Goal: Task Accomplishment & Management: Complete application form

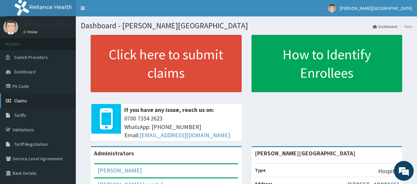
click at [26, 102] on span "Claims" at bounding box center [20, 101] width 13 height 6
click at [22, 97] on link "Claims" at bounding box center [38, 101] width 76 height 15
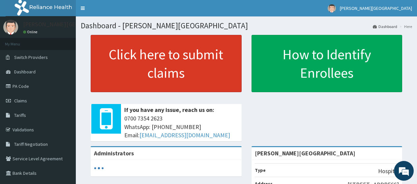
drag, startPoint x: 24, startPoint y: 87, endPoint x: 102, endPoint y: 51, distance: 85.7
click at [24, 87] on link "PA Code" at bounding box center [38, 86] width 76 height 15
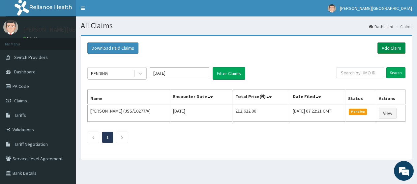
click at [394, 49] on link "Add Claim" at bounding box center [392, 48] width 28 height 11
click at [350, 75] on input "text" at bounding box center [360, 72] width 47 height 11
paste input "XCD/10020/A"
click at [396, 76] on input "Search" at bounding box center [396, 72] width 19 height 11
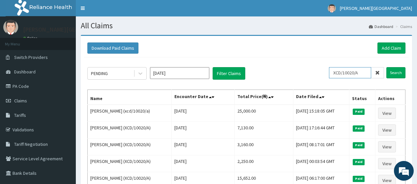
drag, startPoint x: 365, startPoint y: 72, endPoint x: 337, endPoint y: 72, distance: 27.7
click at [329, 72] on div "PENDING Oct 2025 Filter Claims XCD/10020/A Search" at bounding box center [246, 73] width 318 height 13
paste input "C"
click at [403, 72] on input "Search" at bounding box center [396, 72] width 19 height 11
click at [343, 78] on input "XCD/10020/C" at bounding box center [350, 72] width 42 height 11
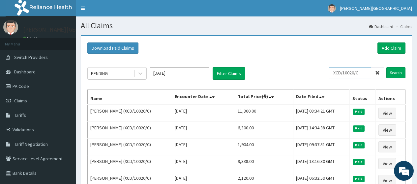
click at [343, 78] on input "XCD/10020/C" at bounding box center [350, 72] width 42 height 11
paste input "OPX/10038/B"
click at [391, 74] on input "Search" at bounding box center [396, 72] width 19 height 11
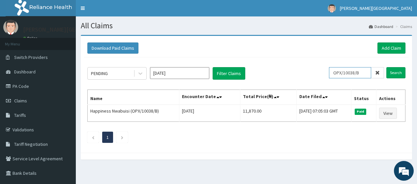
click at [346, 74] on input "OPX/10038/B" at bounding box center [350, 72] width 42 height 11
paste input "EIS/11661/C"
click at [392, 71] on input "Search" at bounding box center [396, 72] width 19 height 11
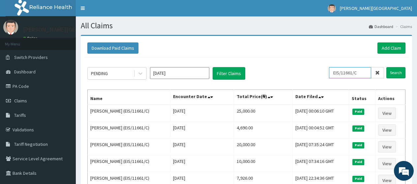
click at [355, 73] on input "EIS/11661/C" at bounding box center [350, 72] width 42 height 11
paste input "D"
click at [394, 72] on input "Search" at bounding box center [396, 72] width 19 height 11
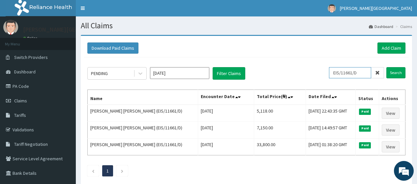
click at [351, 78] on input "EIS/11661/D" at bounding box center [350, 72] width 42 height 11
paste input "GIM/10036/C"
type input "GIM/10036/C"
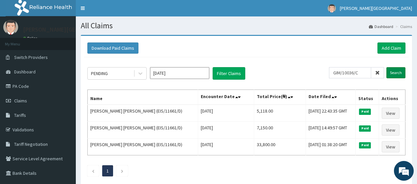
click at [399, 72] on input "Search" at bounding box center [396, 72] width 19 height 11
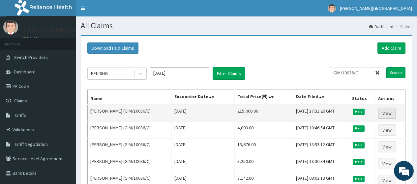
click at [387, 114] on link "View" at bounding box center [387, 113] width 18 height 11
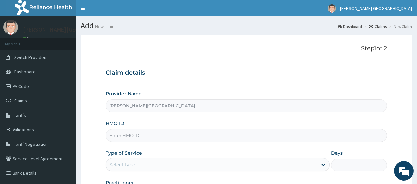
click at [146, 131] on input "HMO ID" at bounding box center [246, 135] width 281 height 13
paste input "XCD/10020/A"
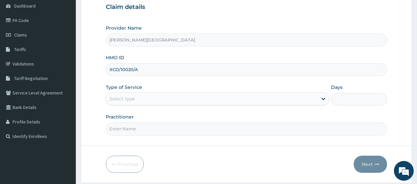
type input "XCD/10020/A"
click at [143, 95] on div "Select type" at bounding box center [211, 99] width 211 height 11
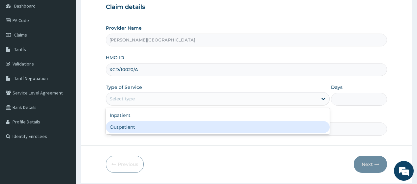
click at [139, 127] on div "Outpatient" at bounding box center [218, 127] width 224 height 12
type input "1"
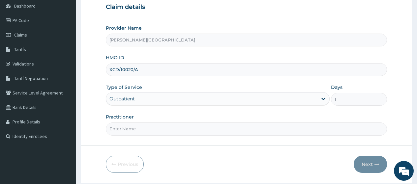
click at [139, 127] on input "Practitioner" at bounding box center [246, 129] width 281 height 13
type input "AA"
click at [359, 162] on button "Next" at bounding box center [370, 164] width 33 height 17
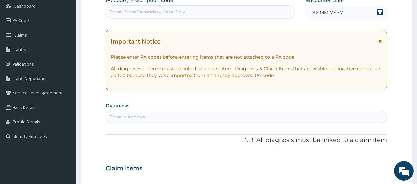
click at [379, 41] on icon at bounding box center [381, 41] width 4 height 5
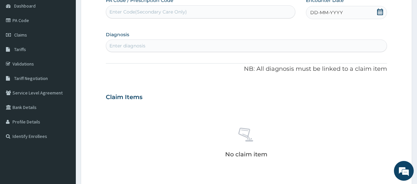
click at [148, 10] on div "Enter Code(Secondary Care Only)" at bounding box center [148, 12] width 78 height 7
paste input "PA/62F815"
type input "PA/62F815"
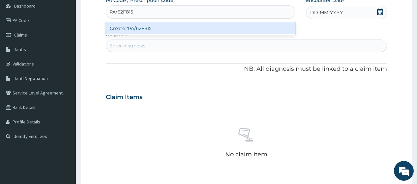
click at [156, 34] on div "Create "PA/62F815"" at bounding box center [200, 28] width 189 height 12
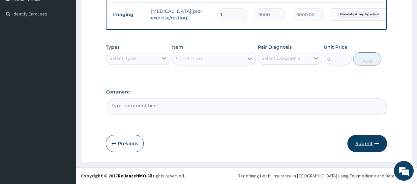
click at [363, 141] on button "Submit" at bounding box center [368, 143] width 40 height 17
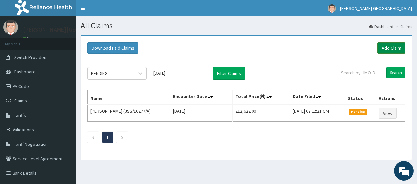
click at [384, 47] on link "Add Claim" at bounding box center [392, 48] width 28 height 11
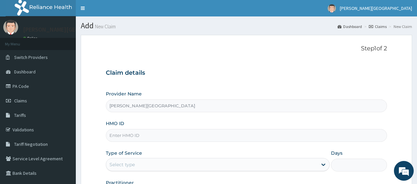
click at [137, 140] on input "HMO ID" at bounding box center [246, 135] width 281 height 13
paste input "XCD/10020/C"
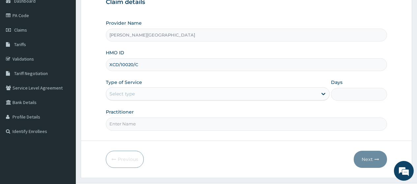
scroll to position [86, 0]
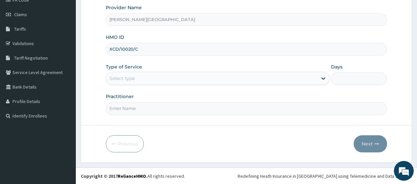
type input "XCD/10020/C"
drag, startPoint x: 141, startPoint y: 81, endPoint x: 139, endPoint y: 83, distance: 3.7
click at [140, 81] on div "Select type" at bounding box center [211, 78] width 211 height 11
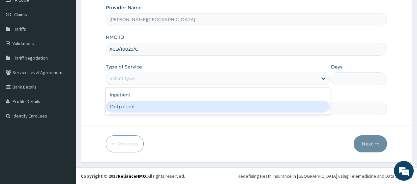
click at [136, 105] on div "Outpatient" at bounding box center [218, 107] width 224 height 12
type input "1"
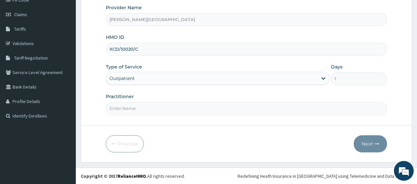
click at [136, 106] on input "Practitioner" at bounding box center [246, 108] width 281 height 13
type input "AA"
click at [372, 143] on button "Next" at bounding box center [370, 144] width 33 height 17
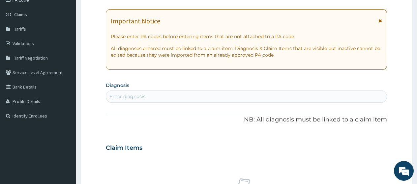
click at [380, 21] on icon at bounding box center [381, 20] width 4 height 5
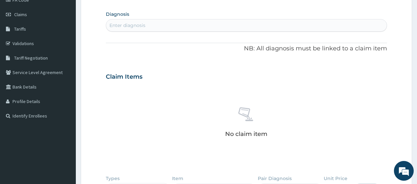
scroll to position [53, 0]
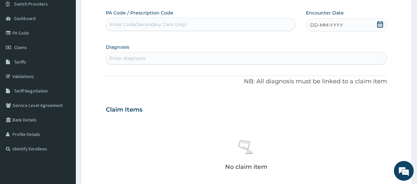
click at [140, 23] on div "Enter Code(Secondary Care Only)" at bounding box center [148, 24] width 78 height 7
paste input "PA/1EAC85"
type input "PA/1EAC85"
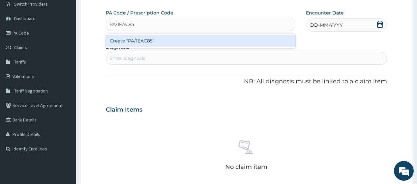
click at [154, 41] on div "Create "PA/1EAC85"" at bounding box center [200, 41] width 189 height 12
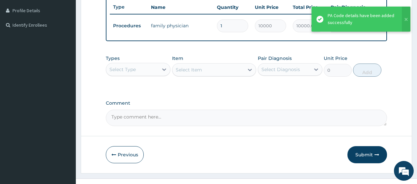
scroll to position [185, 0]
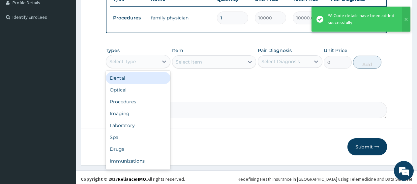
click at [148, 66] on div "Select Type" at bounding box center [132, 61] width 52 height 11
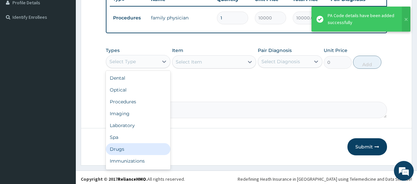
click at [130, 153] on div "Drugs" at bounding box center [138, 149] width 65 height 12
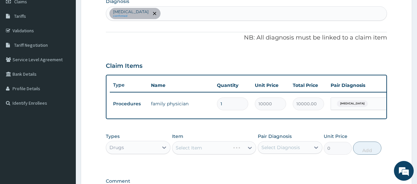
scroll to position [86, 0]
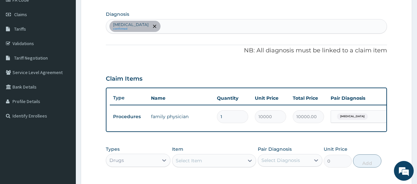
click at [182, 27] on div "Dyspepsia confirmed" at bounding box center [246, 26] width 281 height 14
type input "D"
type input "H"
type input "D"
type input "H"
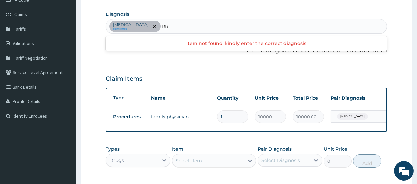
type input "R"
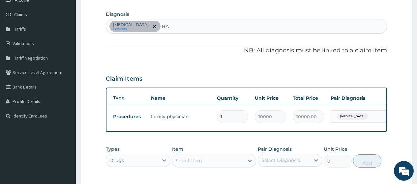
type input "B"
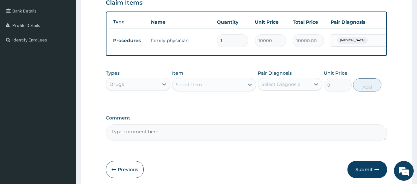
scroll to position [185, 0]
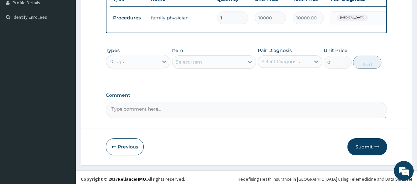
click at [181, 117] on textarea "Comment" at bounding box center [246, 110] width 281 height 16
drag, startPoint x: 153, startPoint y: 118, endPoint x: 87, endPoint y: 117, distance: 66.6
click at [87, 117] on form "Step 2 of 2 PA Code / Prescription Code PA/1EAC85 Encounter Date 10-10-2025 Dia…" at bounding box center [246, 8] width 331 height 316
paste textarea "diarrhoea"
type textarea "diarrhoea"
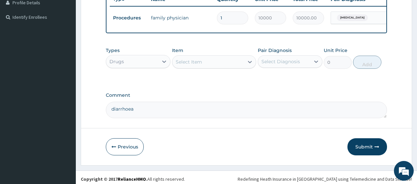
click at [185, 65] on div "Select Item" at bounding box center [189, 62] width 26 height 7
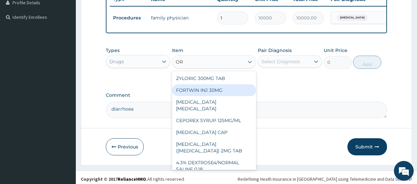
type input "ORS"
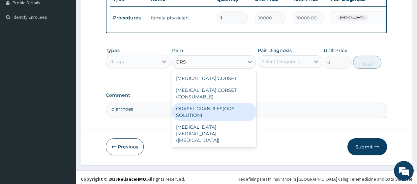
click at [203, 115] on div "ORASEL GRANULES(ORS SOLUTION)" at bounding box center [214, 112] width 84 height 18
type input "240"
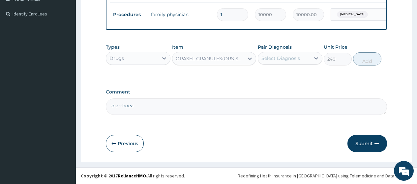
scroll to position [194, 0]
drag, startPoint x: 285, startPoint y: 54, endPoint x: 285, endPoint y: 62, distance: 7.9
click at [285, 54] on div "Select Diagnosis" at bounding box center [284, 58] width 52 height 11
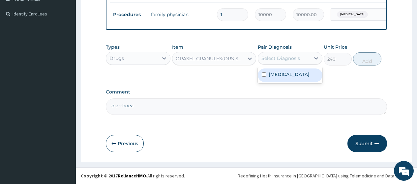
click at [291, 78] on label "Dyspepsia" at bounding box center [289, 74] width 41 height 7
checkbox input "true"
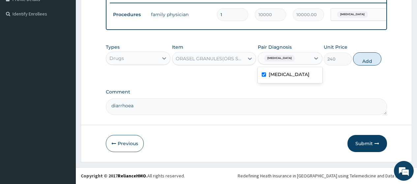
click at [364, 59] on button "Add" at bounding box center [367, 58] width 28 height 13
type input "0"
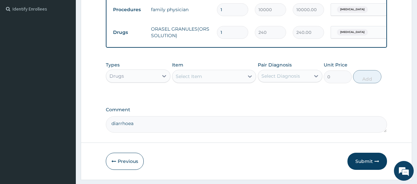
drag, startPoint x: 230, startPoint y: 33, endPoint x: 201, endPoint y: 31, distance: 29.7
click at [201, 31] on tr "Drugs ORASEL GRANULES(ORS SOLUTION) 1 240 240.00 Dyspepsia Delete" at bounding box center [271, 32] width 323 height 23
type input "3"
type input "720.00"
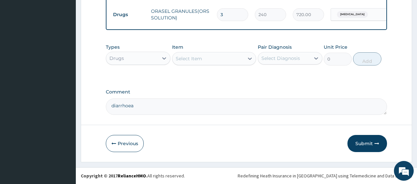
scroll to position [216, 0]
type input "3"
click at [161, 103] on textarea "diarrhoea" at bounding box center [246, 107] width 281 height 16
type textarea "diarrhoea FOR ORS"
click at [367, 140] on button "Submit" at bounding box center [368, 143] width 40 height 17
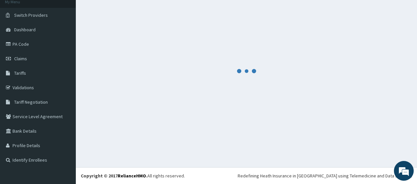
scroll to position [42, 0]
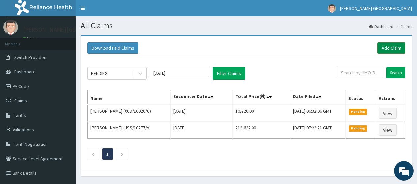
click at [398, 48] on link "Add Claim" at bounding box center [392, 48] width 28 height 11
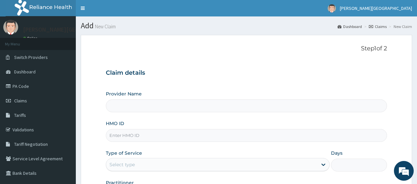
type input "[PERSON_NAME][GEOGRAPHIC_DATA]"
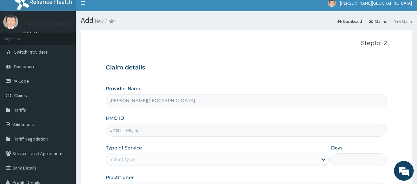
scroll to position [33, 0]
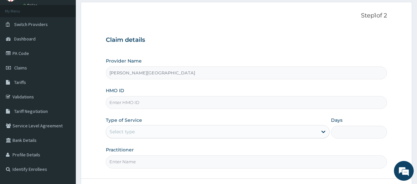
click at [132, 106] on input "HMO ID" at bounding box center [246, 102] width 281 height 13
paste input "OPX/10038/B"
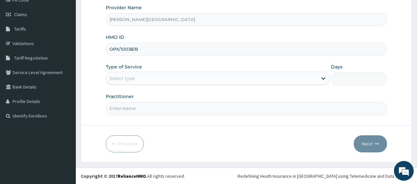
scroll to position [86, 0]
type input "OPX/10038/B"
drag, startPoint x: 180, startPoint y: 78, endPoint x: 175, endPoint y: 85, distance: 8.2
click at [180, 78] on div "Select type" at bounding box center [211, 78] width 211 height 11
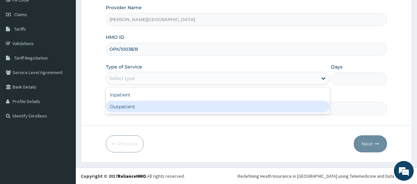
click at [171, 103] on div "Outpatient" at bounding box center [218, 107] width 224 height 12
type input "1"
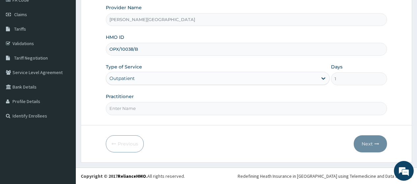
click at [161, 110] on input "Practitioner" at bounding box center [246, 108] width 281 height 13
type input "AA"
click at [366, 145] on button "Next" at bounding box center [370, 144] width 33 height 17
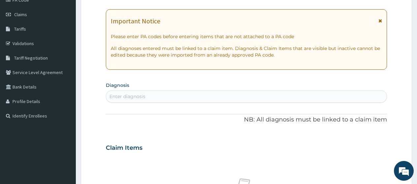
click at [379, 20] on icon at bounding box center [381, 20] width 4 height 5
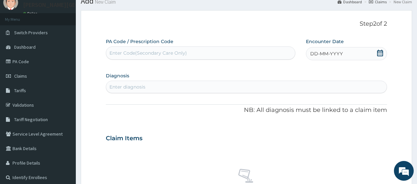
scroll to position [20, 0]
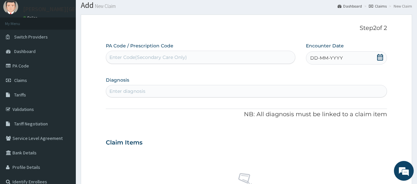
click at [167, 55] on div "Enter Code(Secondary Care Only)" at bounding box center [148, 57] width 78 height 7
paste input "PA/AD664D"
type input "PA/AD664D"
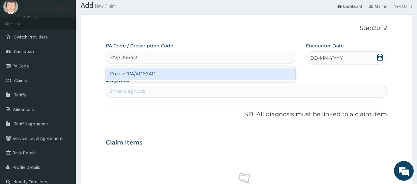
click at [179, 70] on div "Create "PA/AD664D"" at bounding box center [200, 74] width 189 height 12
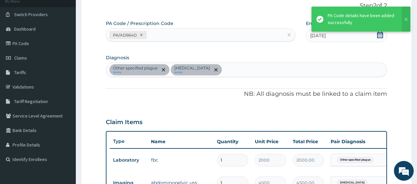
scroll to position [35, 0]
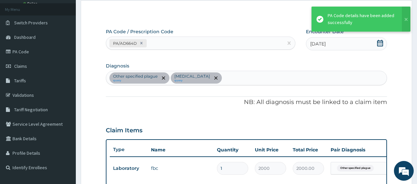
click at [167, 45] on div "PA/AD664D" at bounding box center [194, 43] width 177 height 11
paste input "PA/F70E56"
type input "PA/F70E56"
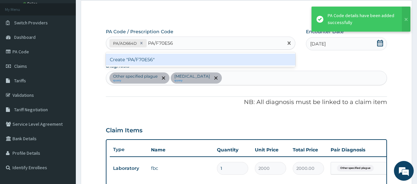
click at [187, 61] on div "Create "PA/F70E56"" at bounding box center [200, 60] width 189 height 12
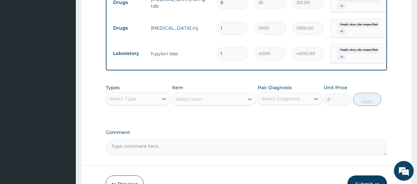
scroll to position [346, 0]
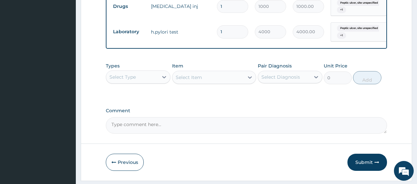
drag, startPoint x: 143, startPoint y: 76, endPoint x: 140, endPoint y: 81, distance: 5.9
click at [143, 76] on div "Select Type" at bounding box center [132, 77] width 52 height 11
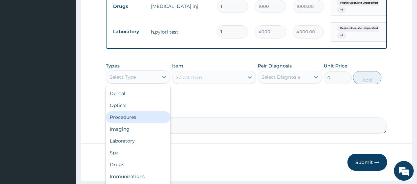
click at [147, 119] on div "Procedures" at bounding box center [138, 117] width 65 height 12
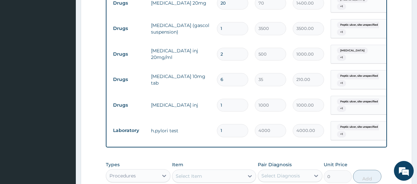
scroll to position [313, 0]
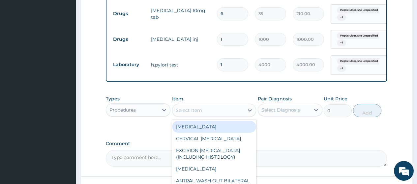
click at [199, 105] on div "Select Item" at bounding box center [208, 110] width 72 height 11
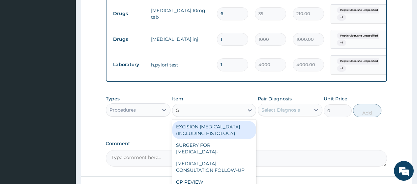
type input "GP"
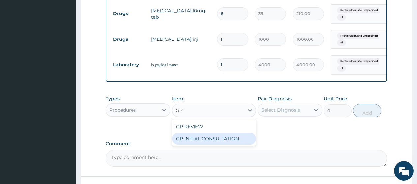
click at [218, 138] on div "GP INITIAL CONSULTATION" at bounding box center [214, 139] width 84 height 12
type input "2000"
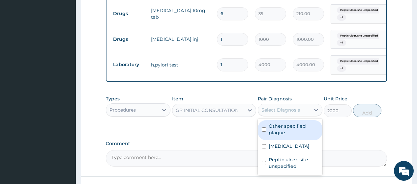
drag, startPoint x: 268, startPoint y: 105, endPoint x: 269, endPoint y: 117, distance: 11.9
click at [268, 105] on div "Select Diagnosis" at bounding box center [284, 110] width 52 height 11
click at [272, 123] on label "Other specified plague" at bounding box center [294, 129] width 50 height 13
checkbox input "true"
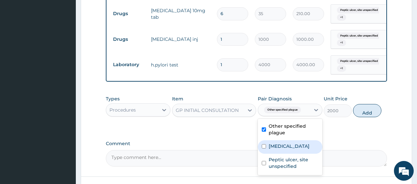
click at [284, 146] on label "Acute abdomen" at bounding box center [289, 146] width 41 height 7
checkbox input "true"
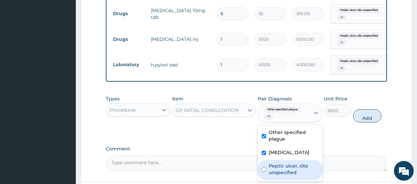
click at [288, 166] on label "Peptic ulcer, site unspecified" at bounding box center [294, 169] width 50 height 13
checkbox input "true"
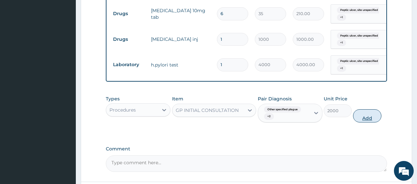
click at [362, 117] on button "Add" at bounding box center [367, 115] width 28 height 13
type input "0"
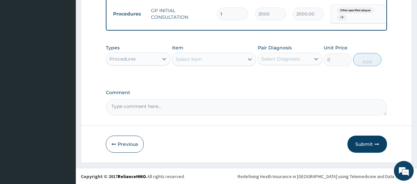
drag, startPoint x: 357, startPoint y: 142, endPoint x: 317, endPoint y: 74, distance: 79.6
click at [357, 142] on button "Submit" at bounding box center [368, 144] width 40 height 17
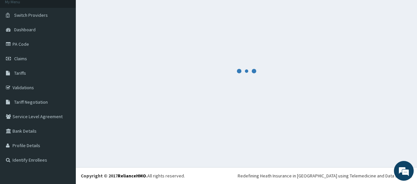
scroll to position [42, 0]
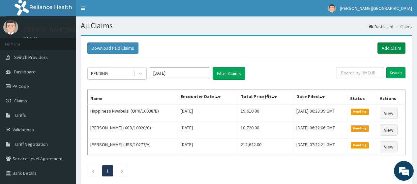
click at [390, 46] on link "Add Claim" at bounding box center [392, 48] width 28 height 11
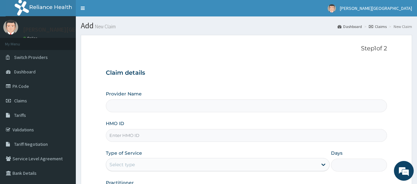
type input "[PERSON_NAME][GEOGRAPHIC_DATA]"
click at [149, 134] on input "HMO ID" at bounding box center [246, 135] width 281 height 13
paste input "EIS/11661/C"
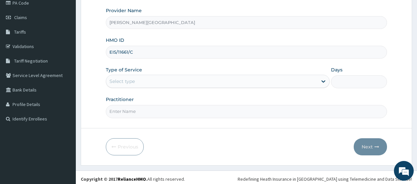
scroll to position [86, 0]
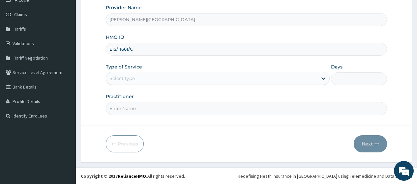
type input "EIS/11661/C"
click at [124, 79] on div "Select type" at bounding box center [121, 78] width 25 height 7
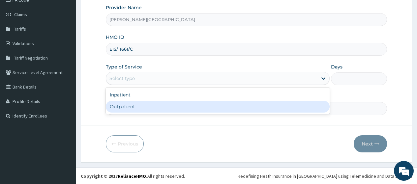
click at [133, 106] on div "Outpatient" at bounding box center [218, 107] width 224 height 12
type input "1"
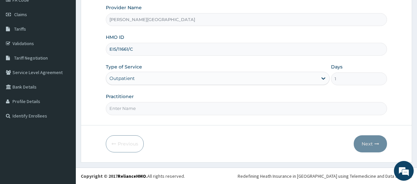
click at [133, 106] on input "Practitioner" at bounding box center [246, 108] width 281 height 13
type input "AA"
click at [369, 143] on button "Next" at bounding box center [370, 144] width 33 height 17
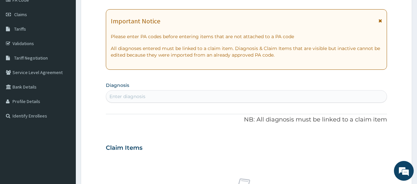
scroll to position [0, 0]
click at [380, 20] on icon at bounding box center [381, 20] width 4 height 5
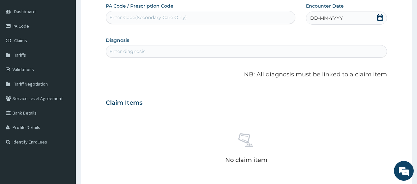
scroll to position [53, 0]
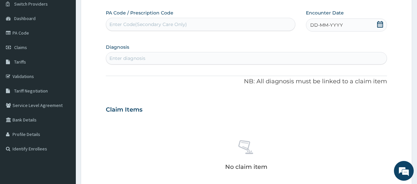
click at [213, 26] on div "Enter Code(Secondary Care Only)" at bounding box center [200, 24] width 189 height 11
click at [123, 61] on div "Enter diagnosis" at bounding box center [127, 58] width 36 height 7
type input "R"
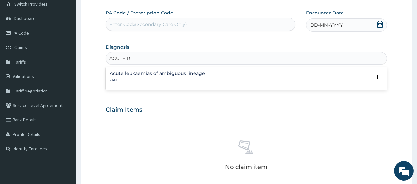
type input "ACUTE"
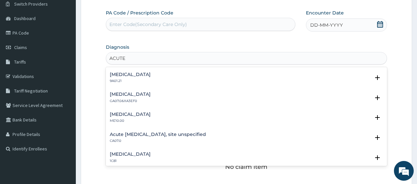
scroll to position [693, 0]
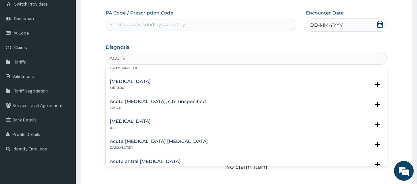
click at [170, 101] on h4 "Acute upper respiratory infection, site unspecified" at bounding box center [158, 101] width 96 height 5
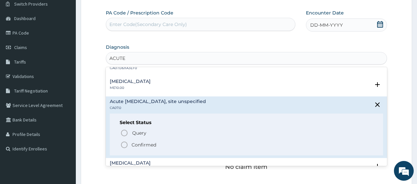
click at [154, 138] on div "Query Query covers suspected (?), Keep in view (kiv), Ruled out (r/o) Confirmed" at bounding box center [247, 139] width 254 height 20
click at [156, 144] on p "Confirmed" at bounding box center [144, 145] width 25 height 7
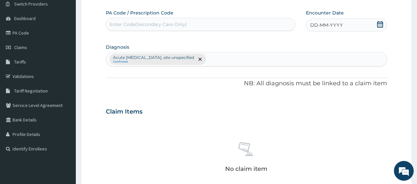
click at [379, 23] on icon at bounding box center [380, 24] width 6 height 7
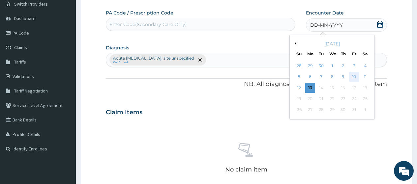
click at [358, 76] on div "10" at bounding box center [354, 77] width 10 height 10
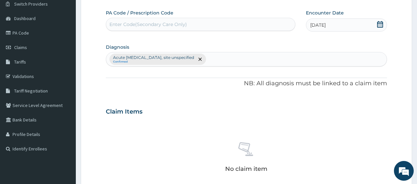
click at [268, 63] on div "Acute upper respiratory infection, site unspecified Confirmed" at bounding box center [246, 59] width 281 height 14
type input "[MEDICAL_DATA]"
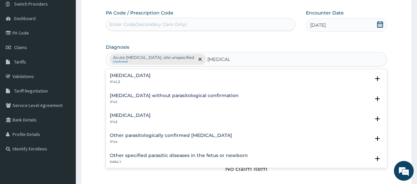
click at [137, 114] on h4 "[MEDICAL_DATA]" at bounding box center [130, 115] width 41 height 5
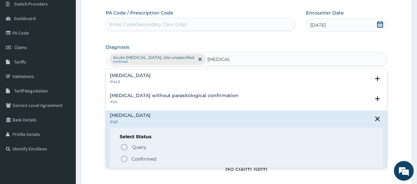
click at [161, 159] on span "Confirmed" at bounding box center [246, 159] width 253 height 8
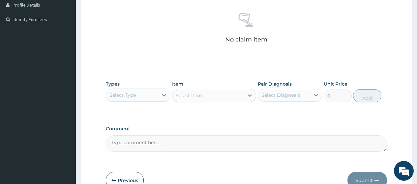
scroll to position [185, 0]
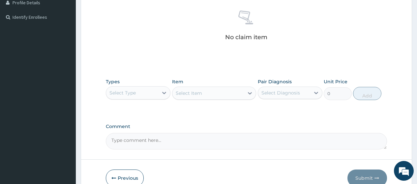
click at [139, 83] on div "Types Select Type" at bounding box center [138, 89] width 65 height 22
click at [135, 94] on div "Select Type" at bounding box center [122, 93] width 26 height 7
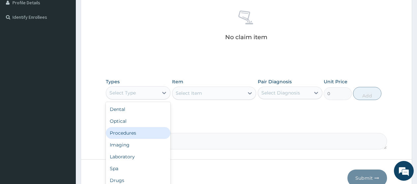
click at [143, 133] on div "Procedures" at bounding box center [138, 133] width 65 height 12
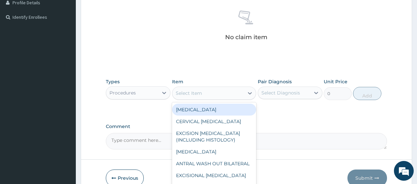
click at [215, 95] on div "Select Item" at bounding box center [208, 93] width 72 height 11
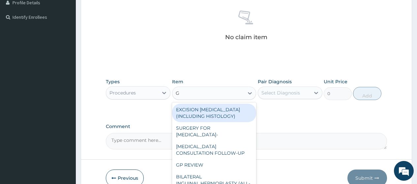
type input "GP"
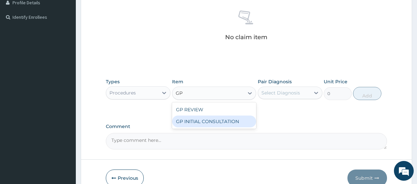
drag, startPoint x: 226, startPoint y: 122, endPoint x: 279, endPoint y: 102, distance: 56.6
click at [226, 122] on div "GP INITIAL CONSULTATION" at bounding box center [214, 122] width 84 height 12
type input "2000"
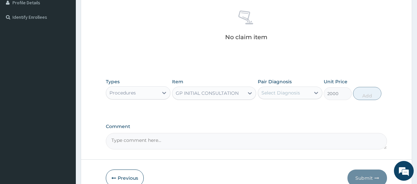
click at [277, 97] on div "Select Diagnosis" at bounding box center [284, 93] width 52 height 11
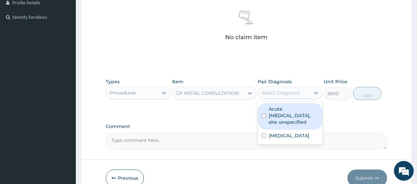
drag, startPoint x: 290, startPoint y: 119, endPoint x: 290, endPoint y: 136, distance: 16.8
click at [290, 120] on label "Acute [MEDICAL_DATA], site unspecified" at bounding box center [294, 116] width 50 height 20
checkbox input "true"
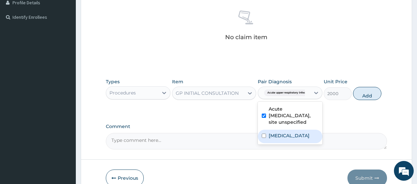
click at [290, 136] on label "[MEDICAL_DATA]" at bounding box center [289, 136] width 41 height 7
checkbox input "true"
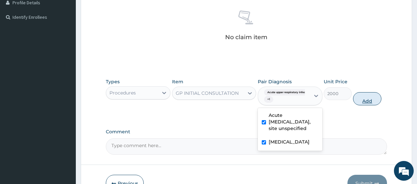
click at [368, 96] on button "Add" at bounding box center [367, 98] width 28 height 13
type input "0"
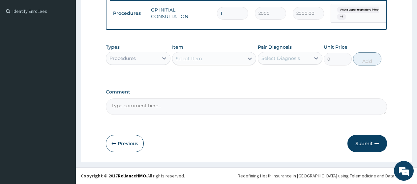
scroll to position [196, 0]
click at [158, 61] on div "Procedures" at bounding box center [132, 58] width 52 height 11
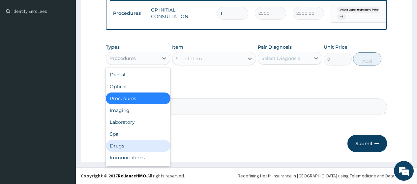
click at [143, 143] on div "Drugs" at bounding box center [138, 146] width 65 height 12
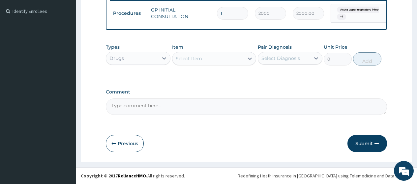
click at [218, 62] on div "Select Item" at bounding box center [208, 58] width 72 height 11
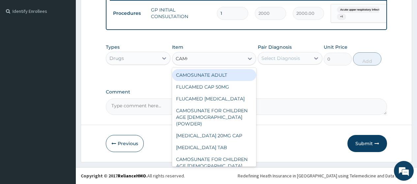
type input "CAMOS"
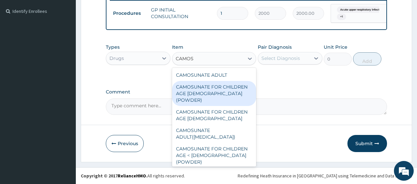
click at [221, 87] on div "CAMOSUNATE FOR CHILDREN AGE 1-6 (POWDER)" at bounding box center [214, 93] width 84 height 25
type input "160"
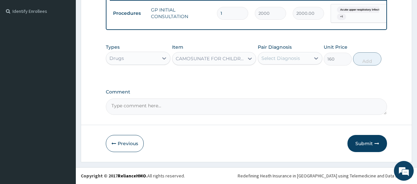
click at [296, 58] on div "Select Diagnosis" at bounding box center [281, 58] width 39 height 7
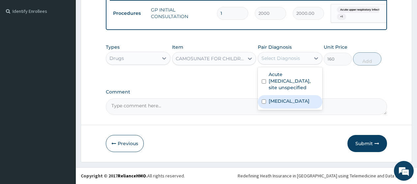
click at [299, 106] on div "Malaria, unspecified" at bounding box center [290, 102] width 65 height 14
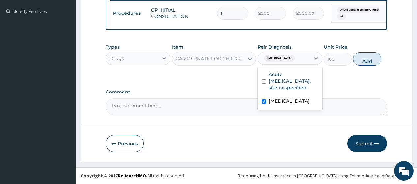
checkbox input "true"
click at [363, 64] on button "Add" at bounding box center [367, 58] width 28 height 13
type input "0"
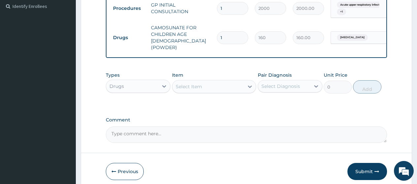
drag, startPoint x: 225, startPoint y: 31, endPoint x: 197, endPoint y: 35, distance: 27.9
click at [197, 35] on tr "Drugs CAMOSUNATE FOR CHILDREN AGE 1-6 (POWDER) 1 160 160.00 Malaria, unspecifie…" at bounding box center [271, 37] width 323 height 33
type input "3"
type input "480.00"
type input "3"
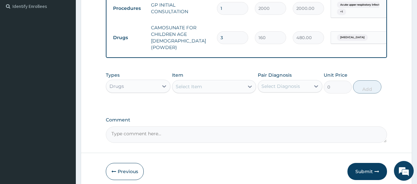
click at [211, 82] on div "Select Item" at bounding box center [208, 86] width 72 height 11
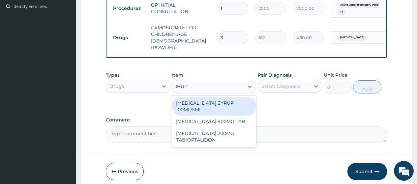
type input "IBUPR"
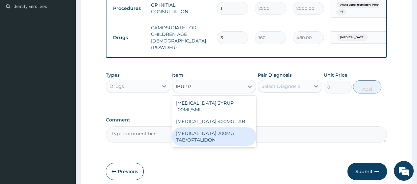
click at [210, 128] on div "IBUPROFEN 200MG TAB/OPTALIDON" at bounding box center [214, 137] width 84 height 18
type input "50"
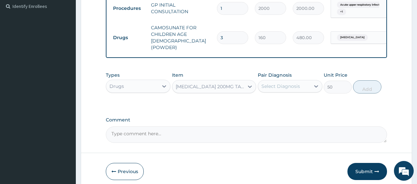
click at [274, 83] on div "Select Diagnosis" at bounding box center [281, 86] width 39 height 7
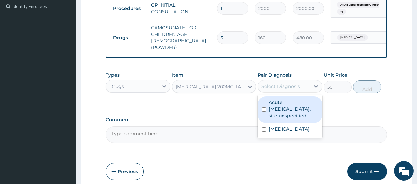
click at [285, 116] on label "Acute upper respiratory infection, site unspecified" at bounding box center [294, 109] width 50 height 20
checkbox input "true"
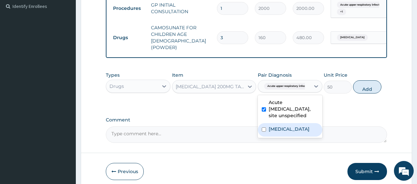
click at [289, 130] on label "Malaria, unspecified" at bounding box center [289, 129] width 41 height 7
checkbox input "true"
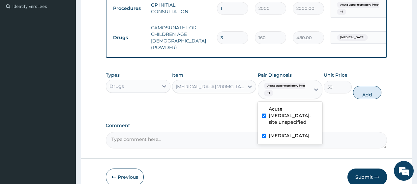
click at [363, 94] on button "Add" at bounding box center [367, 92] width 28 height 13
type input "0"
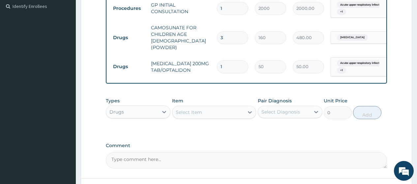
drag, startPoint x: 224, startPoint y: 64, endPoint x: 214, endPoint y: 62, distance: 9.5
click at [214, 62] on td "1" at bounding box center [233, 66] width 38 height 19
type input "9"
type input "450.00"
type input "9"
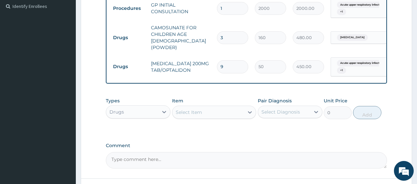
click at [215, 107] on div "Select Item" at bounding box center [208, 112] width 72 height 11
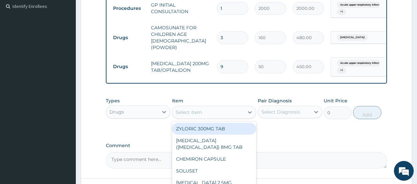
type input "O"
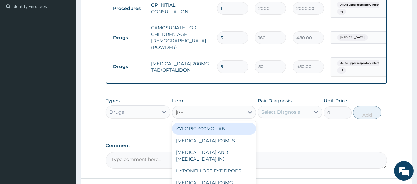
type input "LORAT"
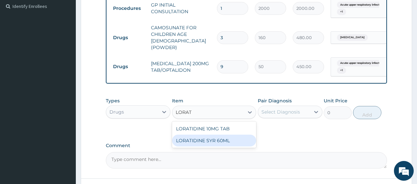
click at [216, 138] on div "LORATIDINE SYR 60ML" at bounding box center [214, 141] width 84 height 12
type input "1200"
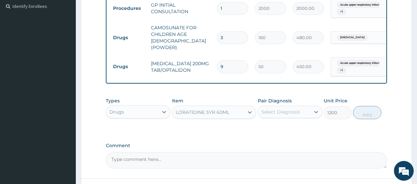
click at [277, 109] on div "Select Diagnosis" at bounding box center [281, 112] width 39 height 7
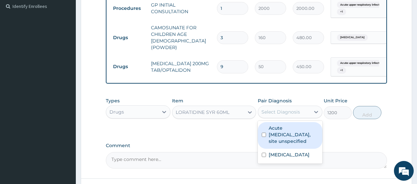
click at [282, 138] on label "Acute upper respiratory infection, site unspecified" at bounding box center [294, 135] width 50 height 20
checkbox input "true"
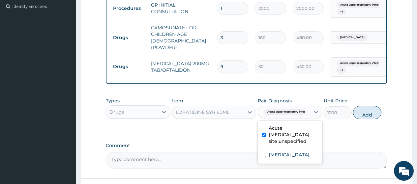
click at [360, 111] on button "Add" at bounding box center [367, 112] width 28 height 13
type input "0"
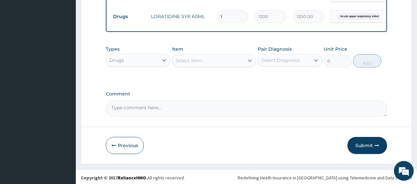
scroll to position [271, 0]
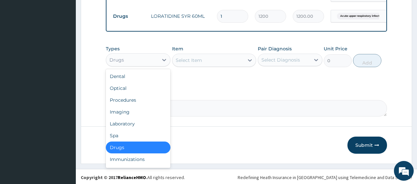
drag, startPoint x: 152, startPoint y: 57, endPoint x: 144, endPoint y: 82, distance: 25.9
click at [150, 58] on div "Drugs" at bounding box center [132, 60] width 52 height 11
click at [134, 121] on div "Laboratory" at bounding box center [138, 124] width 65 height 12
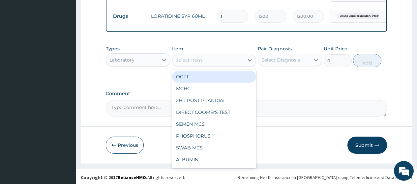
click at [204, 59] on div "Select Item" at bounding box center [208, 60] width 72 height 11
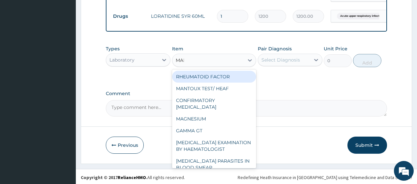
type input "MALA"
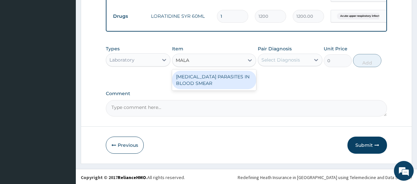
click at [220, 81] on div "[MEDICAL_DATA] PARASITES IN BLOOD SMEAR" at bounding box center [214, 80] width 84 height 18
type input "1000"
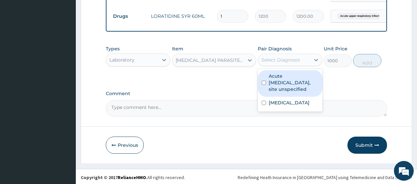
click at [290, 59] on div "Select Diagnosis" at bounding box center [281, 60] width 39 height 7
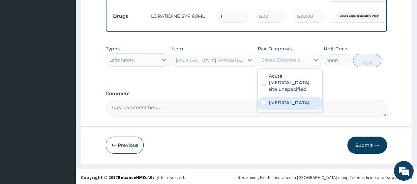
click at [303, 104] on label "[MEDICAL_DATA]" at bounding box center [289, 103] width 41 height 7
checkbox input "true"
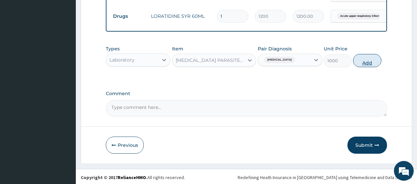
click at [365, 55] on button "Add" at bounding box center [367, 60] width 28 height 13
type input "0"
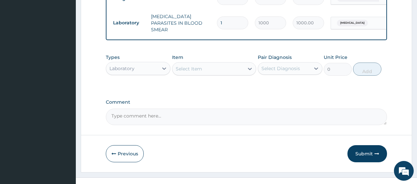
scroll to position [294, 0]
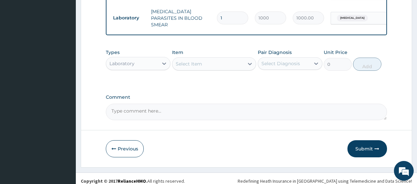
click at [199, 61] on div "Select Item" at bounding box center [189, 64] width 26 height 7
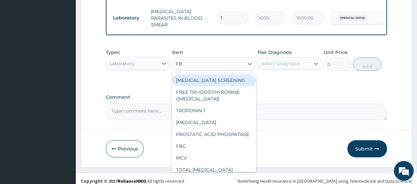
type input "FBC"
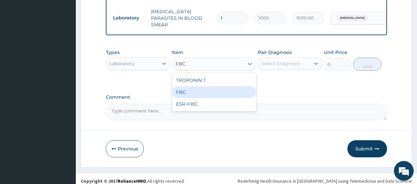
click at [199, 86] on div "FBC" at bounding box center [214, 92] width 84 height 12
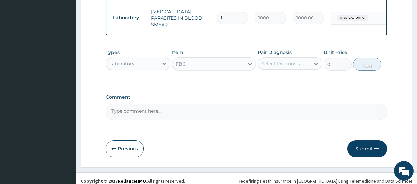
type input "2000"
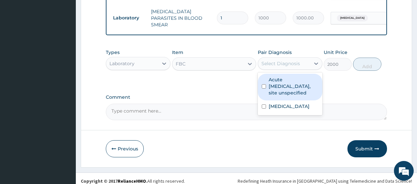
click at [296, 60] on div "Select Diagnosis" at bounding box center [281, 63] width 39 height 7
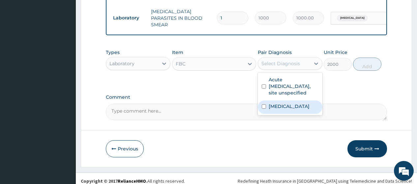
click at [304, 103] on label "[MEDICAL_DATA]" at bounding box center [289, 106] width 41 height 7
checkbox input "true"
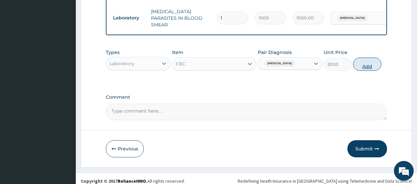
click at [370, 62] on button "Add" at bounding box center [367, 64] width 28 height 13
type input "0"
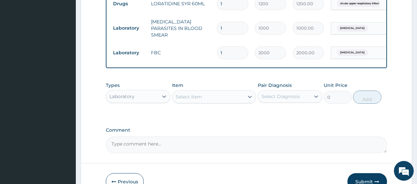
scroll to position [317, 0]
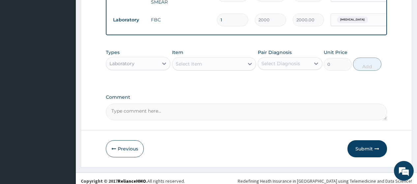
click at [355, 142] on button "Submit" at bounding box center [368, 148] width 40 height 17
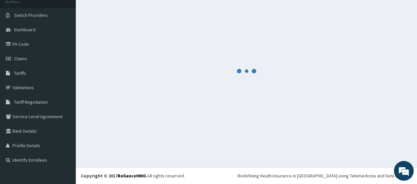
scroll to position [42, 0]
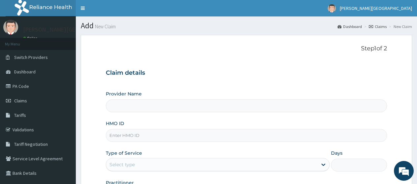
type input "[PERSON_NAME][GEOGRAPHIC_DATA]"
click at [141, 137] on input "HMO ID" at bounding box center [246, 135] width 281 height 13
paste input "DAL/10625/A"
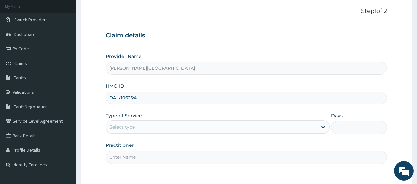
scroll to position [66, 0]
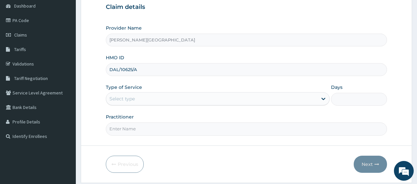
type input "DAL/10625/A"
click at [152, 99] on div "Select type" at bounding box center [211, 99] width 211 height 11
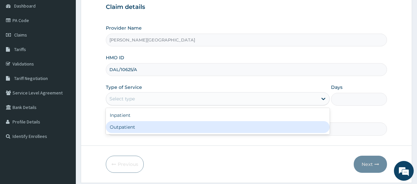
click at [155, 129] on div "Outpatient" at bounding box center [218, 127] width 224 height 12
type input "1"
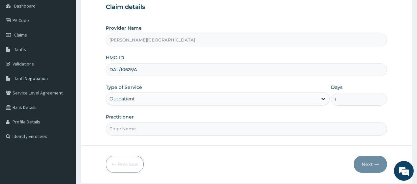
click at [151, 127] on input "Practitioner" at bounding box center [246, 129] width 281 height 13
type input "AA"
click at [373, 166] on button "Next" at bounding box center [370, 164] width 33 height 17
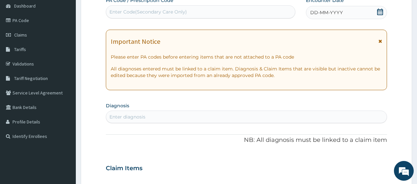
drag, startPoint x: 381, startPoint y: 43, endPoint x: 320, endPoint y: 1, distance: 74.0
click at [381, 43] on icon at bounding box center [381, 41] width 4 height 5
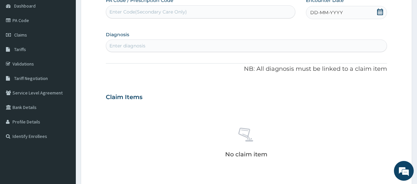
scroll to position [0, 0]
click at [151, 12] on div "Enter Code(Secondary Care Only)" at bounding box center [148, 12] width 78 height 7
paste input "PA/8CBFFD"
type input "PA/8CBFFD"
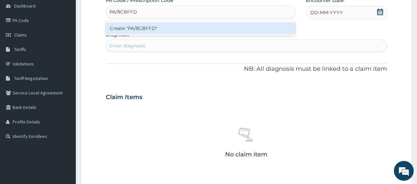
click at [155, 22] on div "Create "PA/8CBFFD"" at bounding box center [200, 28] width 189 height 12
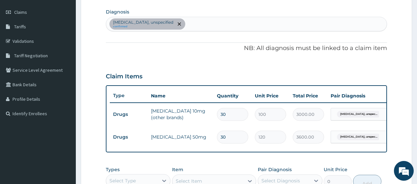
scroll to position [66, 0]
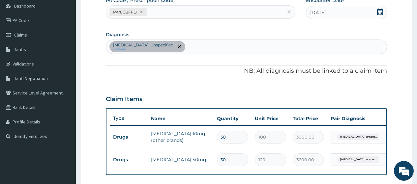
drag, startPoint x: 211, startPoint y: 45, endPoint x: 208, endPoint y: 46, distance: 3.6
click at [210, 46] on div "[MEDICAL_DATA], unspecified confirmed" at bounding box center [246, 47] width 281 height 14
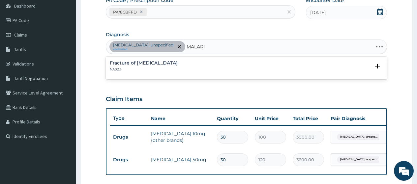
type input "[MEDICAL_DATA]"
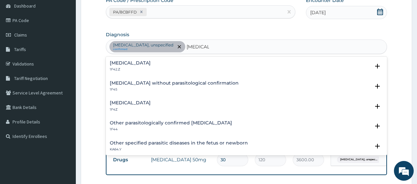
click at [148, 107] on div "[MEDICAL_DATA] 1F4Z" at bounding box center [130, 107] width 41 height 12
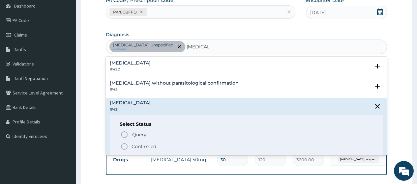
drag, startPoint x: 155, startPoint y: 146, endPoint x: 150, endPoint y: 129, distance: 18.3
click at [155, 146] on p "Confirmed" at bounding box center [144, 146] width 25 height 7
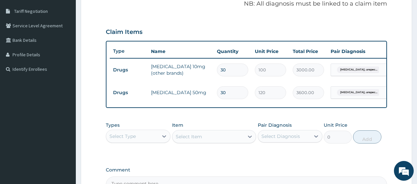
scroll to position [165, 0]
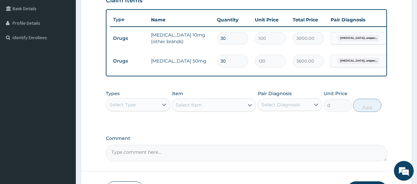
click at [147, 110] on div "Select Type" at bounding box center [132, 105] width 52 height 11
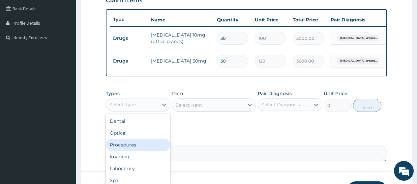
click at [150, 147] on div "Procedures" at bounding box center [138, 145] width 65 height 12
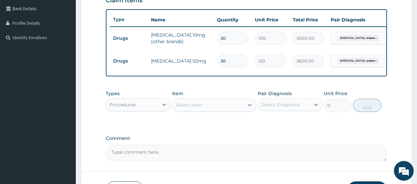
click at [215, 109] on div "Select Item" at bounding box center [208, 105] width 72 height 11
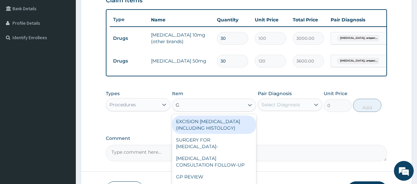
type input "GP"
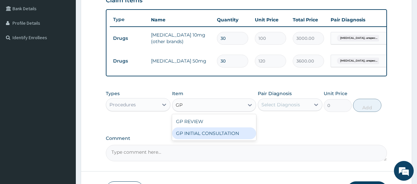
click at [219, 139] on div "GP INITIAL CONSULTATION" at bounding box center [214, 134] width 84 height 12
type input "2000"
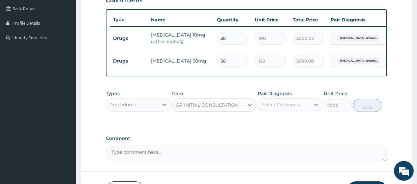
click at [280, 105] on div "Select Diagnosis" at bounding box center [290, 105] width 65 height 13
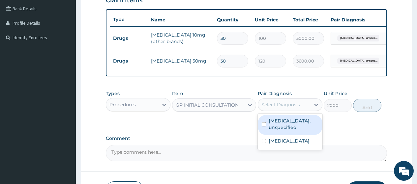
drag, startPoint x: 286, startPoint y: 128, endPoint x: 291, endPoint y: 146, distance: 18.5
click at [286, 129] on label "Essential hypertension, unspecified" at bounding box center [294, 124] width 50 height 13
checkbox input "true"
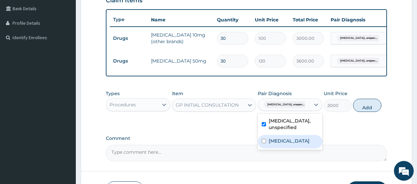
click at [293, 144] on label "[MEDICAL_DATA]" at bounding box center [289, 141] width 41 height 7
checkbox input "true"
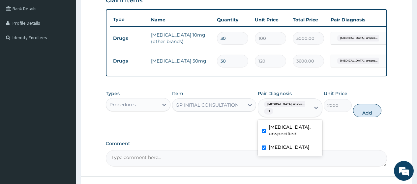
click at [368, 117] on button "Add" at bounding box center [367, 110] width 28 height 13
type input "0"
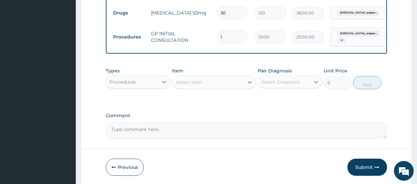
scroll to position [242, 0]
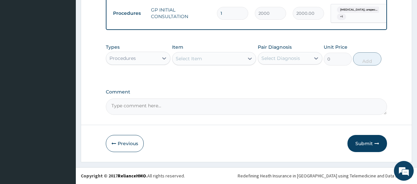
click at [133, 61] on div "Procedures" at bounding box center [122, 58] width 26 height 7
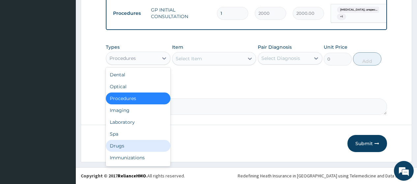
click at [134, 146] on div "Drugs" at bounding box center [138, 146] width 65 height 12
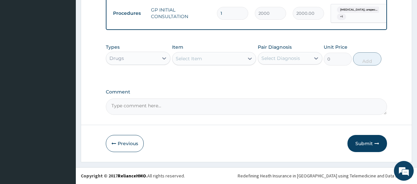
click at [210, 64] on div "Select Item" at bounding box center [208, 58] width 72 height 11
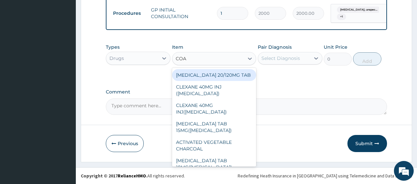
type input "COAR"
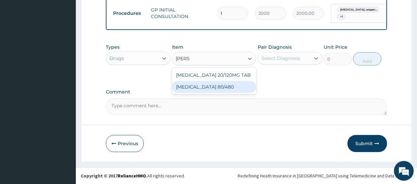
click at [205, 89] on div "[MEDICAL_DATA] 80/480" at bounding box center [214, 87] width 84 height 12
type input "312"
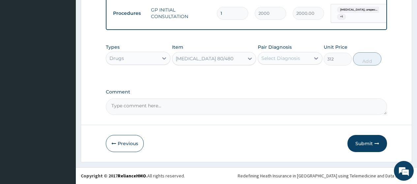
click at [267, 62] on div "Select Diagnosis" at bounding box center [284, 58] width 52 height 11
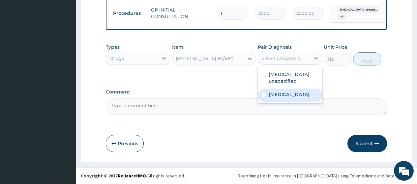
click at [277, 98] on label "[MEDICAL_DATA]" at bounding box center [289, 94] width 41 height 7
checkbox input "true"
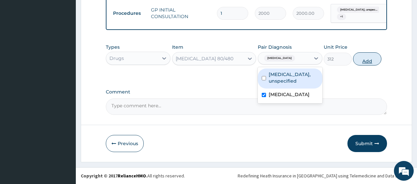
click at [372, 61] on button "Add" at bounding box center [367, 58] width 28 height 13
type input "0"
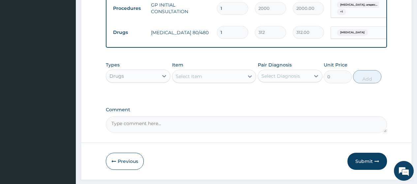
drag, startPoint x: 229, startPoint y: 28, endPoint x: 221, endPoint y: 29, distance: 8.3
click at [221, 29] on input "1" at bounding box center [232, 32] width 31 height 13
type input "6"
type input "1872.00"
type input "6"
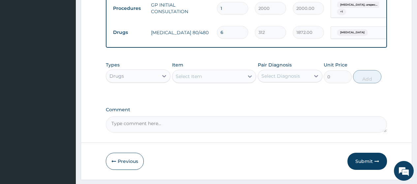
click at [197, 82] on div "Select Item" at bounding box center [208, 76] width 72 height 11
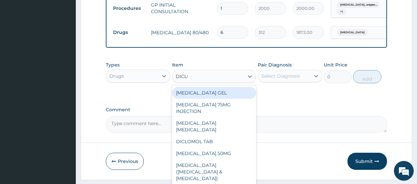
type input "DICLOF"
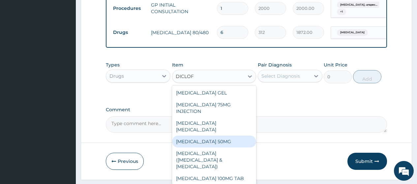
click at [217, 136] on div "[MEDICAL_DATA] 50MG" at bounding box center [214, 142] width 84 height 12
type input "50"
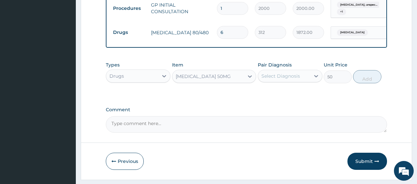
click at [271, 83] on div "Pair Diagnosis Select Diagnosis" at bounding box center [290, 73] width 65 height 22
click at [272, 81] on div "Select Diagnosis" at bounding box center [284, 76] width 52 height 11
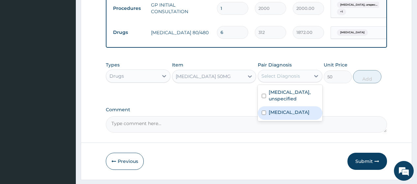
click at [277, 116] on label "[MEDICAL_DATA]" at bounding box center [289, 112] width 41 height 7
checkbox input "true"
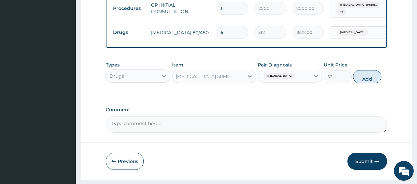
click at [361, 83] on button "Add" at bounding box center [367, 76] width 28 height 13
type input "0"
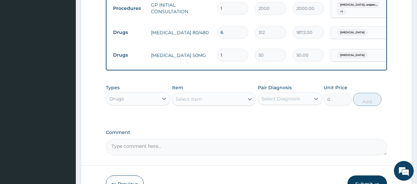
type input "10"
type input "500.00"
type input "10"
click at [220, 105] on div "Select Item" at bounding box center [208, 99] width 72 height 11
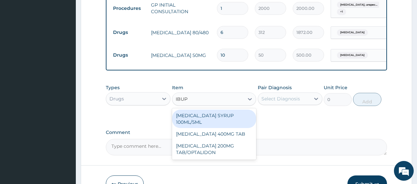
type input "IBUPR"
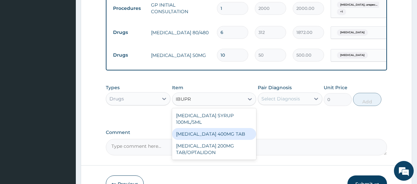
click at [225, 132] on div "[MEDICAL_DATA] 400MG TAB" at bounding box center [214, 134] width 84 height 12
type input "40"
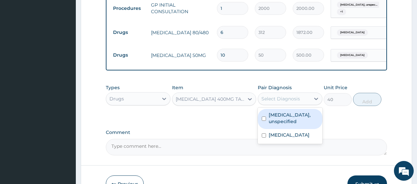
click at [288, 104] on div "Select Diagnosis" at bounding box center [284, 99] width 52 height 11
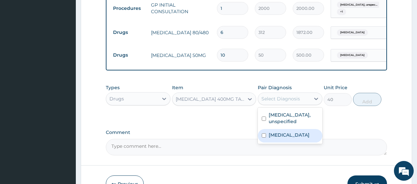
click at [290, 139] on label "[MEDICAL_DATA]" at bounding box center [289, 135] width 41 height 7
checkbox input "true"
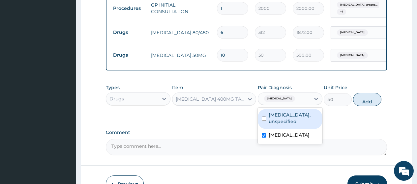
click at [380, 99] on div "Types Drugs Item IBUPROFEN 400MG TAB Pair Diagnosis option Malaria, unspecified…" at bounding box center [246, 95] width 281 height 28
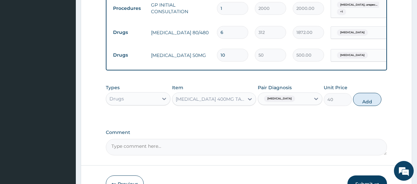
click at [370, 109] on div "Types Drugs Item IBUPROFEN 400MG TAB Pair Diagnosis Malaria, unspecified Unit P…" at bounding box center [246, 95] width 281 height 28
click at [370, 106] on button "Add" at bounding box center [367, 99] width 28 height 13
type input "0"
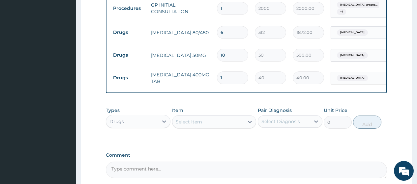
type input "15"
type input "600.00"
type input "15"
click at [144, 126] on div "Drugs" at bounding box center [132, 121] width 52 height 11
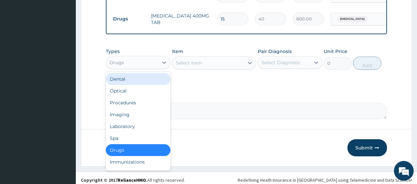
scroll to position [308, 0]
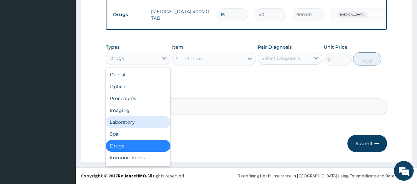
click at [135, 126] on div "Laboratory" at bounding box center [138, 122] width 65 height 12
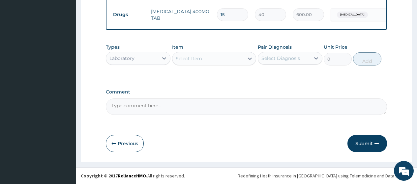
click at [202, 61] on div "Select Item" at bounding box center [208, 58] width 72 height 11
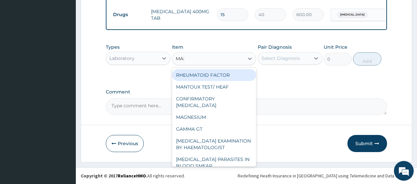
type input "MALA"
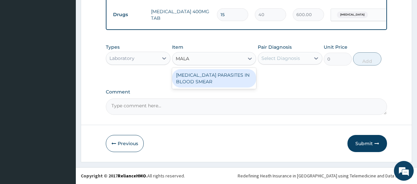
click at [216, 81] on div "[MEDICAL_DATA] PARASITES IN BLOOD SMEAR" at bounding box center [214, 78] width 84 height 18
type input "1000"
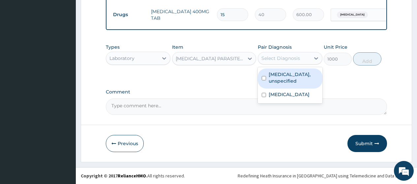
click at [276, 62] on div "Select Diagnosis" at bounding box center [281, 58] width 39 height 7
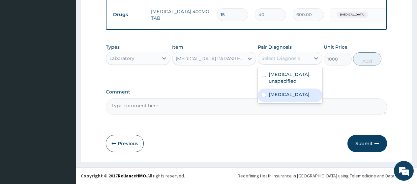
click at [282, 98] on label "[MEDICAL_DATA]" at bounding box center [289, 94] width 41 height 7
checkbox input "true"
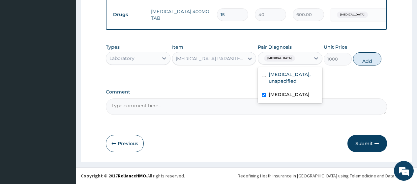
drag, startPoint x: 360, startPoint y: 63, endPoint x: 230, endPoint y: 69, distance: 130.1
click at [359, 63] on button "Add" at bounding box center [367, 58] width 28 height 13
type input "0"
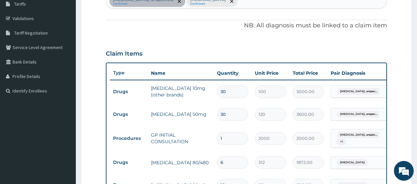
scroll to position [77, 0]
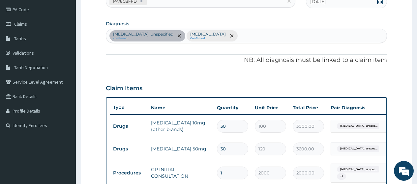
click at [259, 36] on div "Essential hypertension, unspecified confirmed Malaria, unspecified Confirmed" at bounding box center [246, 36] width 281 height 14
type input "MELLITU"
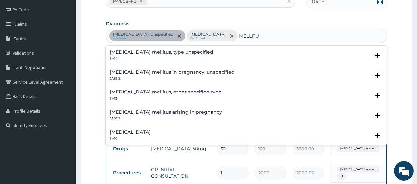
click at [149, 56] on div "Diabetes mellitus, type unspecified 5A14" at bounding box center [162, 56] width 104 height 12
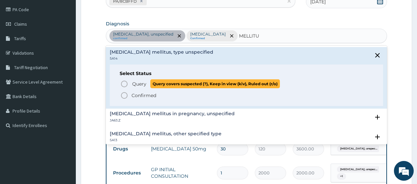
click at [136, 85] on span "Query" at bounding box center [139, 84] width 14 height 7
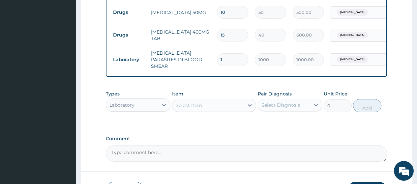
scroll to position [308, 0]
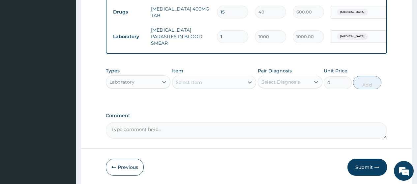
click at [218, 82] on div "Select Item" at bounding box center [208, 82] width 72 height 11
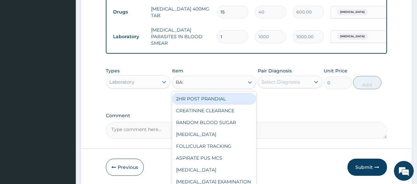
type input "RAND"
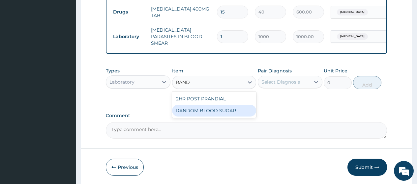
click at [227, 115] on div "RANDOM BLOOD SUGAR" at bounding box center [214, 111] width 84 height 12
type input "500"
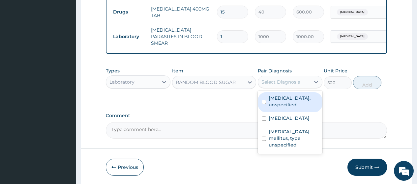
click at [272, 80] on div "Select Diagnosis" at bounding box center [281, 82] width 39 height 7
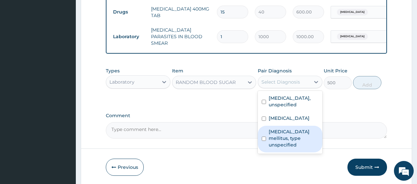
click at [289, 147] on label "Diabetes mellitus, type unspecified" at bounding box center [294, 139] width 50 height 20
checkbox input "true"
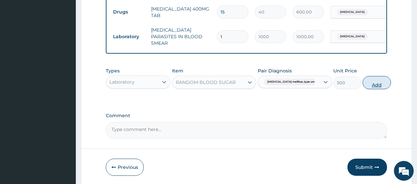
click at [366, 89] on button "Add" at bounding box center [377, 82] width 28 height 13
type input "0"
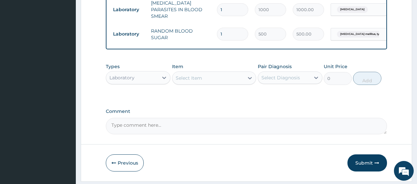
scroll to position [356, 0]
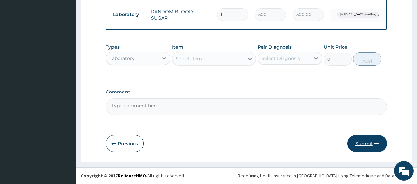
click at [367, 139] on button "Submit" at bounding box center [368, 143] width 40 height 17
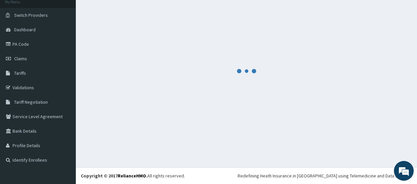
scroll to position [42, 0]
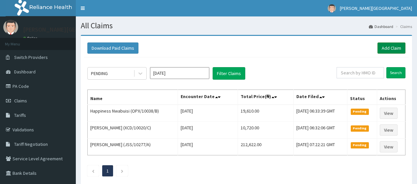
click at [403, 49] on link "Add Claim" at bounding box center [392, 48] width 28 height 11
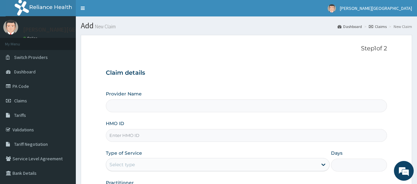
type input "[PERSON_NAME][GEOGRAPHIC_DATA]"
click at [143, 138] on input "HMO ID" at bounding box center [246, 135] width 281 height 13
paste input "EIS/11661/D"
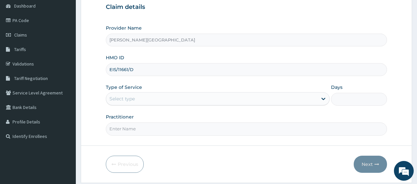
type input "EIS/11661/D"
drag, startPoint x: 148, startPoint y: 100, endPoint x: 145, endPoint y: 105, distance: 6.1
click at [147, 100] on div "Select type" at bounding box center [211, 99] width 211 height 11
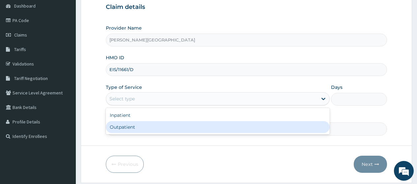
click at [151, 127] on div "Outpatient" at bounding box center [218, 127] width 224 height 12
type input "1"
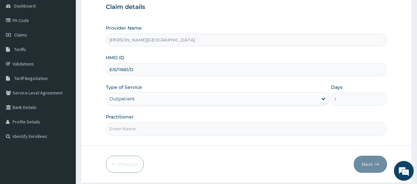
click at [150, 127] on input "Practitioner" at bounding box center [246, 129] width 281 height 13
type input "AA"
click at [371, 165] on button "Next" at bounding box center [370, 164] width 33 height 17
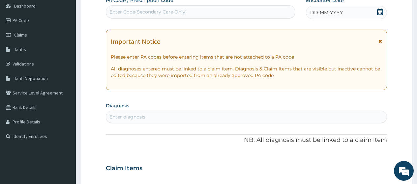
click at [380, 42] on icon at bounding box center [381, 41] width 4 height 5
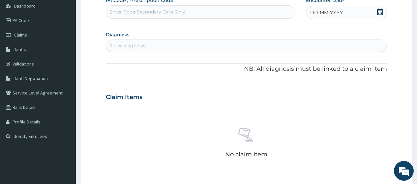
click at [380, 14] on icon at bounding box center [380, 12] width 7 height 7
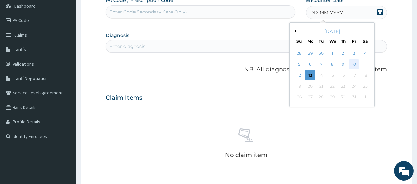
click at [356, 65] on div "10" at bounding box center [354, 65] width 10 height 10
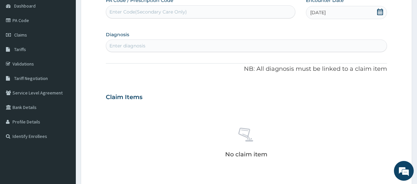
click at [128, 46] on div "Enter diagnosis" at bounding box center [127, 46] width 36 height 7
type input "[MEDICAL_DATA]"
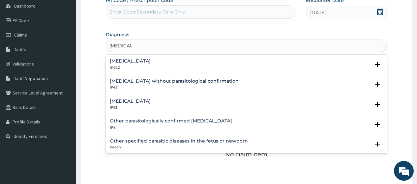
click at [143, 100] on h4 "[MEDICAL_DATA]" at bounding box center [130, 101] width 41 height 5
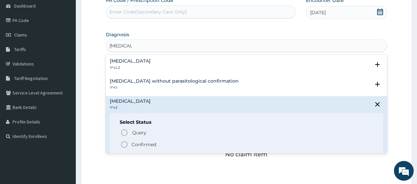
click at [147, 143] on p "Confirmed" at bounding box center [144, 144] width 25 height 7
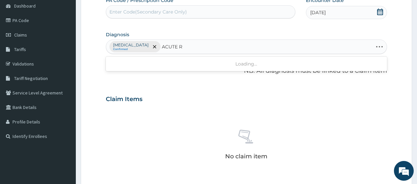
type input "ACUTE"
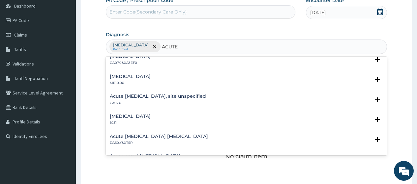
scroll to position [693, 0]
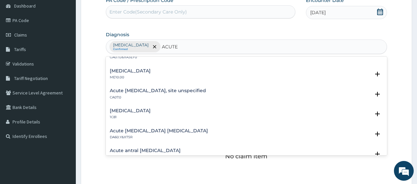
click at [139, 91] on h4 "Acute [MEDICAL_DATA], site unspecified" at bounding box center [158, 90] width 96 height 5
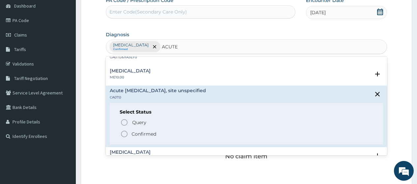
click at [142, 133] on p "Confirmed" at bounding box center [144, 134] width 25 height 7
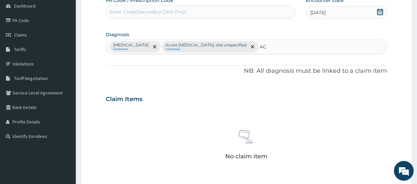
type input "A"
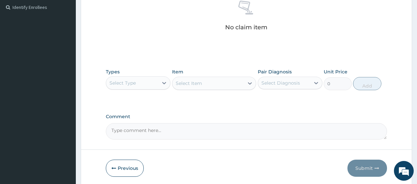
scroll to position [198, 0]
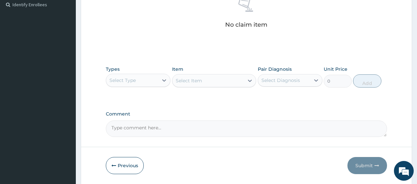
click at [135, 78] on div "Select Type" at bounding box center [122, 80] width 26 height 7
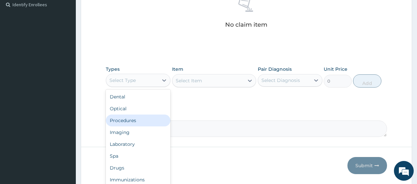
click at [144, 122] on div "Procedures" at bounding box center [138, 121] width 65 height 12
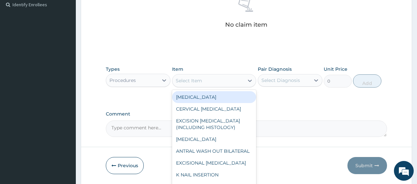
click at [191, 76] on div "Select Item" at bounding box center [208, 81] width 72 height 11
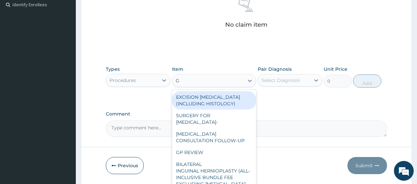
type input "GP"
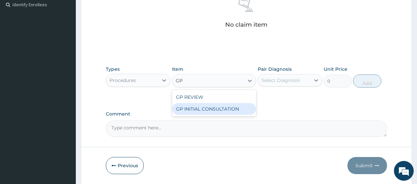
click at [215, 109] on div "GP INITIAL CONSULTATION" at bounding box center [214, 109] width 84 height 12
type input "2000"
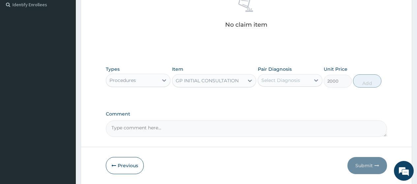
click at [265, 81] on div "Select Diagnosis" at bounding box center [281, 80] width 39 height 7
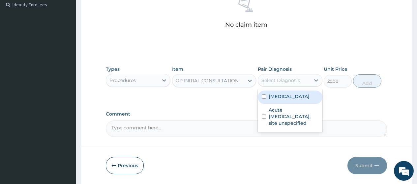
drag, startPoint x: 266, startPoint y: 98, endPoint x: 267, endPoint y: 101, distance: 3.4
click at [266, 98] on div "[MEDICAL_DATA]" at bounding box center [290, 98] width 65 height 14
checkbox input "true"
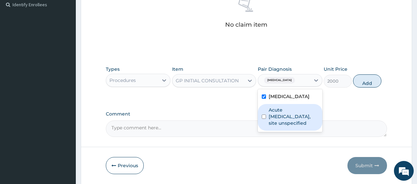
click at [275, 120] on label "Acute [MEDICAL_DATA], site unspecified" at bounding box center [294, 117] width 50 height 20
checkbox input "true"
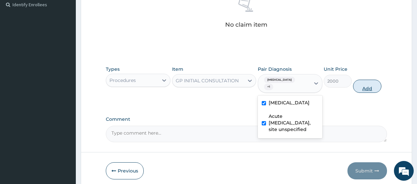
click at [363, 85] on button "Add" at bounding box center [367, 86] width 28 height 13
type input "0"
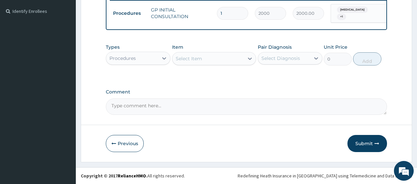
scroll to position [196, 0]
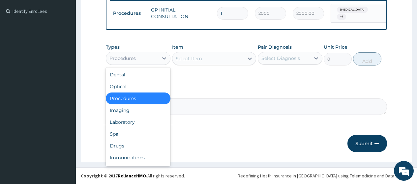
drag, startPoint x: 134, startPoint y: 60, endPoint x: 135, endPoint y: 98, distance: 38.6
click at [134, 60] on div "Procedures" at bounding box center [122, 58] width 26 height 7
click at [135, 144] on div "Drugs" at bounding box center [138, 146] width 65 height 12
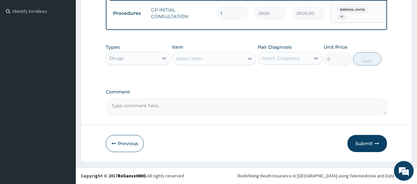
click at [219, 63] on div "Select Item" at bounding box center [208, 58] width 72 height 11
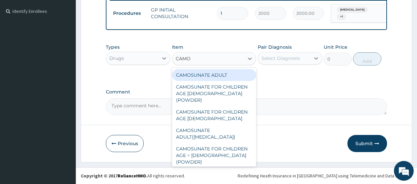
type input "CAMOS"
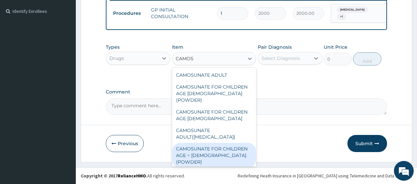
scroll to position [20, 0]
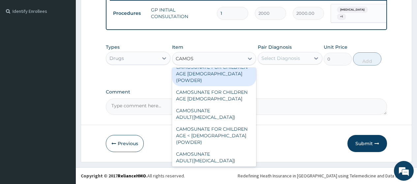
click at [209, 77] on div "CAMOSUNATE FOR CHILDREN AGE [DEMOGRAPHIC_DATA] (POWDER)" at bounding box center [214, 73] width 84 height 25
type input "160"
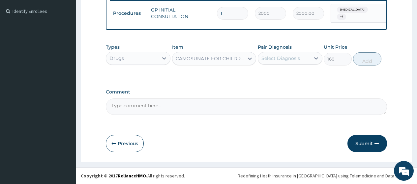
click at [272, 63] on div "Select Diagnosis" at bounding box center [284, 58] width 52 height 11
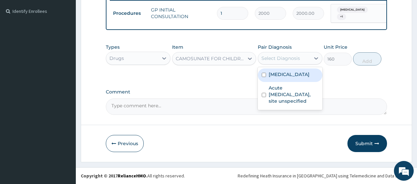
click at [269, 75] on label "[MEDICAL_DATA]" at bounding box center [289, 74] width 41 height 7
checkbox input "true"
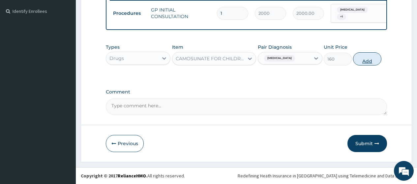
drag, startPoint x: 383, startPoint y: 62, endPoint x: 374, endPoint y: 62, distance: 8.6
click at [382, 62] on div "Types Drugs Item CAMOSUNATE FOR CHILDREN AGE [DEMOGRAPHIC_DATA] (POWDER) Pair D…" at bounding box center [246, 55] width 281 height 28
click at [369, 62] on button "Add" at bounding box center [367, 58] width 28 height 13
type input "0"
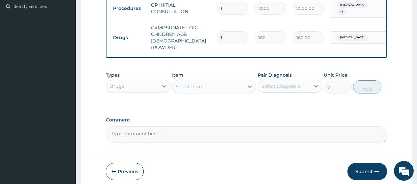
drag, startPoint x: 232, startPoint y: 35, endPoint x: 209, endPoint y: 34, distance: 22.4
click at [209, 34] on tr "Drugs CAMOSUNATE FOR CHILDREN AGE [DEMOGRAPHIC_DATA] (POWDER) 1 160 160.00 [GEO…" at bounding box center [271, 37] width 323 height 33
type input "3"
type input "480.00"
type input "3"
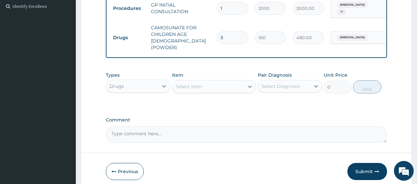
click at [204, 85] on div "Select Item" at bounding box center [208, 86] width 72 height 11
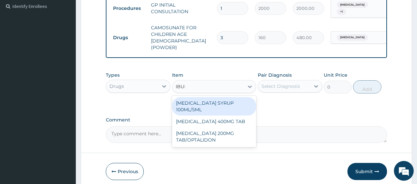
type input "IBUPR"
drag, startPoint x: 202, startPoint y: 101, endPoint x: 208, endPoint y: 103, distance: 6.5
click at [202, 101] on div "IBUPROFEN SYRUP 100ML/5ML" at bounding box center [214, 106] width 84 height 18
type input "600"
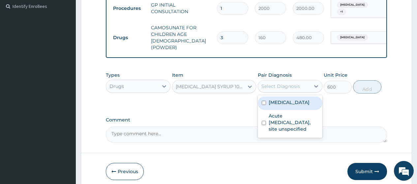
drag, startPoint x: 293, startPoint y: 91, endPoint x: 290, endPoint y: 108, distance: 17.1
click at [293, 91] on div "Select Diagnosis" at bounding box center [290, 86] width 65 height 13
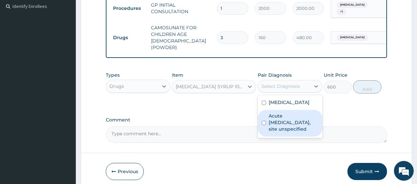
click at [289, 121] on label "Acute upper respiratory infection, site unspecified" at bounding box center [294, 123] width 50 height 20
checkbox input "true"
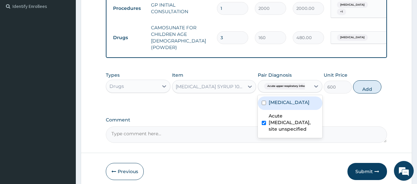
click at [298, 97] on div "Malaria, unspecified" at bounding box center [290, 104] width 65 height 14
checkbox input "true"
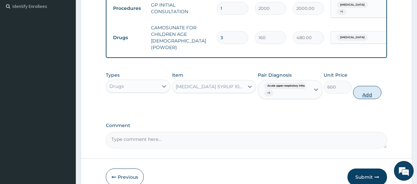
click at [359, 94] on button "Add" at bounding box center [367, 92] width 28 height 13
type input "0"
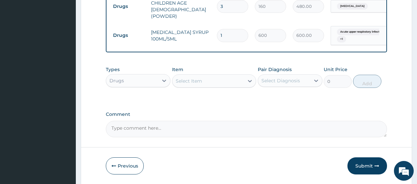
scroll to position [248, 0]
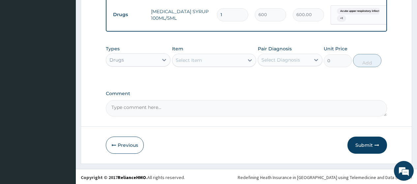
click at [201, 57] on div "Select Item" at bounding box center [189, 60] width 26 height 7
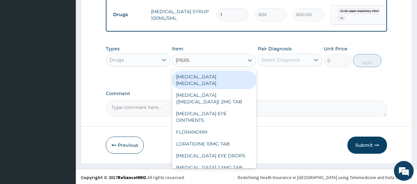
type input "LORAT"
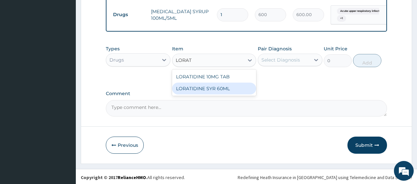
click at [213, 87] on div "LORATIDINE SYR 60ML" at bounding box center [214, 89] width 84 height 12
type input "1200"
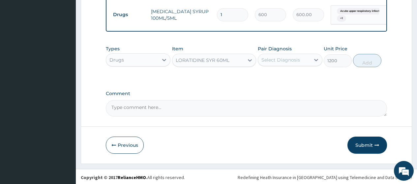
click at [283, 62] on div "Select Diagnosis" at bounding box center [284, 60] width 52 height 11
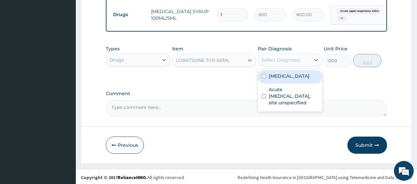
click at [283, 77] on label "Malaria, unspecified" at bounding box center [289, 76] width 41 height 7
checkbox input "true"
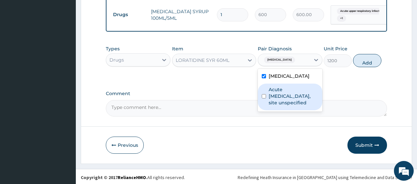
click at [293, 99] on label "Acute upper respiratory infection, site unspecified" at bounding box center [294, 96] width 50 height 20
checkbox input "true"
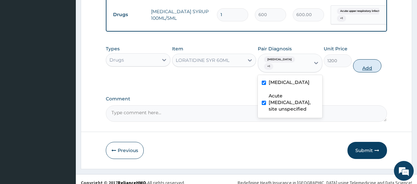
click at [368, 64] on button "Add" at bounding box center [367, 65] width 28 height 13
type input "0"
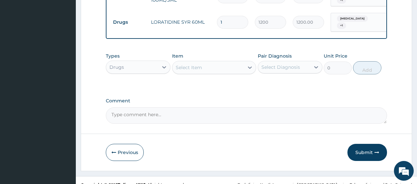
scroll to position [274, 0]
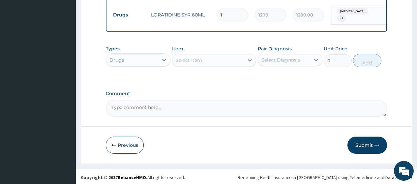
click at [149, 62] on div "Drugs" at bounding box center [132, 60] width 52 height 11
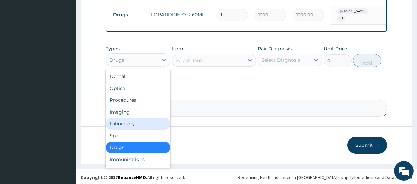
click at [139, 122] on div "Laboratory" at bounding box center [138, 124] width 65 height 12
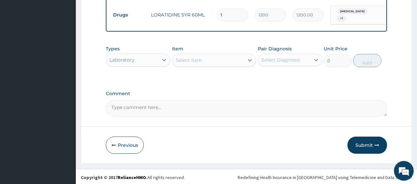
click at [192, 60] on div "Select Item" at bounding box center [189, 60] width 26 height 7
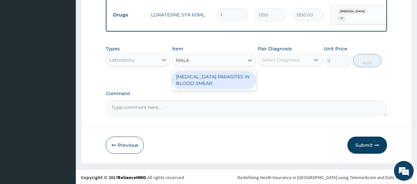
type input "MALAR"
click at [192, 80] on div "MALARIA PARASITES IN BLOOD SMEAR" at bounding box center [214, 80] width 84 height 18
type input "1000"
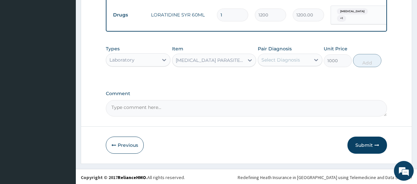
click at [287, 63] on div "Select Diagnosis" at bounding box center [284, 60] width 52 height 11
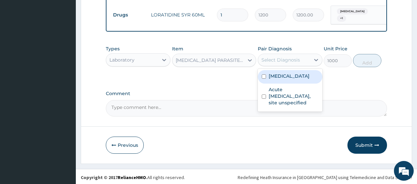
click at [291, 76] on label "Malaria, unspecified" at bounding box center [289, 76] width 41 height 7
checkbox input "true"
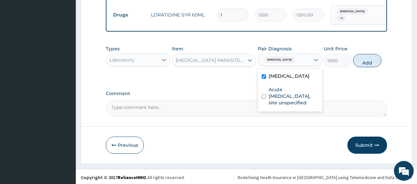
click at [366, 58] on button "Add" at bounding box center [367, 60] width 28 height 13
type input "0"
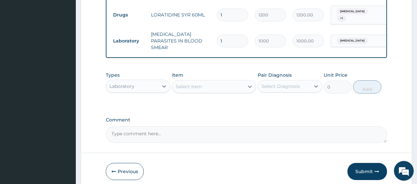
click at [231, 81] on div "Select Item" at bounding box center [208, 86] width 72 height 11
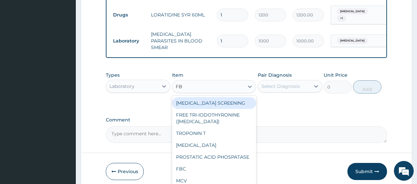
type input "FBC"
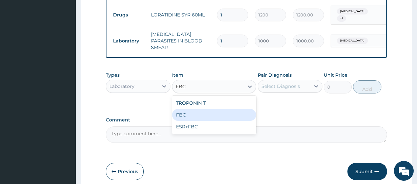
click at [214, 109] on div "FBC" at bounding box center [214, 115] width 84 height 12
type input "2000"
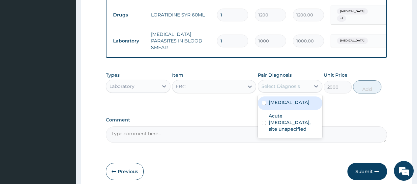
click at [276, 83] on div "Select Diagnosis" at bounding box center [281, 86] width 39 height 7
click at [285, 103] on div "Malaria, unspecified" at bounding box center [290, 104] width 65 height 14
checkbox input "true"
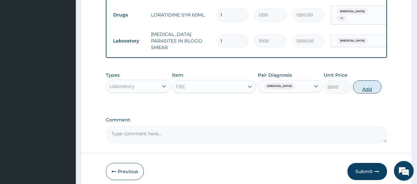
click at [366, 80] on button "Add" at bounding box center [367, 86] width 28 height 13
type input "0"
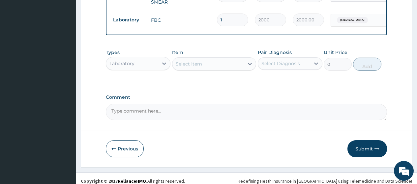
drag, startPoint x: 360, startPoint y: 135, endPoint x: 322, endPoint y: 60, distance: 84.1
click at [360, 140] on button "Submit" at bounding box center [368, 148] width 40 height 17
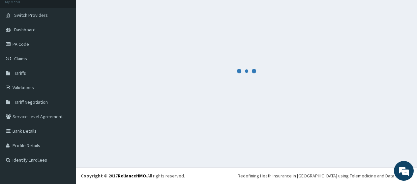
scroll to position [42, 0]
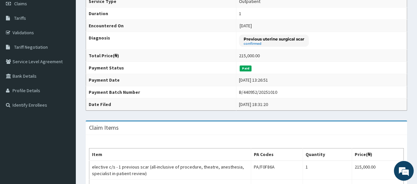
scroll to position [31, 0]
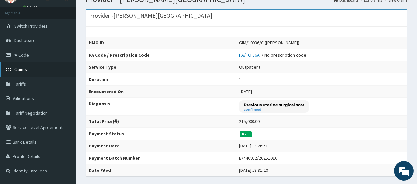
click at [16, 72] on span "Claims" at bounding box center [20, 70] width 13 height 6
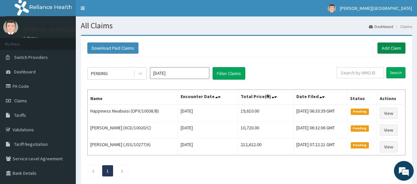
click at [386, 47] on link "Add Claim" at bounding box center [392, 48] width 28 height 11
click at [364, 77] on input "text" at bounding box center [360, 72] width 47 height 11
paste input "BMQ/10003/A"
drag, startPoint x: 391, startPoint y: 76, endPoint x: 320, endPoint y: 6, distance: 100.0
click at [391, 76] on input "Search" at bounding box center [396, 72] width 19 height 11
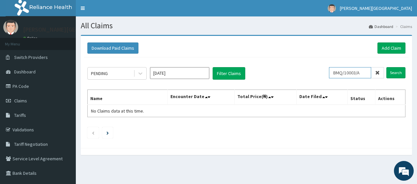
click at [358, 76] on input "BMQ/10003/A" at bounding box center [350, 72] width 42 height 11
click at [358, 77] on input "BMQ/10003/A" at bounding box center [350, 72] width 42 height 11
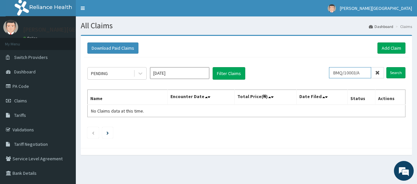
click at [358, 77] on input "BMQ/10003/A" at bounding box center [350, 72] width 42 height 11
paste input "SLB/10002"
click at [400, 75] on input "Search" at bounding box center [396, 72] width 19 height 11
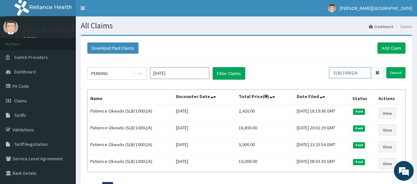
click at [336, 76] on input "SLB/10002/A" at bounding box center [350, 72] width 42 height 11
click at [337, 76] on input "SLB/10002/A" at bounding box center [350, 72] width 42 height 11
click at [335, 75] on input "SLB/10002/A" at bounding box center [350, 72] width 42 height 11
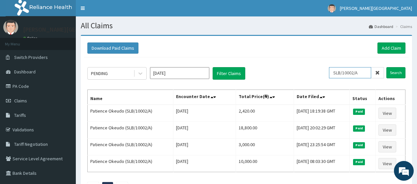
click at [335, 75] on input "SLB/10002/A" at bounding box center [350, 72] width 42 height 11
paste input "AXI/10004/D"
click at [392, 73] on input "Search" at bounding box center [396, 72] width 19 height 11
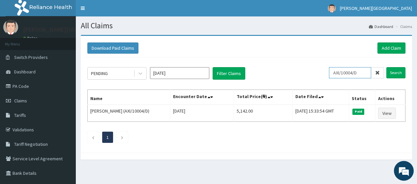
click at [339, 74] on input "AXI/10004/D" at bounding box center [350, 72] width 42 height 11
paste input "B"
type input "AXI/10004/B"
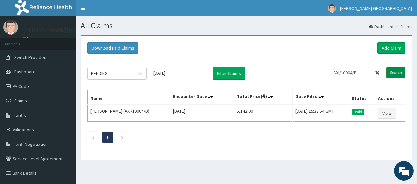
click at [393, 70] on input "Search" at bounding box center [396, 72] width 19 height 11
click at [374, 71] on span at bounding box center [377, 72] width 13 height 11
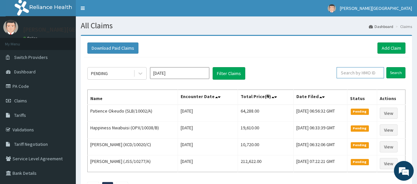
click at [352, 72] on input "text" at bounding box center [360, 72] width 47 height 11
paste input "BMQ/10003/C"
type input "BMQ/10003/C"
click at [386, 75] on form "BMQ/10003/C Search" at bounding box center [367, 72] width 77 height 11
click at [391, 71] on input "Search" at bounding box center [396, 72] width 19 height 11
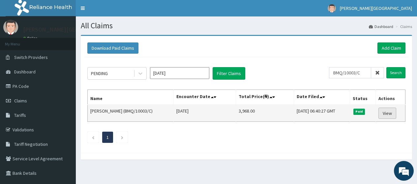
click at [390, 114] on link "View" at bounding box center [388, 113] width 18 height 11
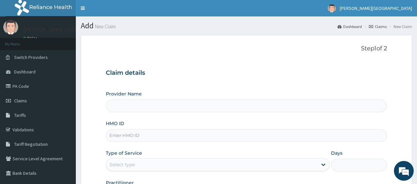
type input "[PERSON_NAME][GEOGRAPHIC_DATA]"
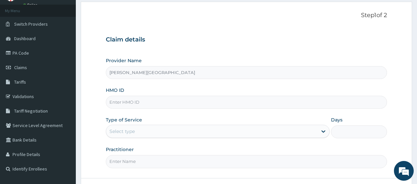
scroll to position [66, 0]
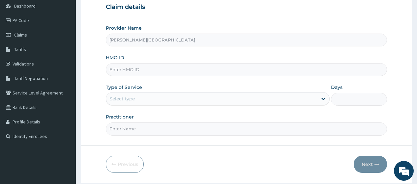
click at [135, 68] on input "HMO ID" at bounding box center [246, 69] width 281 height 13
paste input "BMQ/10003/A"
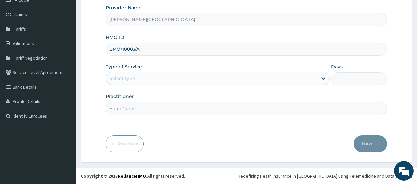
type input "BMQ/10003/A"
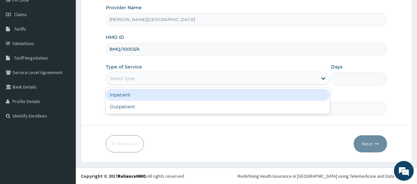
click at [137, 80] on div "Select type" at bounding box center [211, 78] width 211 height 11
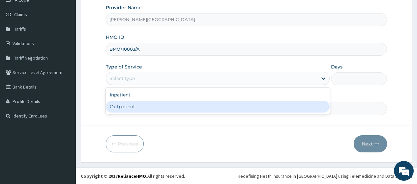
click at [142, 105] on div "Outpatient" at bounding box center [218, 107] width 224 height 12
type input "1"
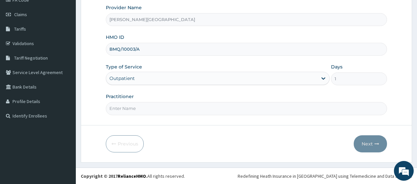
click at [142, 105] on input "Practitioner" at bounding box center [246, 108] width 281 height 13
type input "AA"
click at [368, 146] on button "Next" at bounding box center [370, 144] width 33 height 17
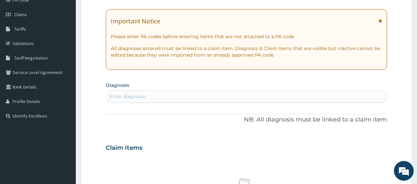
click at [380, 19] on icon at bounding box center [381, 20] width 4 height 5
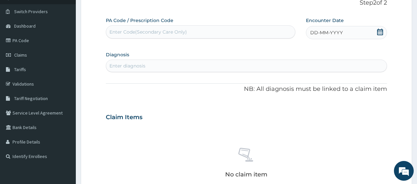
scroll to position [20, 0]
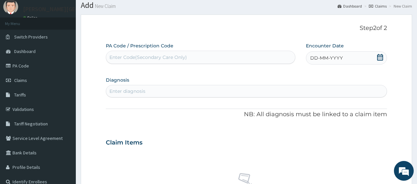
drag, startPoint x: 383, startPoint y: 60, endPoint x: 378, endPoint y: 63, distance: 6.1
click at [383, 60] on icon at bounding box center [380, 57] width 7 height 7
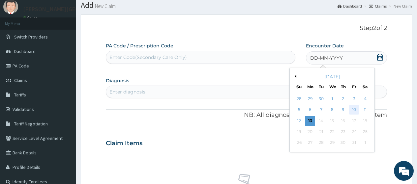
click at [353, 109] on div "10" at bounding box center [354, 110] width 10 height 10
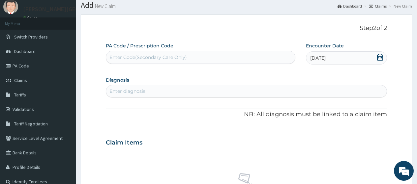
click at [141, 91] on div "Enter diagnosis" at bounding box center [127, 91] width 36 height 7
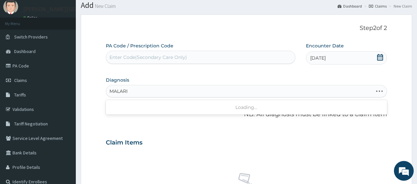
type input "MALARIA"
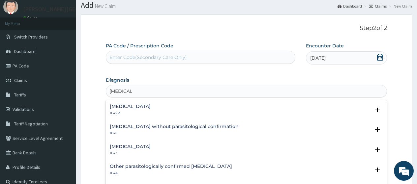
click at [138, 142] on div "Malaria, unspecified 1F4Z Select Status Query Query covers suspected (?), Keep …" at bounding box center [246, 152] width 281 height 20
click at [135, 146] on h4 "Malaria, unspecified" at bounding box center [130, 146] width 41 height 5
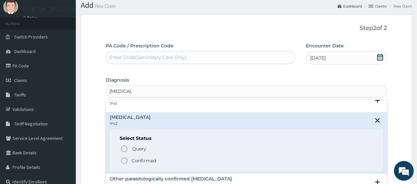
scroll to position [33, 0]
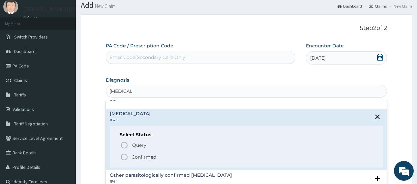
click at [160, 155] on span "Confirmed" at bounding box center [246, 157] width 253 height 8
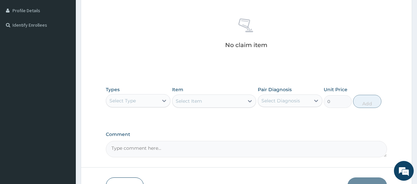
scroll to position [185, 0]
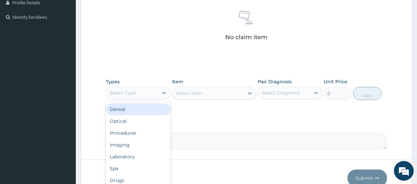
click at [157, 94] on div "Select Type" at bounding box center [132, 93] width 52 height 11
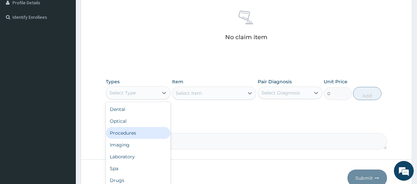
click at [149, 133] on div "Procedures" at bounding box center [138, 133] width 65 height 12
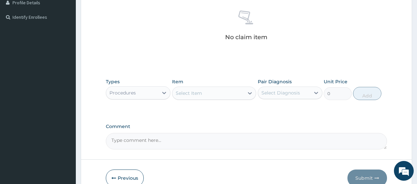
click at [202, 93] on div "Select Item" at bounding box center [189, 93] width 26 height 7
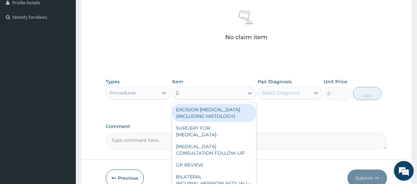
type input "GP"
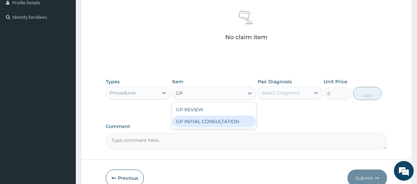
click at [208, 121] on div "GP INITIAL CONSULTATION" at bounding box center [214, 122] width 84 height 12
type input "2000"
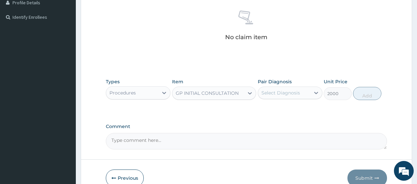
click at [291, 92] on div "Select Diagnosis" at bounding box center [281, 93] width 39 height 7
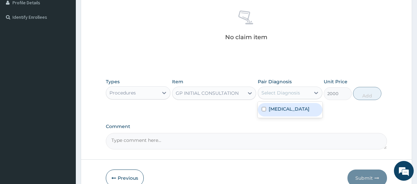
click at [299, 96] on div "Select Diagnosis" at bounding box center [284, 93] width 52 height 11
click at [297, 112] on div "Malaria, unspecified" at bounding box center [290, 110] width 65 height 14
checkbox input "true"
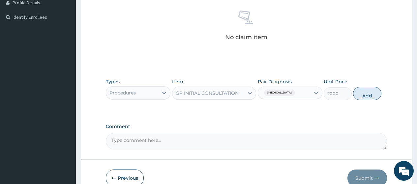
click at [362, 95] on button "Add" at bounding box center [367, 93] width 28 height 13
type input "0"
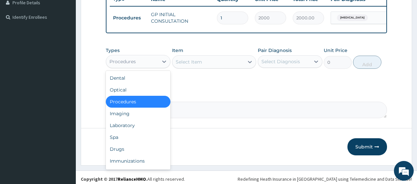
drag, startPoint x: 121, startPoint y: 70, endPoint x: 128, endPoint y: 127, distance: 57.8
click at [121, 67] on div "Procedures" at bounding box center [132, 61] width 52 height 11
click at [128, 155] on div "Drugs" at bounding box center [138, 149] width 65 height 12
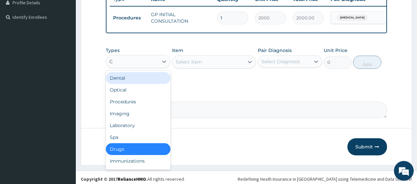
type input "C"
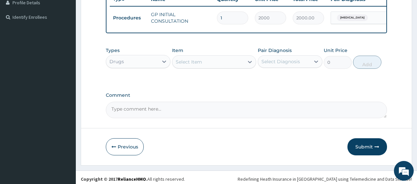
click at [216, 58] on div "Item Select Item" at bounding box center [214, 58] width 84 height 22
click at [218, 67] on div "Select Item" at bounding box center [208, 62] width 72 height 11
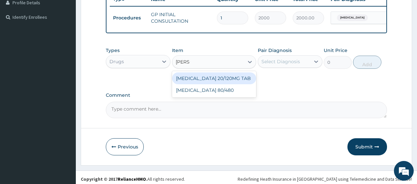
type input "COART"
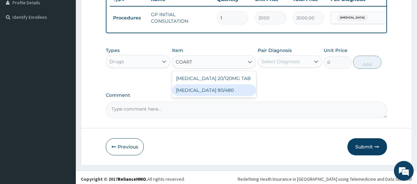
click at [229, 95] on div "[MEDICAL_DATA] 80/480" at bounding box center [214, 90] width 84 height 12
type input "312"
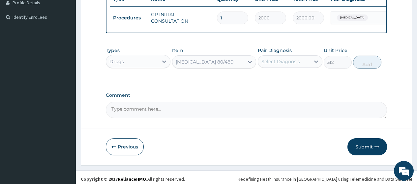
click at [272, 65] on div "Select Diagnosis" at bounding box center [281, 61] width 39 height 7
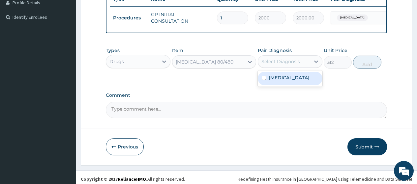
click at [271, 81] on label "Malaria, unspecified" at bounding box center [289, 78] width 41 height 7
checkbox input "true"
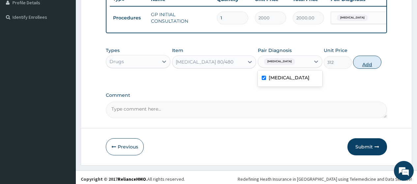
click at [369, 69] on button "Add" at bounding box center [367, 62] width 28 height 13
type input "0"
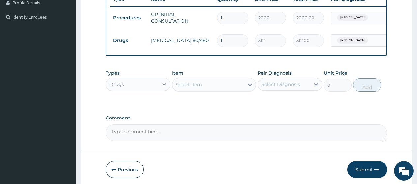
drag, startPoint x: 239, startPoint y: 43, endPoint x: 202, endPoint y: 43, distance: 36.9
click at [202, 43] on tr "Drugs COARTEM 80/480 1 312 312.00 Malaria, unspecified Delete" at bounding box center [271, 40] width 323 height 23
type input "6"
type input "1872.00"
type input "6"
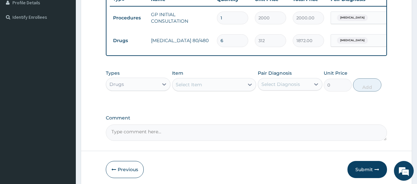
click at [203, 90] on div "Select Item" at bounding box center [208, 84] width 72 height 11
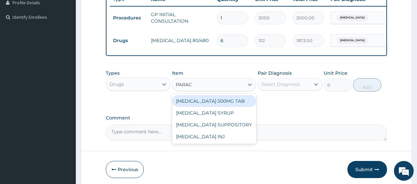
type input "PARACE"
click at [227, 106] on div "PARACETAMOL 500MG TAB" at bounding box center [214, 101] width 84 height 12
type input "15"
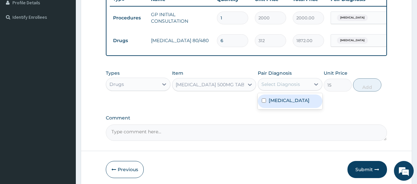
click at [275, 85] on div "Select Diagnosis" at bounding box center [284, 84] width 52 height 11
click at [283, 104] on label "Malaria, unspecified" at bounding box center [289, 100] width 41 height 7
checkbox input "true"
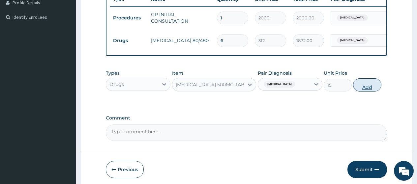
click at [362, 92] on button "Add" at bounding box center [367, 84] width 28 height 13
type input "0"
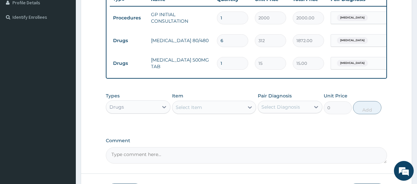
type input "18"
type input "270.00"
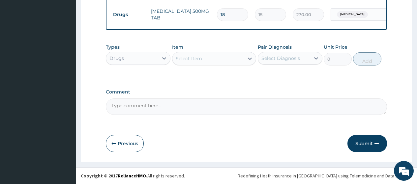
scroll to position [239, 0]
type input "18"
click at [209, 60] on div "Select Item" at bounding box center [208, 58] width 72 height 11
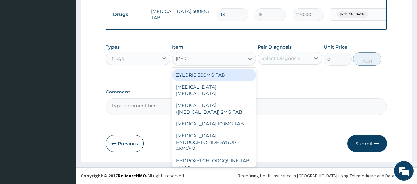
type input "LORAT"
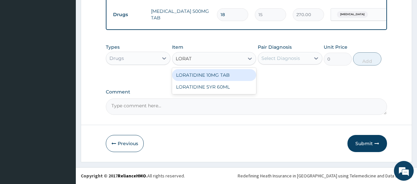
click at [217, 73] on div "LORATIDINE 10MG TAB" at bounding box center [214, 75] width 84 height 12
type input "42"
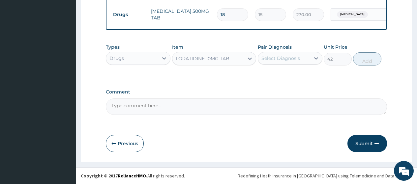
click at [282, 51] on div "Pair Diagnosis Select Diagnosis" at bounding box center [290, 55] width 65 height 22
click at [284, 60] on div "Select Diagnosis" at bounding box center [281, 58] width 39 height 7
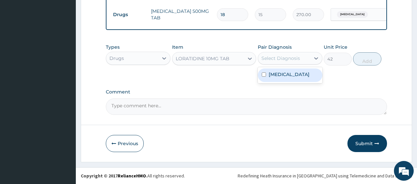
drag, startPoint x: 290, startPoint y: 76, endPoint x: 321, endPoint y: 75, distance: 31.4
click at [290, 77] on label "Malaria, unspecified" at bounding box center [289, 74] width 41 height 7
checkbox input "true"
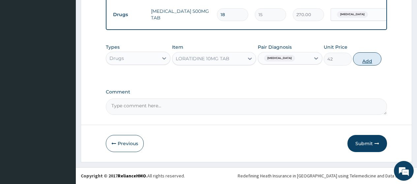
click at [366, 62] on button "Add" at bounding box center [367, 58] width 28 height 13
type input "0"
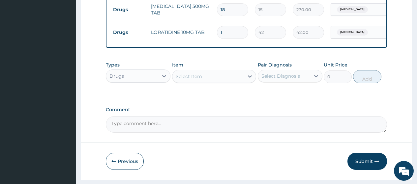
drag, startPoint x: 237, startPoint y: 35, endPoint x: 218, endPoint y: 31, distance: 19.7
click at [218, 31] on input "1" at bounding box center [232, 32] width 31 height 13
type input "5"
type input "210.00"
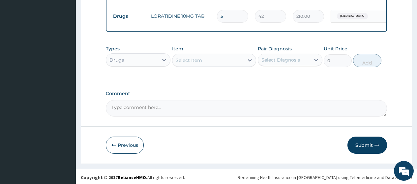
scroll to position [262, 0]
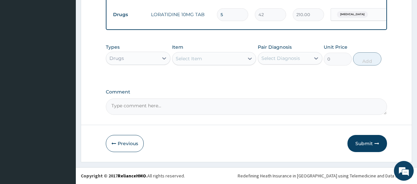
type input "5"
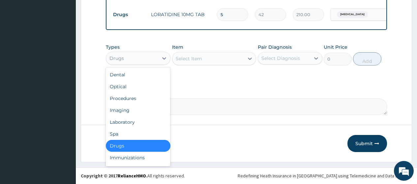
drag, startPoint x: 152, startPoint y: 58, endPoint x: 132, endPoint y: 103, distance: 48.6
click at [151, 59] on div "Drugs" at bounding box center [132, 58] width 52 height 11
click at [140, 120] on div "Laboratory" at bounding box center [138, 122] width 65 height 12
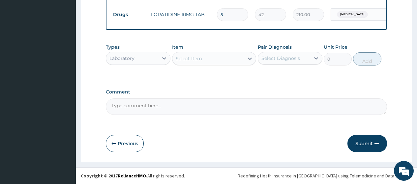
click at [201, 59] on div "Select Item" at bounding box center [189, 58] width 26 height 7
type input "MALAR"
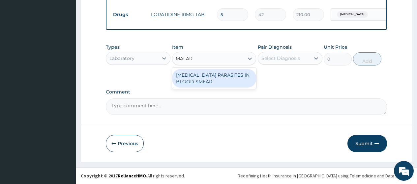
click at [222, 82] on div "[MEDICAL_DATA] PARASITES IN BLOOD SMEAR" at bounding box center [214, 78] width 84 height 18
type input "1000"
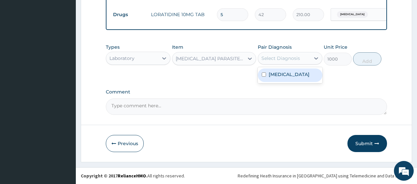
click at [285, 60] on div "Select Diagnosis" at bounding box center [281, 58] width 39 height 7
click at [282, 77] on label "[MEDICAL_DATA]" at bounding box center [289, 74] width 41 height 7
checkbox input "true"
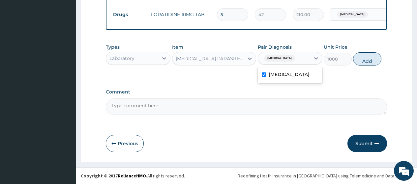
drag, startPoint x: 362, startPoint y: 61, endPoint x: 236, endPoint y: 79, distance: 127.7
click at [360, 61] on button "Add" at bounding box center [367, 58] width 28 height 13
type input "0"
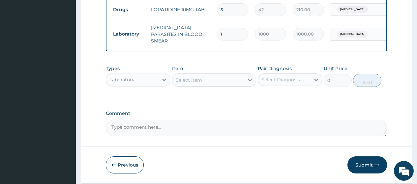
scroll to position [285, 0]
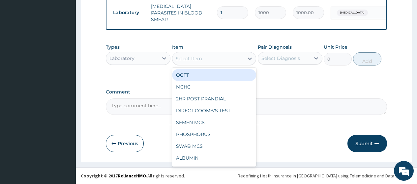
click at [223, 57] on div "Select Item" at bounding box center [208, 58] width 72 height 11
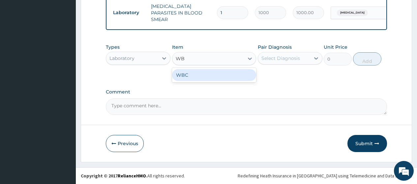
type input "WBC"
click at [221, 77] on div "WBC" at bounding box center [214, 75] width 84 height 12
type input "1350"
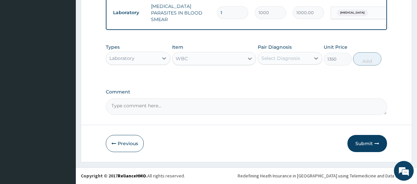
click at [279, 62] on div "Select Diagnosis" at bounding box center [284, 58] width 52 height 11
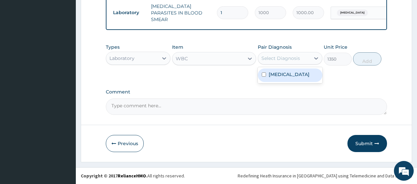
click at [277, 75] on label "Malaria, unspecified" at bounding box center [289, 74] width 41 height 7
checkbox input "true"
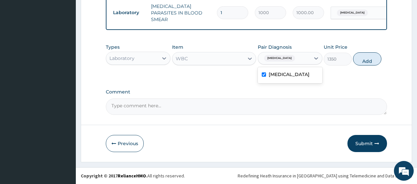
click at [366, 61] on button "Add" at bounding box center [367, 58] width 28 height 13
type input "0"
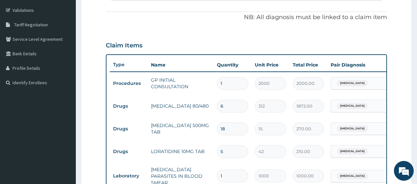
scroll to position [87, 0]
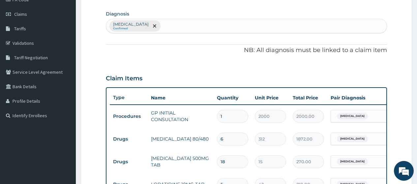
click at [203, 25] on div "Malaria, unspecified Confirmed" at bounding box center [246, 26] width 281 height 14
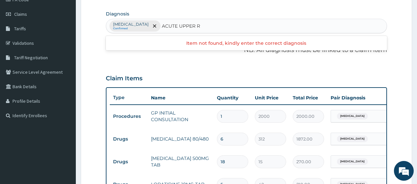
type input "ACUTE UPPER"
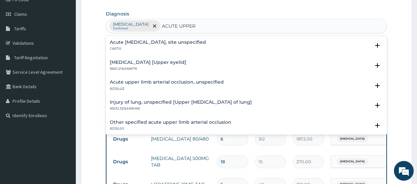
click at [165, 42] on h4 "Acute [MEDICAL_DATA], site unspecified" at bounding box center [158, 42] width 96 height 5
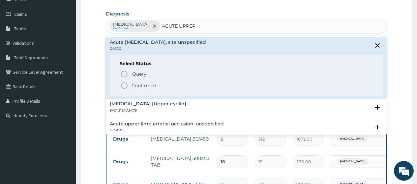
click at [155, 85] on p "Confirmed" at bounding box center [144, 85] width 25 height 7
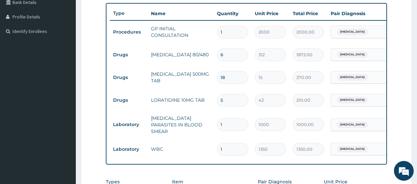
scroll to position [219, 0]
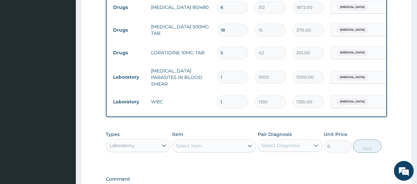
click at [340, 99] on span "Malaria, unspecified" at bounding box center [352, 102] width 31 height 7
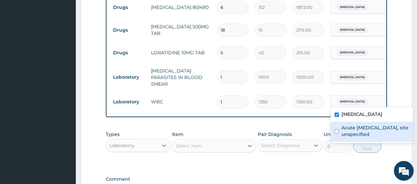
click at [344, 132] on label "Acute upper respiratory infection, site unspecified" at bounding box center [376, 131] width 68 height 13
checkbox input "true"
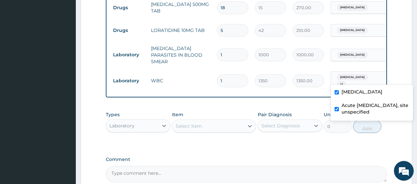
scroll to position [285, 0]
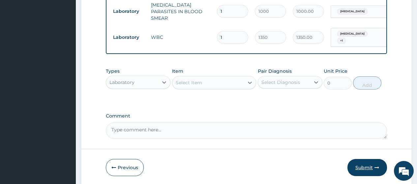
click at [364, 167] on button "Submit" at bounding box center [368, 167] width 40 height 17
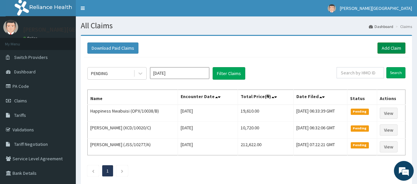
click at [385, 49] on link "Add Claim" at bounding box center [392, 48] width 28 height 11
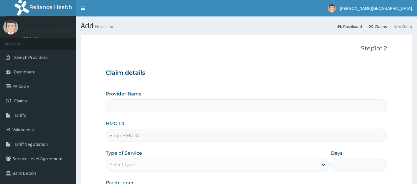
type input "[PERSON_NAME][GEOGRAPHIC_DATA]"
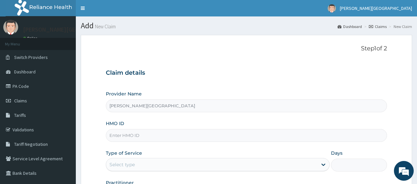
click at [157, 138] on input "HMO ID" at bounding box center [246, 135] width 281 height 13
paste input "SLB/10002/A"
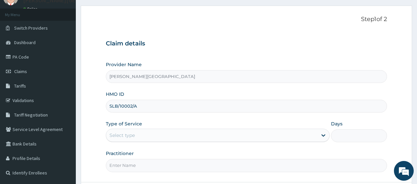
scroll to position [66, 0]
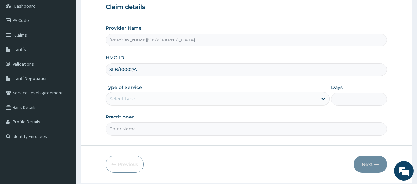
type input "SLB/10002/A"
click at [156, 102] on div "Select type" at bounding box center [211, 99] width 211 height 11
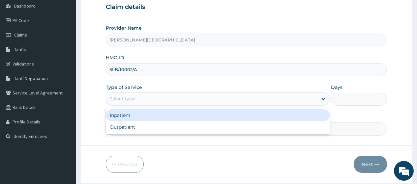
scroll to position [0, 0]
drag, startPoint x: 157, startPoint y: 116, endPoint x: 214, endPoint y: 117, distance: 57.1
click at [157, 116] on div "Inpatient" at bounding box center [218, 115] width 224 height 12
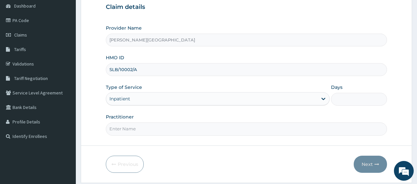
click at [356, 95] on input "Days" at bounding box center [359, 99] width 56 height 13
type input "3"
click at [126, 132] on input "Practitioner" at bounding box center [246, 129] width 281 height 13
type input "AA"
click at [371, 165] on button "Next" at bounding box center [370, 164] width 33 height 17
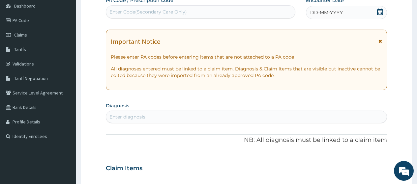
click at [383, 41] on div "Important Notice Please enter PA codes before entering items that are not attac…" at bounding box center [246, 60] width 281 height 61
click at [381, 41] on icon at bounding box center [381, 41] width 4 height 5
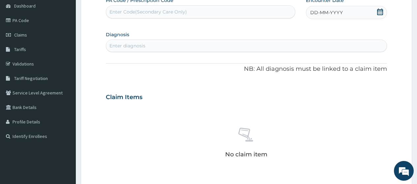
click at [168, 15] on div "Enter Code(Secondary Care Only)" at bounding box center [148, 12] width 78 height 7
paste input "PA/21E3CA"
type input "PA/21E3CA"
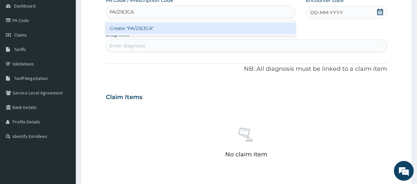
click at [172, 31] on div "Create "PA/21E3CA"" at bounding box center [200, 28] width 189 height 12
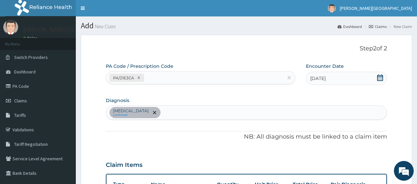
click at [166, 71] on div "PA Code / Prescription Code PA/21E3CA" at bounding box center [200, 73] width 189 height 21
click at [165, 76] on div "PA/21E3CA" at bounding box center [194, 78] width 177 height 11
paste input "PA/6D7432"
type input "PA/6D7432"
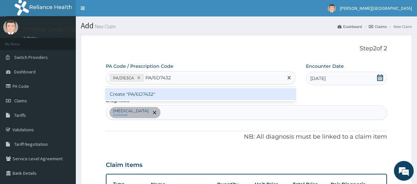
click at [172, 97] on div "Create "PA/6D7432"" at bounding box center [200, 94] width 189 height 12
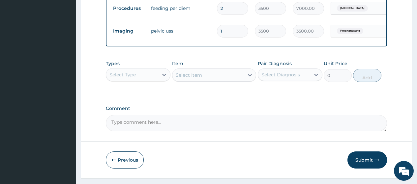
scroll to position [285, 0]
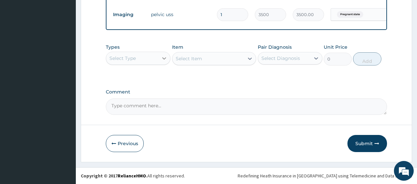
click at [161, 62] on div at bounding box center [164, 58] width 12 height 12
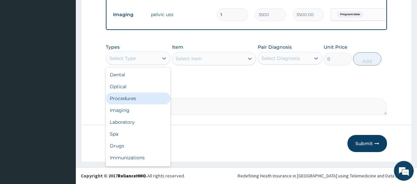
click at [151, 98] on div "Procedures" at bounding box center [138, 99] width 65 height 12
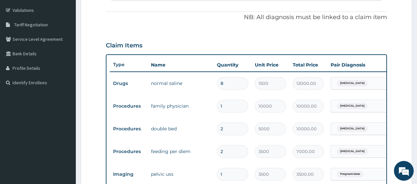
scroll to position [54, 0]
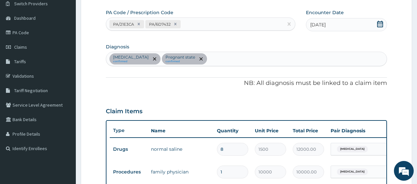
click at [216, 60] on div "[MEDICAL_DATA] confirmed Pregnant state confirmed" at bounding box center [246, 59] width 281 height 14
type input "[MEDICAL_DATA]"
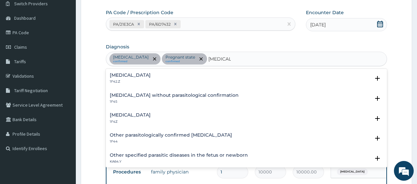
click at [175, 115] on div "Malaria, unspecified 1F4Z" at bounding box center [246, 119] width 273 height 12
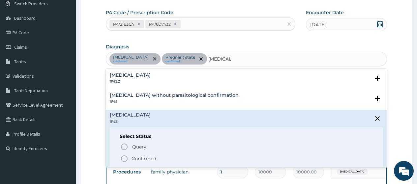
click at [173, 162] on span "Confirmed" at bounding box center [246, 159] width 253 height 8
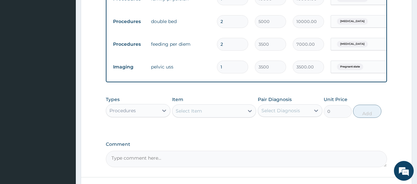
scroll to position [252, 0]
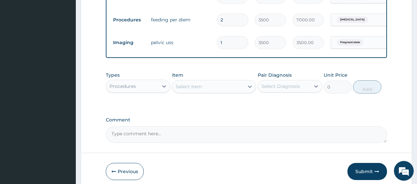
click at [226, 92] on div "Select Item" at bounding box center [208, 86] width 72 height 11
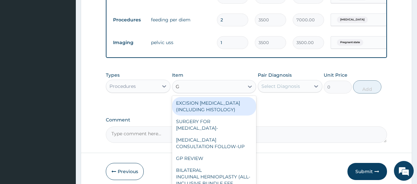
type input "GP"
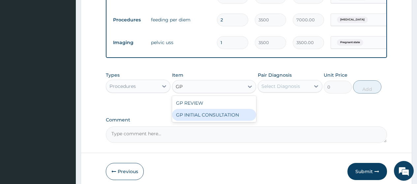
click at [224, 118] on div "GP INITIAL CONSULTATION" at bounding box center [214, 115] width 84 height 12
type input "2000"
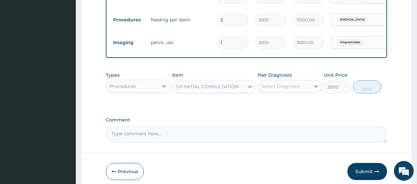
drag, startPoint x: 276, startPoint y: 92, endPoint x: 275, endPoint y: 99, distance: 6.7
click at [276, 90] on div "Select Diagnosis" at bounding box center [281, 86] width 39 height 7
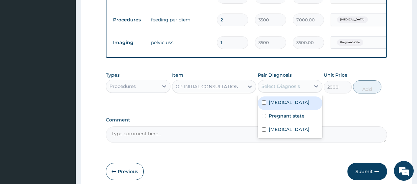
click at [278, 106] on label "Sepsis" at bounding box center [289, 102] width 41 height 7
checkbox input "true"
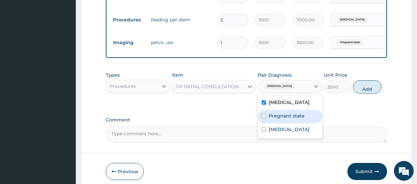
click at [284, 119] on label "Pregnant state" at bounding box center [287, 116] width 36 height 7
checkbox input "true"
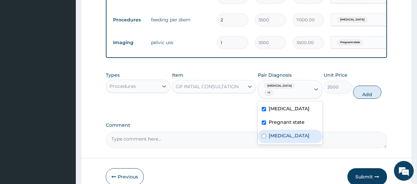
click at [288, 139] on div "Malaria, unspecified" at bounding box center [290, 137] width 65 height 14
checkbox input "true"
click at [363, 91] on button "Add" at bounding box center [367, 92] width 28 height 13
type input "0"
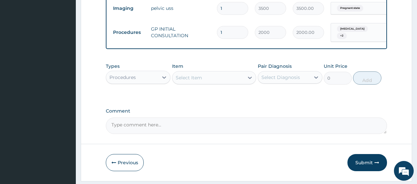
scroll to position [307, 0]
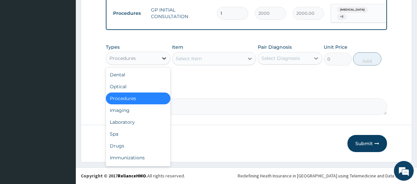
click at [160, 58] on div at bounding box center [164, 58] width 12 height 12
click at [132, 117] on div "Laboratory" at bounding box center [138, 122] width 65 height 12
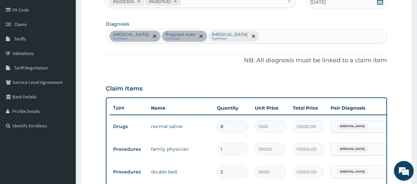
scroll to position [44, 0]
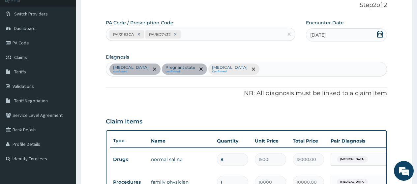
click at [265, 67] on div "Sepsis confirmed Pregnant state confirmed Malaria, unspecified Confirmed" at bounding box center [246, 69] width 281 height 14
type input "URINARY"
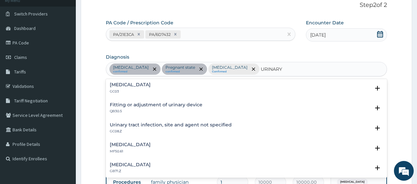
scroll to position [429, 0]
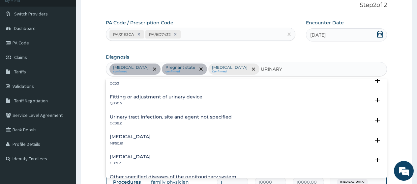
click at [187, 115] on h4 "Urinary tract infection, site and agent not specified" at bounding box center [171, 117] width 122 height 5
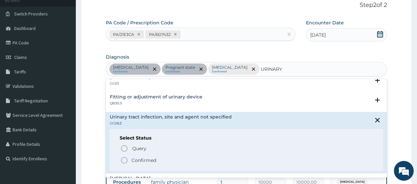
click at [179, 159] on span "Confirmed" at bounding box center [246, 161] width 253 height 8
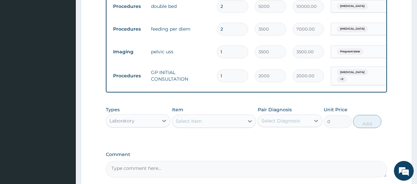
scroll to position [274, 0]
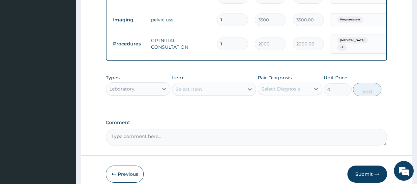
click at [207, 88] on div "Select Item" at bounding box center [208, 89] width 72 height 11
type input "MALA"
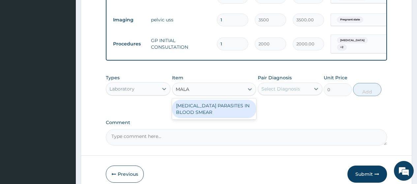
drag, startPoint x: 210, startPoint y: 107, endPoint x: 213, endPoint y: 109, distance: 3.6
click at [211, 108] on div "MALARIA PARASITES IN BLOOD SMEAR" at bounding box center [214, 109] width 84 height 18
type input "1000"
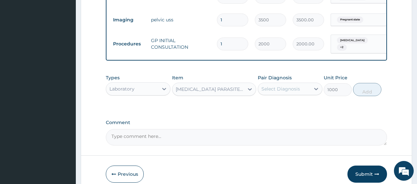
click at [286, 87] on div "Select Diagnosis" at bounding box center [284, 89] width 52 height 11
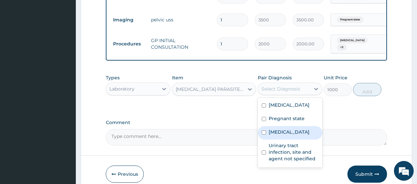
click at [287, 129] on div "Malaria, unspecified" at bounding box center [290, 133] width 65 height 14
checkbox input "true"
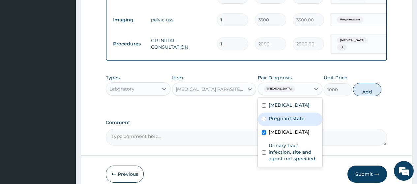
click at [365, 94] on button "Add" at bounding box center [367, 89] width 28 height 13
type input "0"
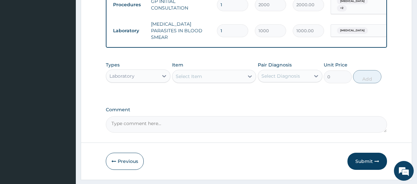
scroll to position [330, 0]
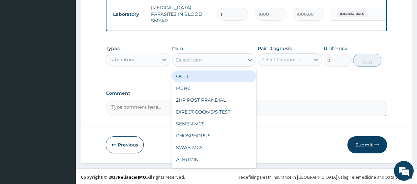
click at [210, 61] on div "Select Item" at bounding box center [208, 60] width 72 height 11
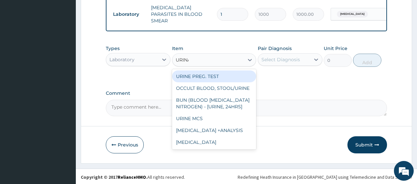
type input "URINAL"
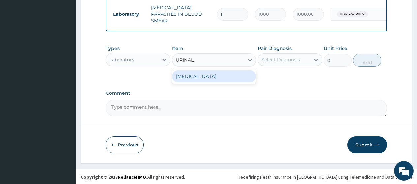
click at [230, 79] on div "URINALYSIS" at bounding box center [214, 77] width 84 height 12
type input "500"
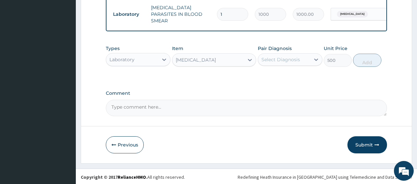
click at [271, 62] on div "Select Diagnosis" at bounding box center [284, 59] width 52 height 11
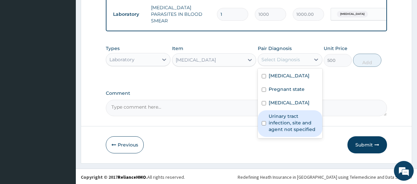
click at [277, 125] on label "Urinary tract infection, site and agent not specified" at bounding box center [294, 123] width 50 height 20
checkbox input "true"
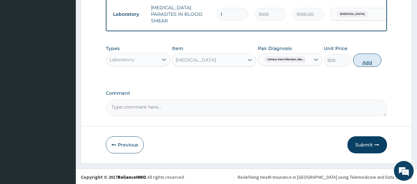
click at [371, 61] on button "Add" at bounding box center [367, 60] width 28 height 13
type input "0"
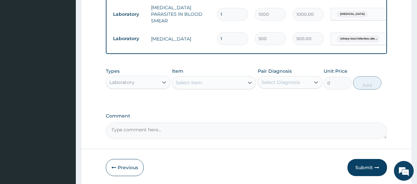
click at [204, 83] on div "Select Item" at bounding box center [208, 83] width 72 height 11
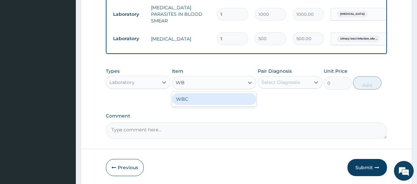
type input "WBC"
click at [206, 96] on div "WBC" at bounding box center [214, 99] width 84 height 12
type input "1350"
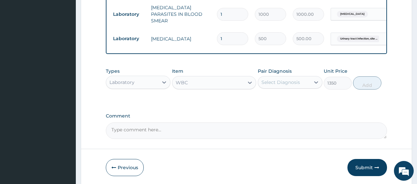
click at [266, 81] on div "Select Diagnosis" at bounding box center [281, 82] width 39 height 7
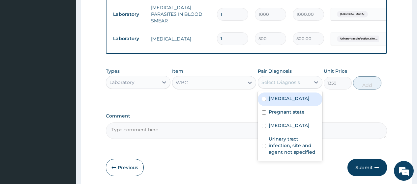
click at [289, 98] on div "Sepsis" at bounding box center [290, 100] width 65 height 14
checkbox input "true"
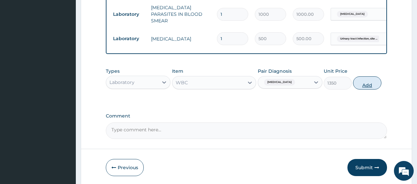
click at [376, 86] on button "Add" at bounding box center [367, 83] width 28 height 13
type input "0"
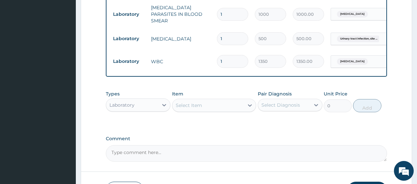
scroll to position [297, 0]
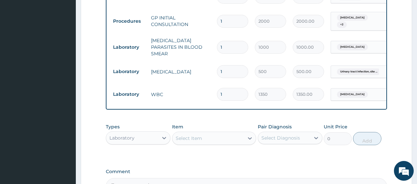
click at [214, 134] on div "Select Item" at bounding box center [208, 138] width 72 height 11
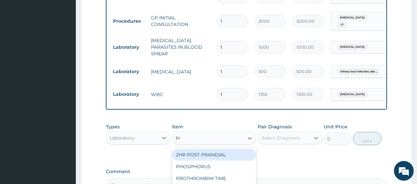
type input "PCV"
click at [213, 157] on div "PCV" at bounding box center [214, 155] width 84 height 12
type input "750"
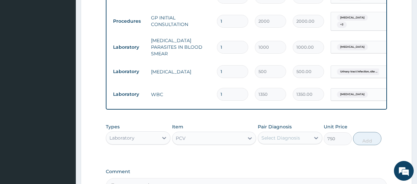
click at [279, 137] on div "Select Diagnosis" at bounding box center [281, 138] width 39 height 7
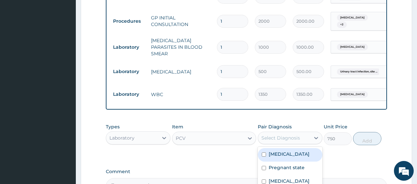
click at [280, 151] on label "Sepsis" at bounding box center [289, 154] width 41 height 7
checkbox input "true"
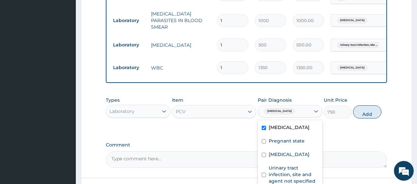
scroll to position [330, 0]
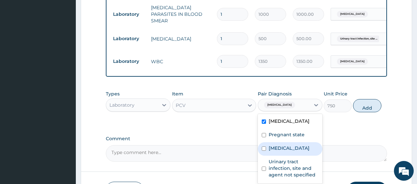
click at [293, 149] on label "Malaria, unspecified" at bounding box center [289, 148] width 41 height 7
checkbox input "true"
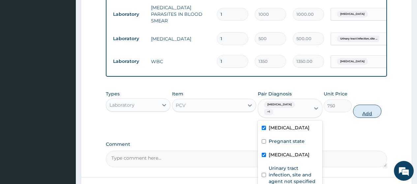
click at [368, 105] on button "Add" at bounding box center [367, 111] width 28 height 13
type input "0"
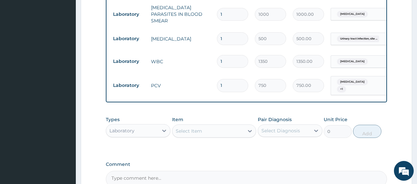
scroll to position [398, 0]
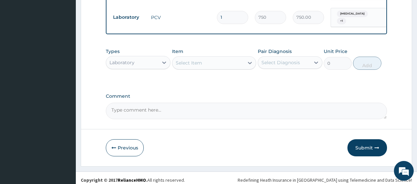
click at [184, 60] on div "Select Item" at bounding box center [189, 63] width 26 height 7
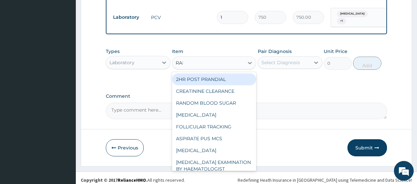
type input "RAND"
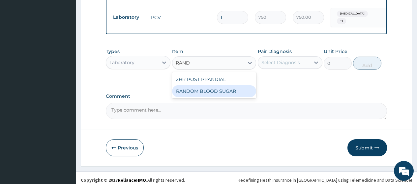
click at [212, 88] on div "RANDOM BLOOD SUGAR" at bounding box center [214, 91] width 84 height 12
type input "500"
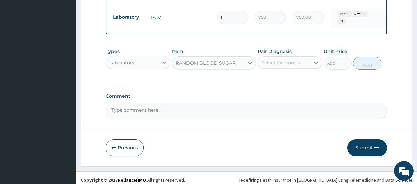
click at [279, 61] on div "Select Diagnosis" at bounding box center [281, 62] width 39 height 7
click at [212, 103] on textarea "Comment" at bounding box center [246, 111] width 281 height 16
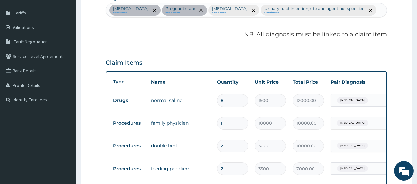
scroll to position [69, 0]
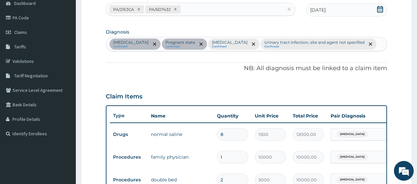
click at [370, 44] on div "Sepsis confirmed Pregnant state confirmed Malaria, unspecified Confirmed Urinar…" at bounding box center [246, 44] width 281 height 14
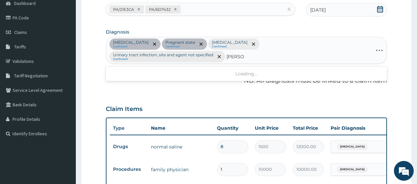
type input "MELLITU"
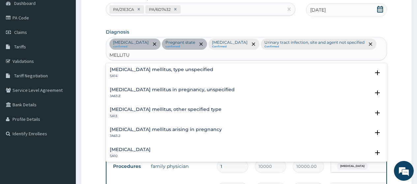
click at [170, 67] on h4 "Diabetes mellitus, type unspecified" at bounding box center [162, 69] width 104 height 5
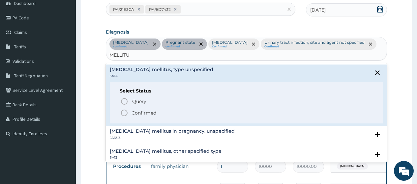
click at [145, 129] on h4 "Diabetes mellitus in pregnancy, unspecified" at bounding box center [172, 131] width 125 height 5
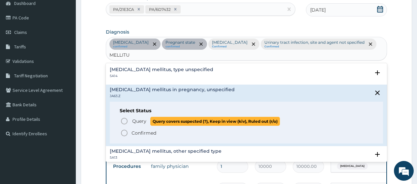
click at [125, 118] on circle "status option query" at bounding box center [124, 121] width 6 height 6
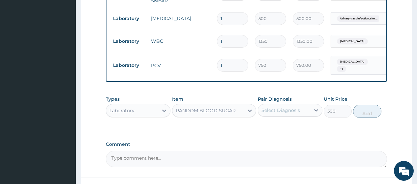
scroll to position [398, 0]
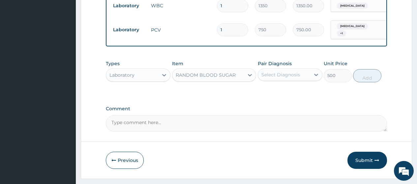
click at [279, 76] on div "Select Diagnosis" at bounding box center [284, 75] width 52 height 11
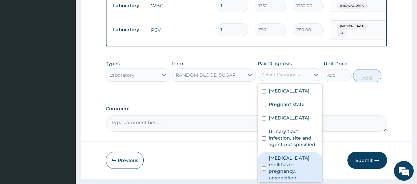
click at [289, 158] on label "Diabetes mellitus in pregnancy, unspecified" at bounding box center [294, 168] width 50 height 26
checkbox input "true"
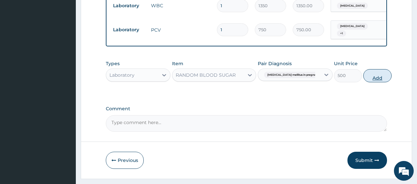
click at [370, 75] on button "Add" at bounding box center [377, 75] width 28 height 13
type input "0"
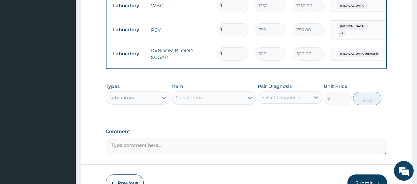
scroll to position [433, 0]
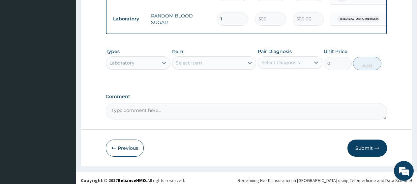
click at [123, 60] on div "Laboratory" at bounding box center [121, 63] width 25 height 7
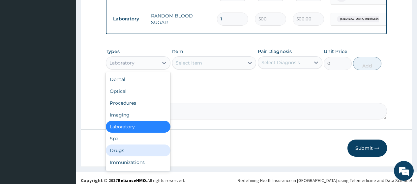
click at [139, 145] on div "Drugs" at bounding box center [138, 151] width 65 height 12
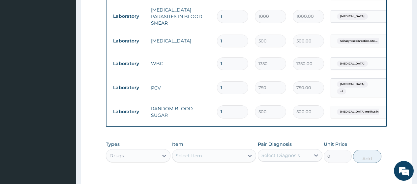
scroll to position [400, 0]
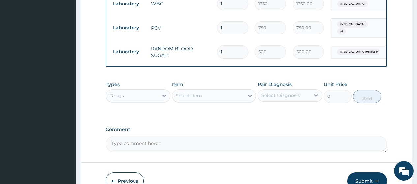
click at [205, 92] on div "Select Item" at bounding box center [208, 96] width 72 height 11
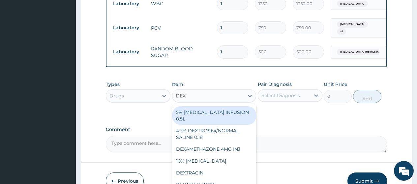
type input "DEXTR"
click at [208, 107] on div "5% DEXTROSE INFUSION 0.5L" at bounding box center [214, 116] width 84 height 18
type input "1000"
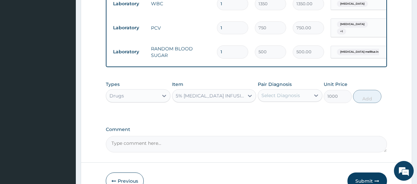
click at [303, 91] on div "Select Diagnosis" at bounding box center [284, 95] width 52 height 11
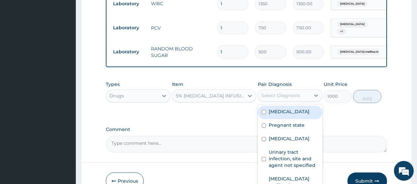
click at [293, 111] on div "Sepsis" at bounding box center [290, 113] width 65 height 14
checkbox input "true"
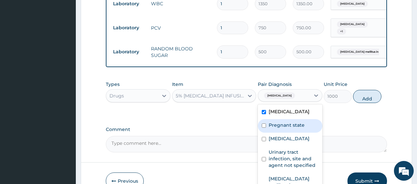
drag, startPoint x: 296, startPoint y: 123, endPoint x: 296, endPoint y: 142, distance: 19.1
click at [296, 125] on div "Pregnant state" at bounding box center [290, 126] width 65 height 14
checkbox input "true"
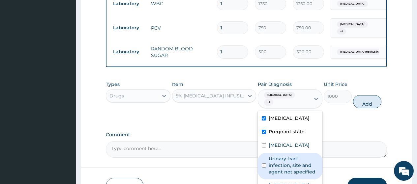
click at [296, 153] on div "Urinary tract infection, site and agent not specified" at bounding box center [290, 166] width 65 height 27
checkbox input "true"
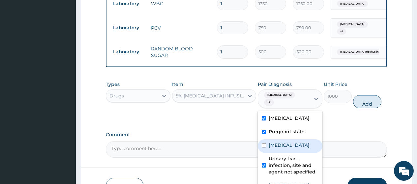
click at [289, 142] on label "Malaria, unspecified" at bounding box center [289, 145] width 41 height 7
checkbox input "true"
click at [366, 97] on button "Add" at bounding box center [367, 101] width 28 height 13
type input "0"
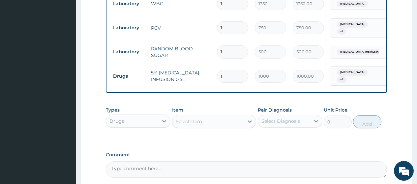
click at [211, 116] on div "Select Item" at bounding box center [208, 121] width 72 height 11
click at [228, 70] on input "1" at bounding box center [232, 76] width 31 height 13
drag, startPoint x: 228, startPoint y: 65, endPoint x: 218, endPoint y: 67, distance: 9.7
click at [219, 70] on input "1" at bounding box center [232, 76] width 31 height 13
type input "5"
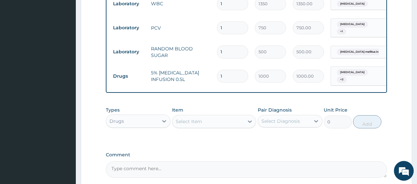
type input "5000.00"
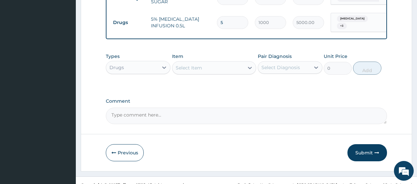
scroll to position [456, 0]
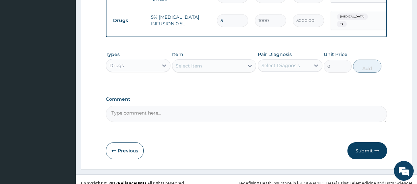
type input "5"
click at [183, 63] on div "Select Item" at bounding box center [189, 66] width 26 height 7
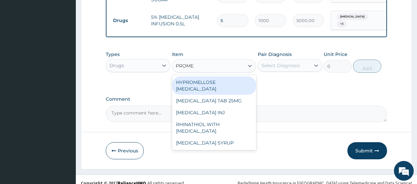
type input "PROMET"
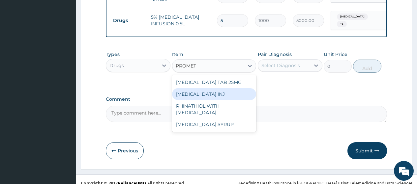
click at [216, 88] on div "[MEDICAL_DATA] INJ" at bounding box center [214, 94] width 84 height 12
type input "800"
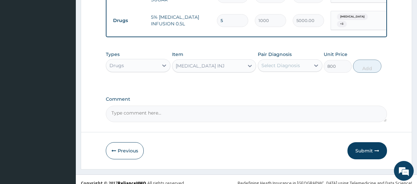
click at [273, 62] on div "Select Diagnosis" at bounding box center [284, 65] width 52 height 11
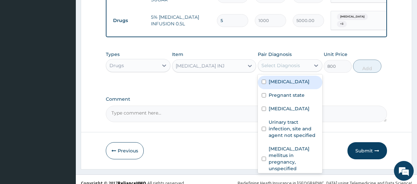
drag, startPoint x: 271, startPoint y: 76, endPoint x: 273, endPoint y: 86, distance: 10.1
click at [270, 78] on label "Sepsis" at bounding box center [289, 81] width 41 height 7
checkbox input "true"
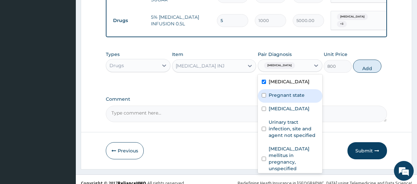
click at [274, 92] on label "Pregnant state" at bounding box center [287, 95] width 36 height 7
checkbox input "true"
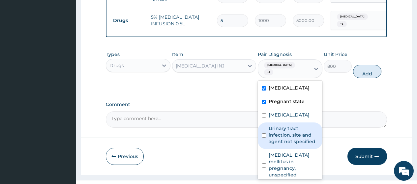
click at [280, 123] on div "Urinary tract infection, site and agent not specified" at bounding box center [290, 136] width 65 height 27
checkbox input "true"
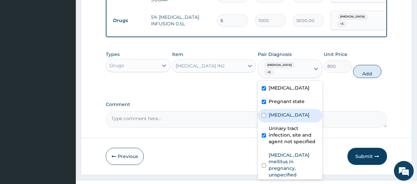
click at [283, 109] on div "Malaria, unspecified" at bounding box center [290, 116] width 65 height 14
checkbox input "true"
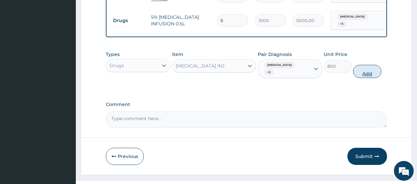
click at [361, 65] on button "Add" at bounding box center [367, 71] width 28 height 13
type input "0"
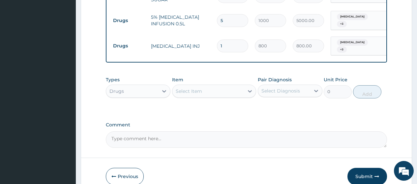
click at [197, 88] on div "Select Item" at bounding box center [189, 91] width 26 height 7
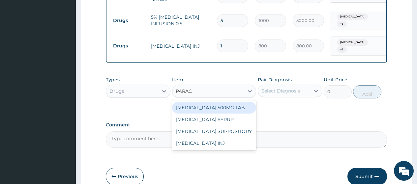
type input "PARACE"
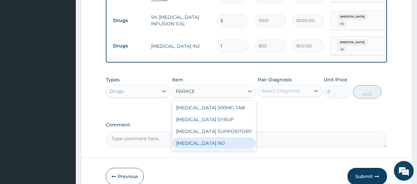
click at [234, 138] on div "[MEDICAL_DATA] INJ" at bounding box center [214, 144] width 84 height 12
type input "750"
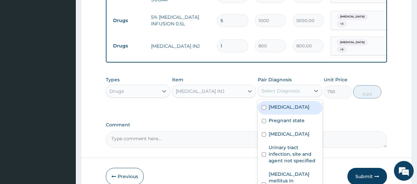
click at [279, 88] on div "Select Diagnosis" at bounding box center [281, 91] width 39 height 7
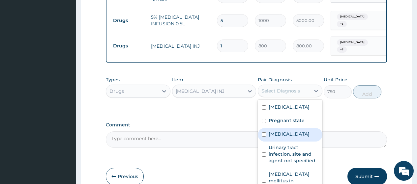
click at [281, 131] on label "Malaria, unspecified" at bounding box center [289, 134] width 41 height 7
checkbox input "true"
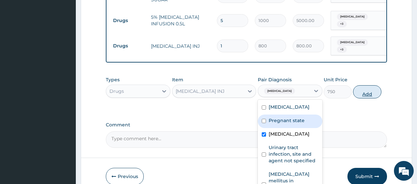
click at [357, 85] on button "Add" at bounding box center [367, 91] width 28 height 13
type input "0"
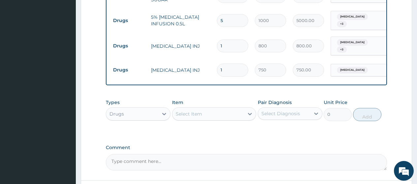
drag, startPoint x: 233, startPoint y: 54, endPoint x: 220, endPoint y: 55, distance: 13.3
click at [220, 64] on input "1" at bounding box center [232, 70] width 31 height 13
type input "4"
type input "3000.00"
type input "4"
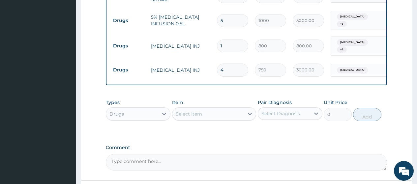
click at [191, 111] on div "Select Item" at bounding box center [189, 114] width 26 height 7
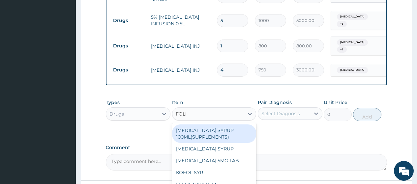
type input "FOLIC"
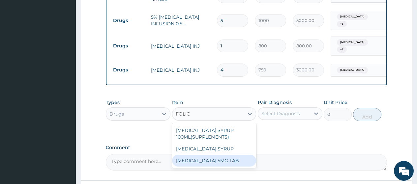
click at [209, 155] on div "[MEDICAL_DATA] 5MG TAB" at bounding box center [214, 161] width 84 height 12
type input "30"
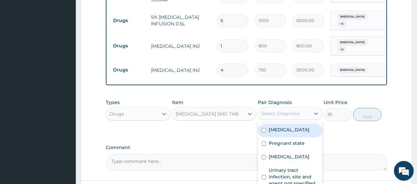
click at [285, 109] on div "Select Diagnosis" at bounding box center [284, 114] width 52 height 11
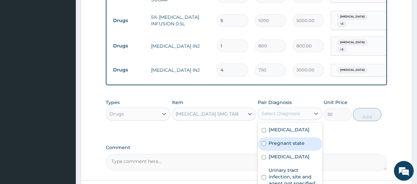
click at [287, 140] on label "Pregnant state" at bounding box center [287, 143] width 36 height 7
checkbox input "true"
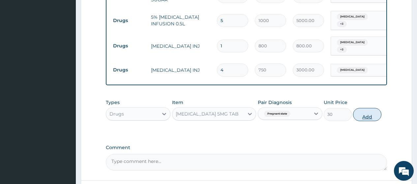
click at [372, 109] on button "Add" at bounding box center [367, 114] width 28 height 13
type input "0"
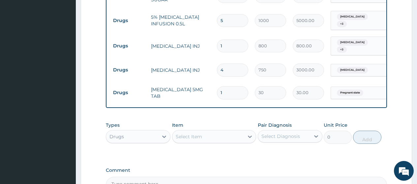
drag, startPoint x: 227, startPoint y: 77, endPoint x: 215, endPoint y: 77, distance: 11.5
click at [215, 83] on td "1" at bounding box center [233, 92] width 38 height 19
type input "2"
type input "60.00"
type input "28"
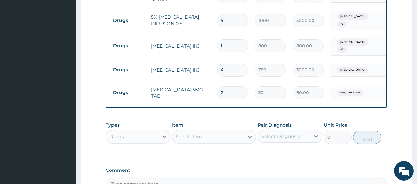
type input "840.00"
type input "28"
click at [199, 134] on div "Select Item" at bounding box center [189, 137] width 26 height 7
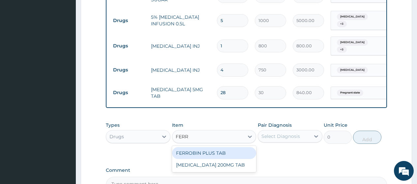
type input "FERRO"
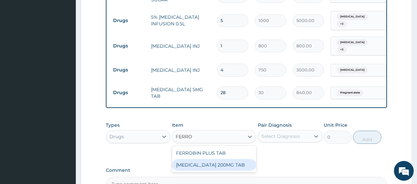
click at [220, 162] on div "[MEDICAL_DATA] 200MG TAB" at bounding box center [214, 165] width 84 height 12
type input "30"
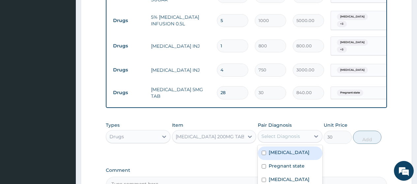
click at [294, 133] on div "Select Diagnosis" at bounding box center [281, 136] width 39 height 7
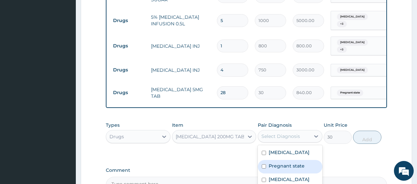
click at [291, 163] on label "Pregnant state" at bounding box center [287, 166] width 36 height 7
checkbox input "true"
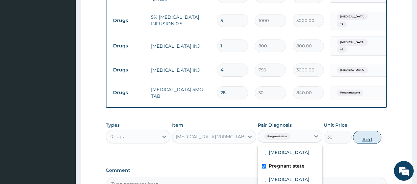
click at [362, 133] on button "Add" at bounding box center [367, 137] width 28 height 13
type input "0"
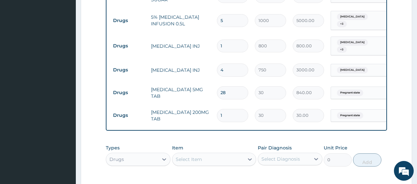
drag, startPoint x: 233, startPoint y: 102, endPoint x: 191, endPoint y: 100, distance: 42.6
click at [191, 104] on tr "Drugs FERROUS SULPHATE 200MG TAB 1 30 30.00 Pregnant state Delete" at bounding box center [271, 115] width 323 height 23
type input "5"
type input "150.00"
type input "56"
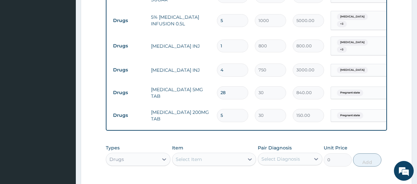
type input "1680.00"
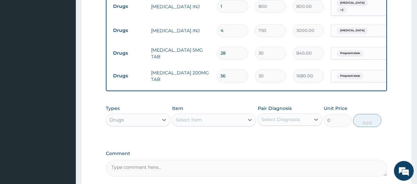
scroll to position [522, 0]
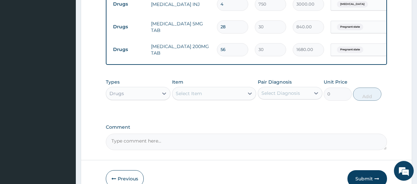
type input "56"
click at [203, 88] on div "Select Item" at bounding box center [208, 93] width 72 height 11
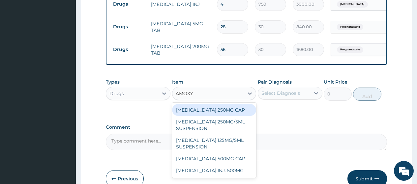
type input "AMOX"
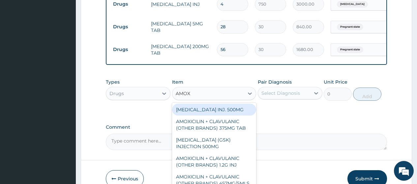
scroll to position [165, 0]
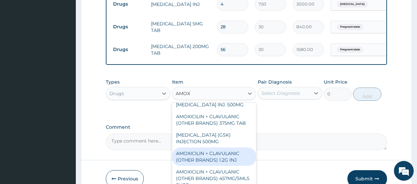
click at [225, 156] on div "AMOXICILIN + CLAVULANIC (OTHER BRANDS) 1.2G INJ" at bounding box center [214, 157] width 84 height 18
type input "228"
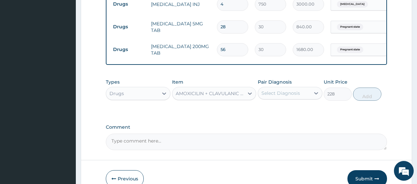
click at [264, 90] on div "Select Diagnosis" at bounding box center [281, 93] width 39 height 7
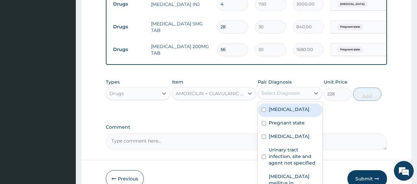
click at [264, 108] on input "checkbox" at bounding box center [264, 110] width 4 height 4
checkbox input "true"
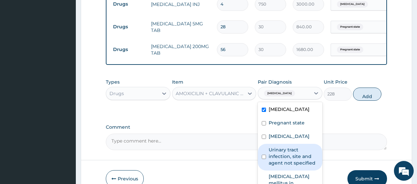
drag, startPoint x: 285, startPoint y: 139, endPoint x: 283, endPoint y: 132, distance: 7.9
click at [286, 147] on label "Urinary tract infection, site and agent not specified" at bounding box center [294, 157] width 50 height 20
checkbox input "true"
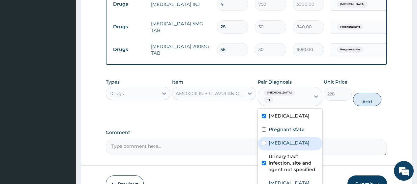
click at [282, 137] on div "Malaria, unspecified" at bounding box center [290, 144] width 65 height 14
checkbox input "true"
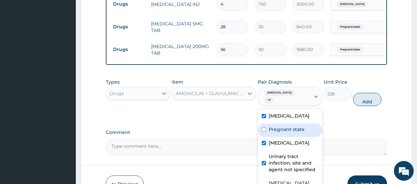
click at [265, 124] on div "Pregnant state" at bounding box center [290, 131] width 65 height 14
checkbox input "true"
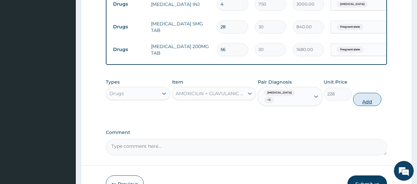
click at [369, 93] on button "Add" at bounding box center [367, 99] width 28 height 13
type input "0"
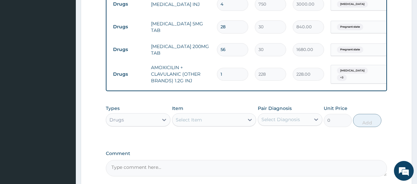
drag, startPoint x: 226, startPoint y: 55, endPoint x: 208, endPoint y: 56, distance: 17.8
click at [208, 61] on tr "Drugs AMOXICILIN + CLAVULANIC (OTHER BRANDS) 1.2G INJ 1 228 228.00 Sepsis + 3 D…" at bounding box center [271, 74] width 323 height 26
type input "6"
type input "1368.00"
type input "6"
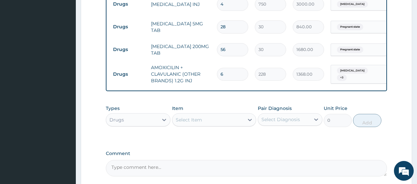
click at [189, 105] on div "Item Select Item" at bounding box center [214, 116] width 84 height 22
click at [189, 117] on div "Select Item" at bounding box center [189, 120] width 26 height 7
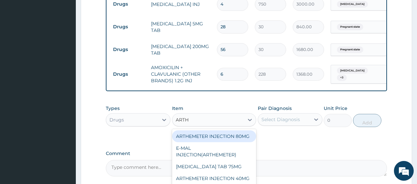
type input "ARTHE"
click at [212, 131] on div "ARTHEMETER INJECTION 80MG" at bounding box center [214, 137] width 84 height 12
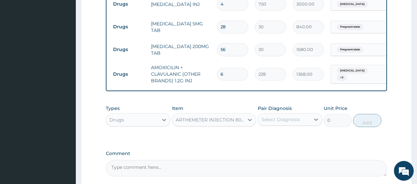
type input "500"
click at [297, 115] on div "Select Diagnosis" at bounding box center [290, 119] width 65 height 13
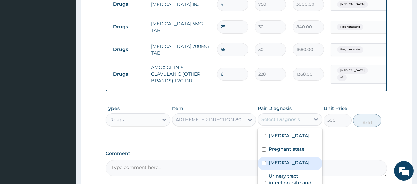
click at [295, 160] on label "[MEDICAL_DATA]" at bounding box center [289, 163] width 41 height 7
checkbox input "true"
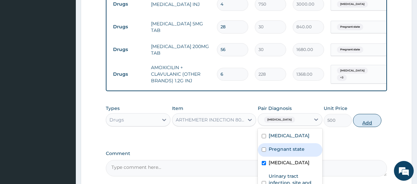
click at [365, 114] on button "Add" at bounding box center [367, 120] width 28 height 13
type input "0"
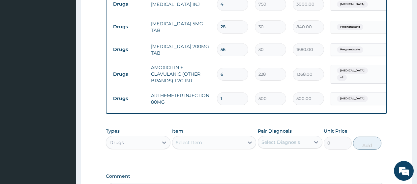
drag, startPoint x: 242, startPoint y: 80, endPoint x: 199, endPoint y: 82, distance: 42.9
click at [199, 87] on tr "Drugs ARTHEMETER INJECTION 80MG 1 500 500.00 Malaria, unspecified Delete" at bounding box center [271, 98] width 323 height 23
type input "6"
type input "3000.00"
type input "6"
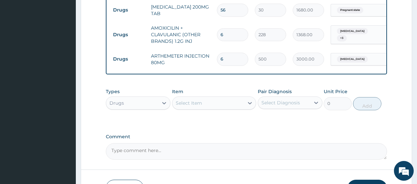
scroll to position [596, 0]
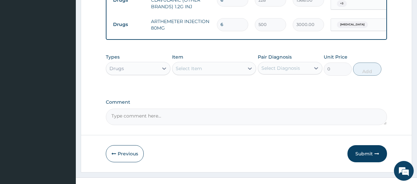
drag, startPoint x: 365, startPoint y: 144, endPoint x: 361, endPoint y: 146, distance: 4.4
click at [363, 145] on button "Submit" at bounding box center [368, 153] width 40 height 17
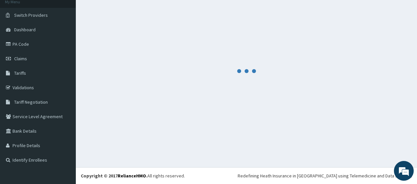
scroll to position [42, 0]
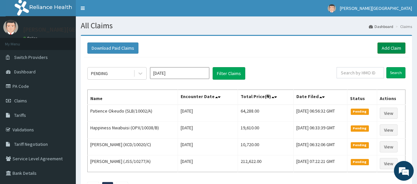
click at [383, 48] on link "Add Claim" at bounding box center [392, 48] width 28 height 11
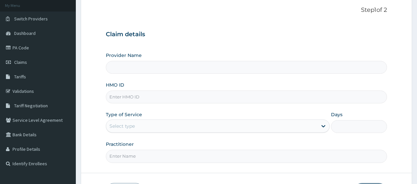
scroll to position [66, 0]
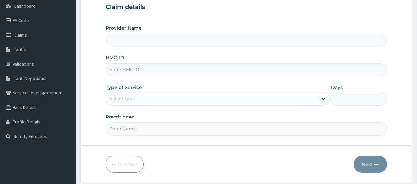
click at [158, 74] on input "HMO ID" at bounding box center [246, 69] width 281 height 13
type input "[PERSON_NAME][GEOGRAPHIC_DATA]"
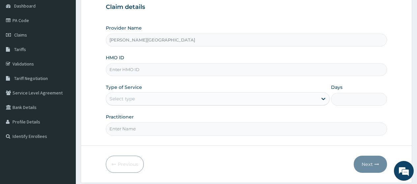
paste input "AXI/10004/D"
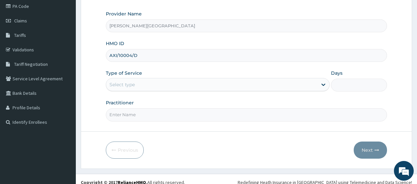
scroll to position [86, 0]
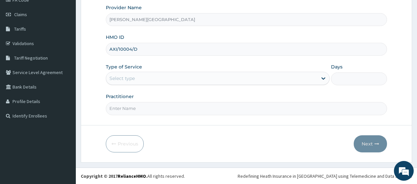
type input "AXI/10004/D"
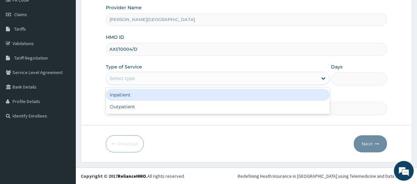
click at [160, 81] on div "Select type" at bounding box center [211, 78] width 211 height 11
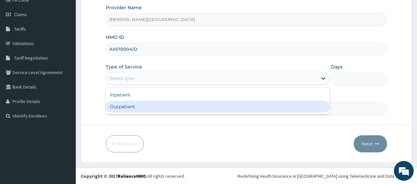
click at [156, 106] on div "Outpatient" at bounding box center [218, 107] width 224 height 12
type input "1"
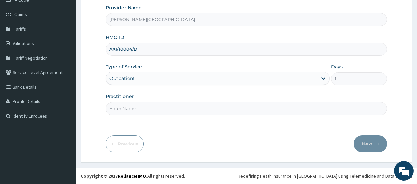
click at [156, 109] on input "Practitioner" at bounding box center [246, 108] width 281 height 13
type input "AA"
click at [364, 143] on button "Next" at bounding box center [370, 144] width 33 height 17
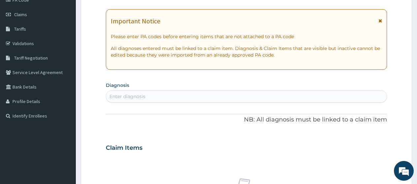
click at [381, 22] on icon at bounding box center [381, 20] width 4 height 5
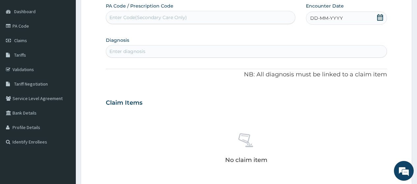
scroll to position [53, 0]
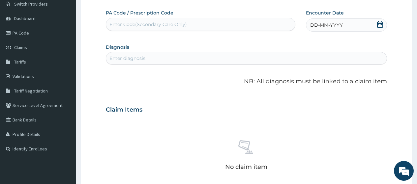
drag, startPoint x: 380, startPoint y: 26, endPoint x: 370, endPoint y: 30, distance: 10.5
click at [380, 26] on icon at bounding box center [380, 24] width 7 height 7
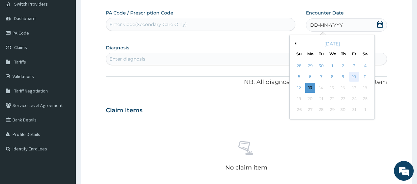
scroll to position [0, 0]
click at [352, 75] on div "10" at bounding box center [354, 77] width 10 height 10
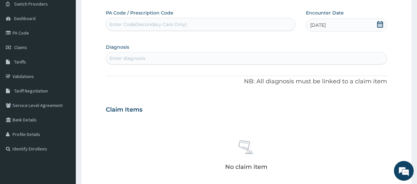
click at [164, 61] on div "Enter diagnosis" at bounding box center [246, 58] width 281 height 11
type input "D"
type input "PEPTIC"
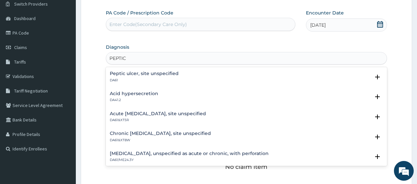
click at [173, 73] on h4 "Peptic ulcer, site unspecified" at bounding box center [144, 73] width 69 height 5
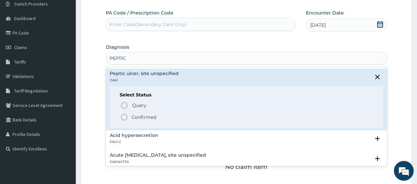
drag, startPoint x: 157, startPoint y: 116, endPoint x: 152, endPoint y: 112, distance: 6.5
click at [156, 116] on span "Confirmed" at bounding box center [246, 117] width 253 height 8
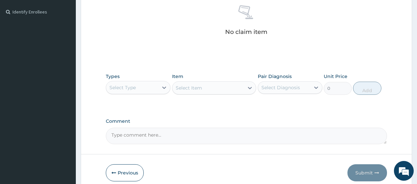
scroll to position [218, 0]
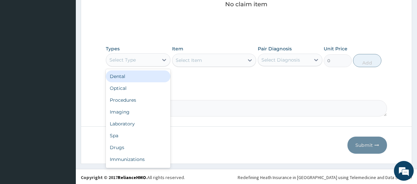
drag, startPoint x: 151, startPoint y: 63, endPoint x: 149, endPoint y: 91, distance: 27.8
click at [151, 63] on div "Select Type" at bounding box center [132, 60] width 52 height 11
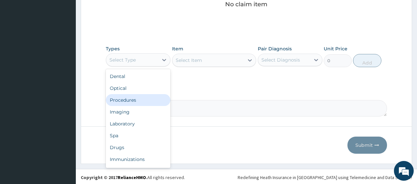
click at [148, 102] on div "Procedures" at bounding box center [138, 100] width 65 height 12
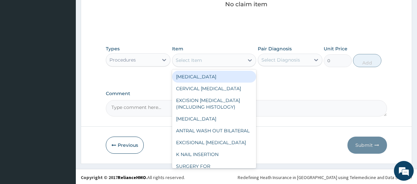
click at [209, 61] on div "Select Item" at bounding box center [208, 60] width 72 height 11
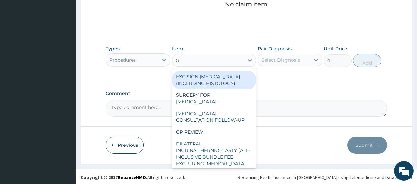
type input "GP"
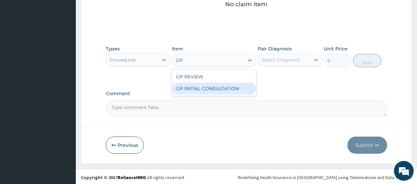
drag, startPoint x: 232, startPoint y: 91, endPoint x: 239, endPoint y: 79, distance: 13.2
click at [232, 90] on div "GP INITIAL CONSULTATION" at bounding box center [214, 89] width 84 height 12
type input "2000"
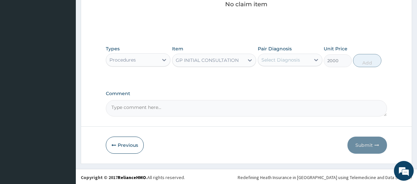
click at [261, 59] on div "Select Diagnosis" at bounding box center [284, 60] width 52 height 11
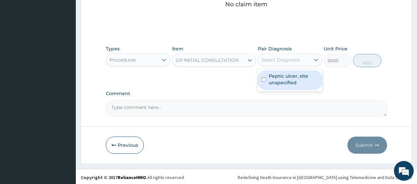
drag, startPoint x: 276, startPoint y: 79, endPoint x: 326, endPoint y: 79, distance: 49.1
click at [276, 80] on label "Peptic ulcer, site unspecified" at bounding box center [294, 79] width 50 height 13
checkbox input "true"
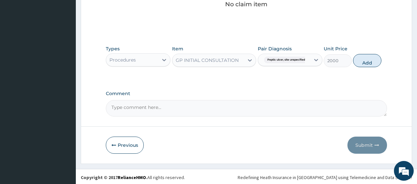
click at [381, 63] on div "Types Procedures Item GP INITIAL CONSULTATION Pair Diagnosis Peptic ulcer, site…" at bounding box center [246, 56] width 281 height 28
click at [368, 59] on button "Add" at bounding box center [367, 60] width 28 height 13
type input "0"
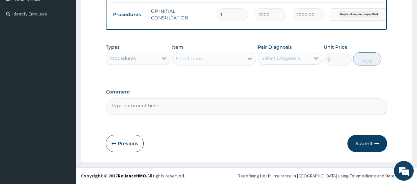
scroll to position [194, 0]
drag, startPoint x: 158, startPoint y: 61, endPoint x: 153, endPoint y: 65, distance: 6.6
click at [158, 61] on div "Procedures" at bounding box center [132, 58] width 52 height 11
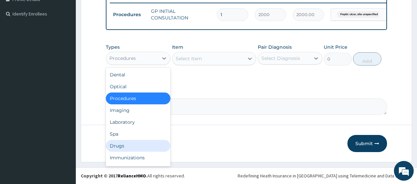
click at [130, 144] on div "Drugs" at bounding box center [138, 146] width 65 height 12
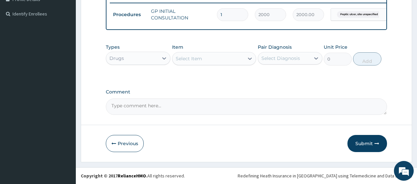
click at [198, 59] on div "Select Item" at bounding box center [189, 58] width 26 height 7
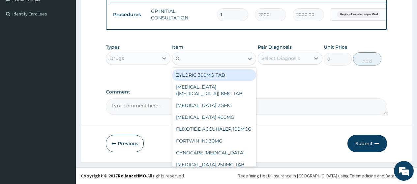
type input "GAS"
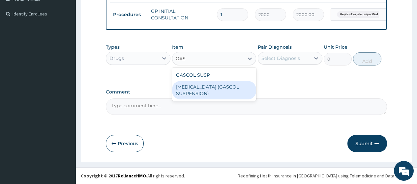
click at [202, 91] on div "[MEDICAL_DATA] (GASCOL SUSPENSION)" at bounding box center [214, 90] width 84 height 18
type input "3500"
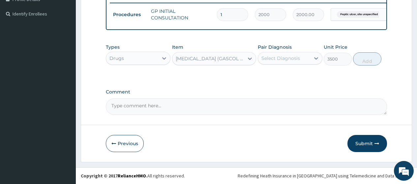
click at [286, 57] on div "Select Diagnosis" at bounding box center [281, 58] width 39 height 7
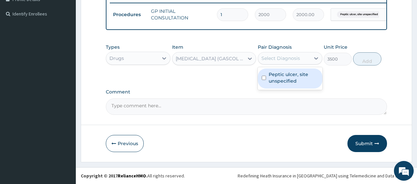
click at [289, 80] on label "Peptic ulcer, site unspecified" at bounding box center [294, 77] width 50 height 13
checkbox input "true"
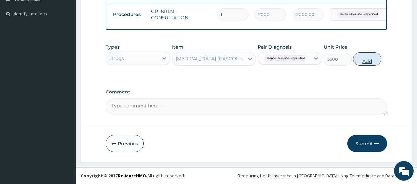
click at [370, 60] on button "Add" at bounding box center [367, 58] width 28 height 13
type input "0"
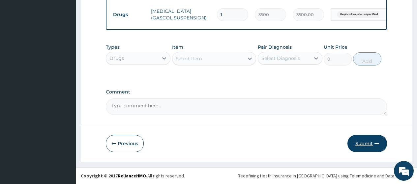
click at [363, 144] on button "Submit" at bounding box center [368, 143] width 40 height 17
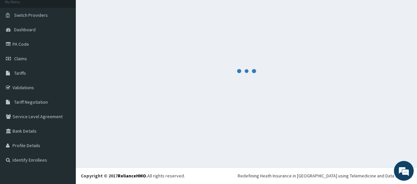
scroll to position [42, 0]
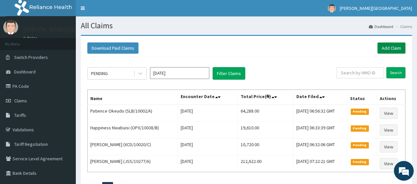
click at [388, 49] on link "Add Claim" at bounding box center [392, 48] width 28 height 11
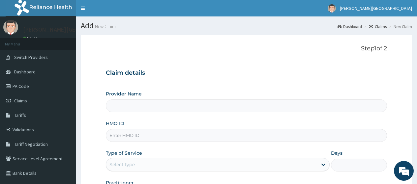
click at [177, 134] on input "HMO ID" at bounding box center [246, 135] width 281 height 13
paste input "AXI/10004/B"
type input "AXI/10004/B"
type input "[PERSON_NAME][GEOGRAPHIC_DATA]"
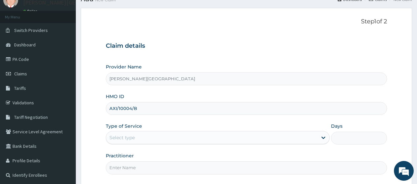
scroll to position [33, 0]
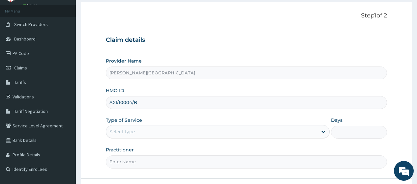
type input "AXI/10004/B"
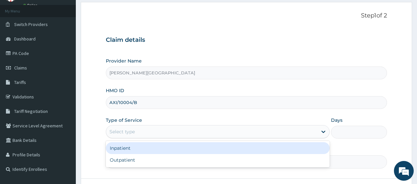
click at [148, 135] on div "Select type" at bounding box center [211, 132] width 211 height 11
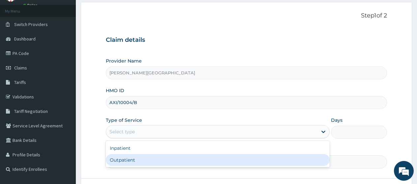
click at [150, 159] on div "Outpatient" at bounding box center [218, 160] width 224 height 12
type input "1"
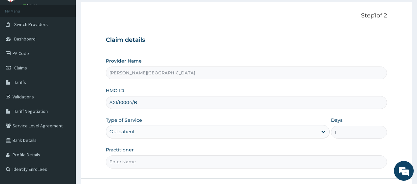
click at [152, 162] on input "Practitioner" at bounding box center [246, 162] width 281 height 13
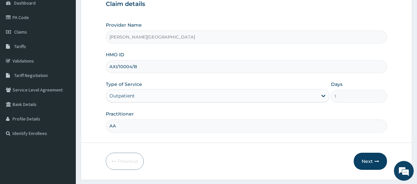
scroll to position [86, 0]
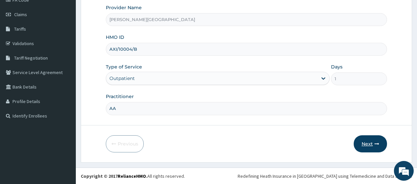
type input "AA"
click at [365, 145] on button "Next" at bounding box center [370, 144] width 33 height 17
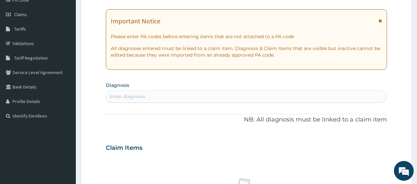
scroll to position [20, 0]
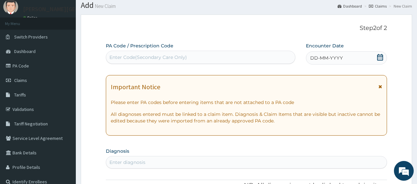
click at [380, 86] on icon at bounding box center [381, 86] width 4 height 5
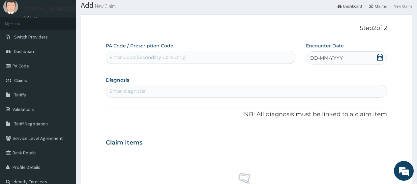
click at [383, 56] on icon at bounding box center [380, 57] width 6 height 7
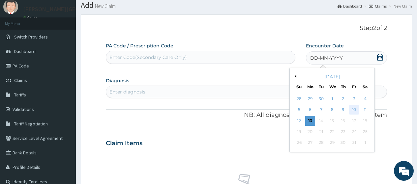
click at [351, 109] on div "10" at bounding box center [354, 110] width 10 height 10
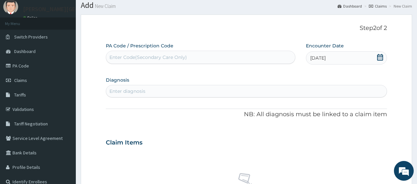
scroll to position [0, 0]
click at [202, 90] on div "Enter diagnosis" at bounding box center [246, 91] width 281 height 11
type input "COLD"
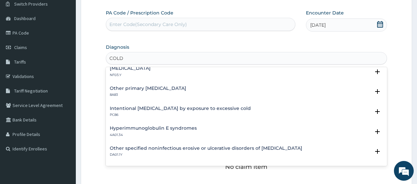
scroll to position [300, 0]
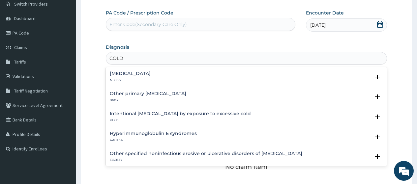
click at [166, 88] on div "[MEDICAL_DATA] NF03.Y Select Status Query Query covers suspected (?), Keep in v…" at bounding box center [246, 79] width 281 height 20
click at [166, 92] on h4 "Other primary [MEDICAL_DATA]" at bounding box center [148, 93] width 77 height 5
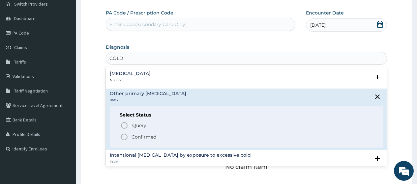
click at [150, 135] on p "Confirmed" at bounding box center [144, 137] width 25 height 7
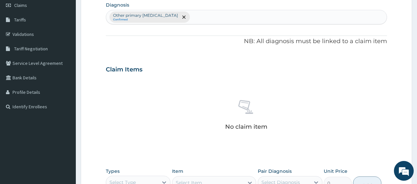
scroll to position [152, 0]
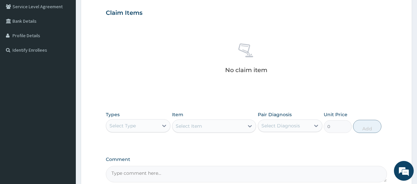
click at [140, 126] on div "Select Type" at bounding box center [132, 126] width 52 height 11
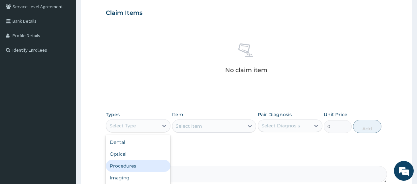
click at [152, 163] on div "Procedures" at bounding box center [138, 166] width 65 height 12
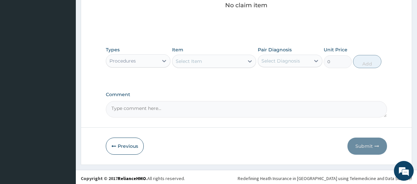
scroll to position [218, 0]
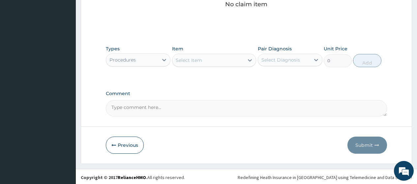
click at [194, 63] on div "Select Item" at bounding box center [189, 60] width 26 height 7
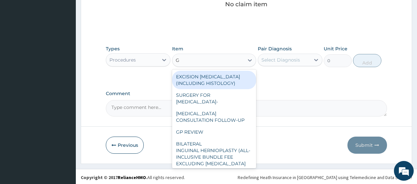
type input "GP"
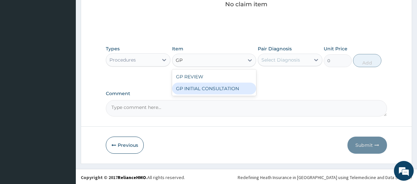
click at [200, 88] on div "GP INITIAL CONSULTATION" at bounding box center [214, 89] width 84 height 12
type input "2000"
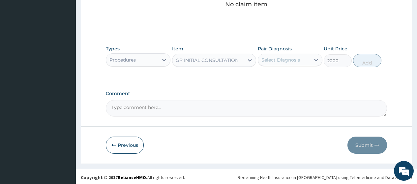
click at [286, 60] on div "Select Diagnosis" at bounding box center [281, 60] width 39 height 7
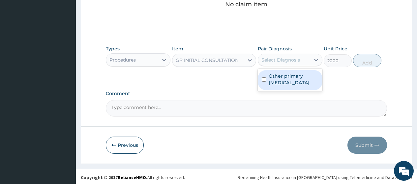
click at [288, 78] on label "Other primary [MEDICAL_DATA]" at bounding box center [294, 79] width 50 height 13
checkbox input "true"
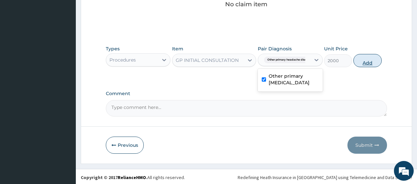
click at [366, 62] on button "Add" at bounding box center [368, 60] width 28 height 13
type input "0"
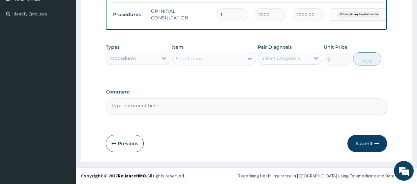
scroll to position [194, 0]
drag, startPoint x: 165, startPoint y: 61, endPoint x: 162, endPoint y: 64, distance: 4.4
click at [164, 61] on icon at bounding box center [164, 58] width 7 height 7
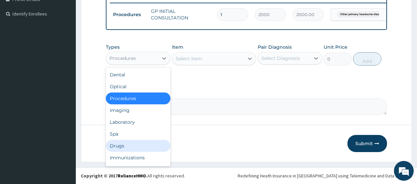
drag, startPoint x: 145, startPoint y: 143, endPoint x: 144, endPoint y: 138, distance: 5.8
click at [145, 143] on div "Drugs" at bounding box center [138, 146] width 65 height 12
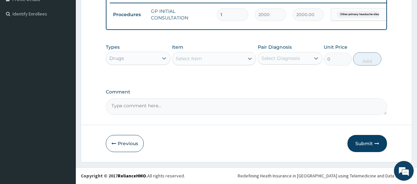
click at [215, 59] on div "Select Item" at bounding box center [208, 58] width 72 height 11
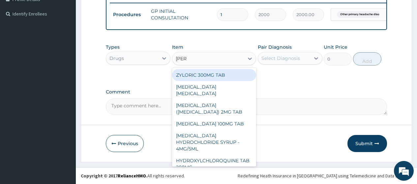
type input "LORAT"
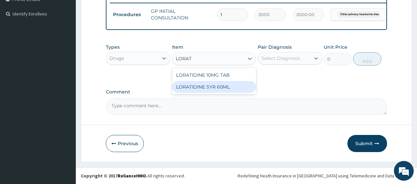
click at [228, 87] on div "LORATIDINE SYR 60ML" at bounding box center [214, 87] width 84 height 12
type input "1200"
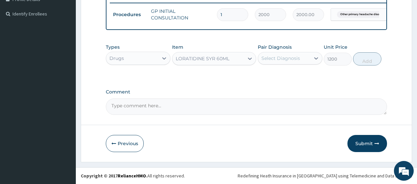
click at [287, 59] on div "Select Diagnosis" at bounding box center [281, 58] width 39 height 7
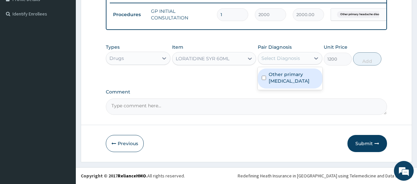
click at [290, 76] on label "Other primary [MEDICAL_DATA]" at bounding box center [294, 77] width 50 height 13
checkbox input "true"
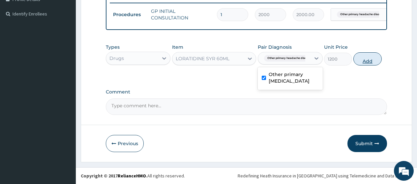
click at [365, 62] on button "Add" at bounding box center [368, 58] width 28 height 13
type input "0"
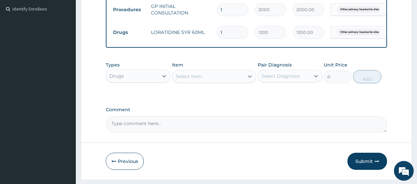
click at [197, 80] on div "Select Item" at bounding box center [189, 76] width 26 height 7
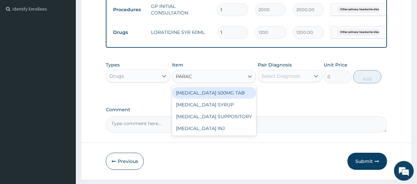
type input "PARACE"
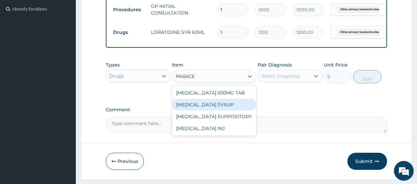
click at [216, 108] on div "[MEDICAL_DATA] SYRUP" at bounding box center [214, 105] width 84 height 12
type input "300"
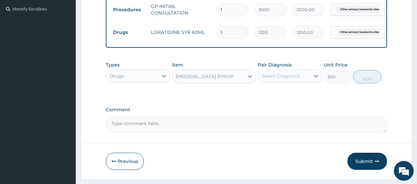
click at [277, 79] on div "Select Diagnosis" at bounding box center [281, 76] width 39 height 7
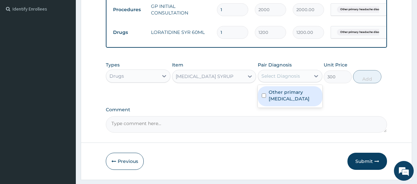
click at [286, 102] on label "Other primary [MEDICAL_DATA]" at bounding box center [294, 95] width 50 height 13
checkbox input "true"
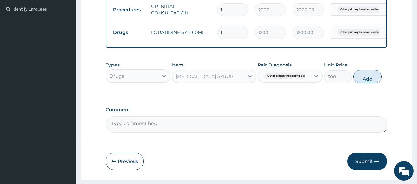
click at [371, 83] on button "Add" at bounding box center [368, 76] width 28 height 13
type input "0"
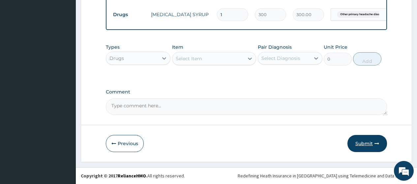
click at [362, 146] on button "Submit" at bounding box center [368, 143] width 40 height 17
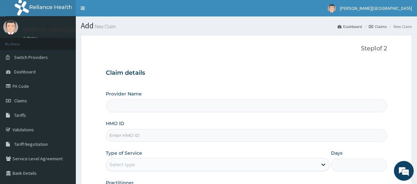
type input "[PERSON_NAME][GEOGRAPHIC_DATA]"
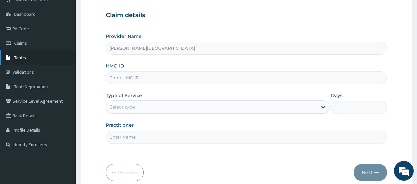
scroll to position [53, 0]
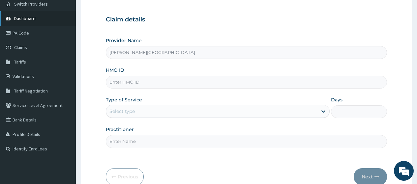
click at [29, 19] on span "Dashboard" at bounding box center [24, 19] width 21 height 6
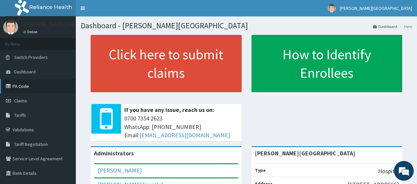
click at [29, 85] on link "PA Code" at bounding box center [38, 86] width 76 height 15
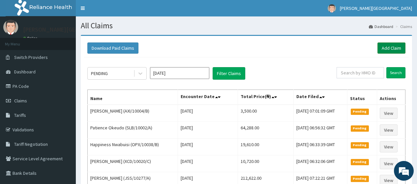
click at [397, 48] on link "Add Claim" at bounding box center [392, 48] width 28 height 11
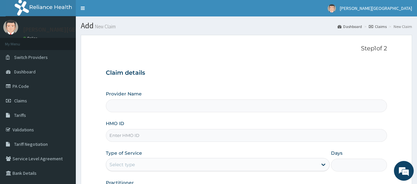
type input "[PERSON_NAME][GEOGRAPHIC_DATA]"
click at [140, 135] on input "HMO ID" at bounding box center [246, 135] width 281 height 13
paste input "BMQ/10003/C"
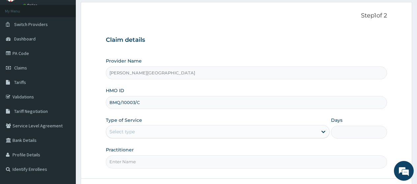
scroll to position [86, 0]
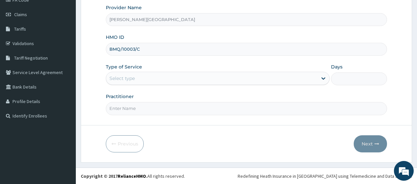
type input "BMQ/10003/C"
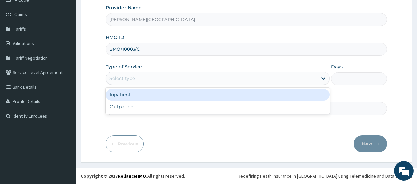
click at [144, 81] on div "Select type" at bounding box center [211, 78] width 211 height 11
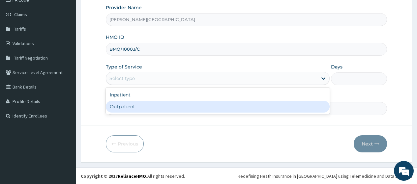
click at [148, 110] on div "Outpatient" at bounding box center [218, 107] width 224 height 12
type input "1"
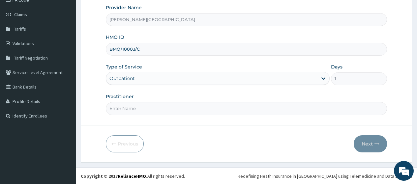
click at [148, 110] on input "Practitioner" at bounding box center [246, 108] width 281 height 13
type input "AA"
click at [374, 145] on button "Next" at bounding box center [370, 144] width 33 height 17
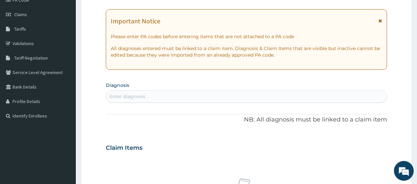
click at [380, 23] on icon at bounding box center [381, 20] width 4 height 5
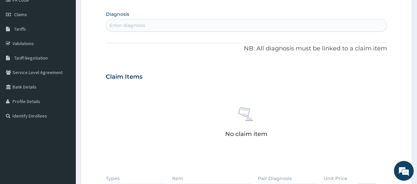
scroll to position [53, 0]
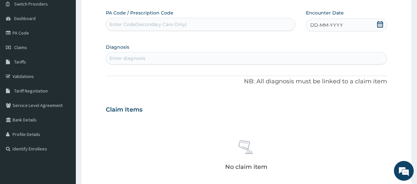
click at [379, 27] on icon at bounding box center [380, 24] width 6 height 7
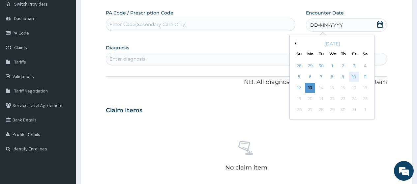
click at [356, 74] on div "10" at bounding box center [354, 77] width 10 height 10
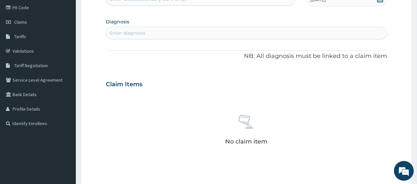
scroll to position [86, 0]
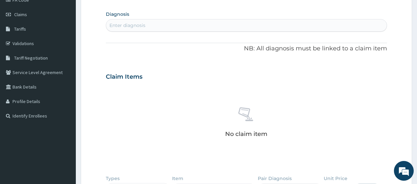
click at [168, 23] on div "Enter diagnosis" at bounding box center [246, 25] width 281 height 11
type input "[MEDICAL_DATA]"
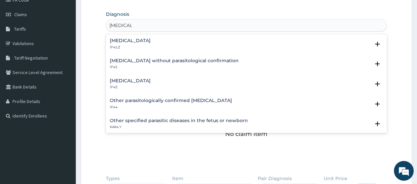
click at [137, 85] on div "[MEDICAL_DATA] 1F4Z" at bounding box center [130, 84] width 41 height 12
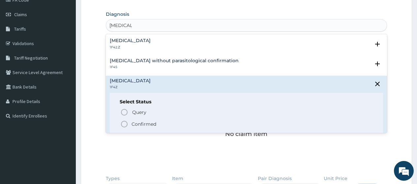
click at [129, 124] on span "Confirmed" at bounding box center [246, 124] width 253 height 8
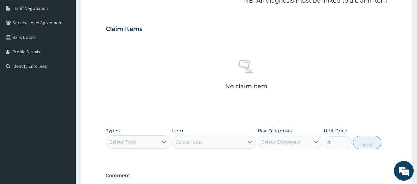
scroll to position [218, 0]
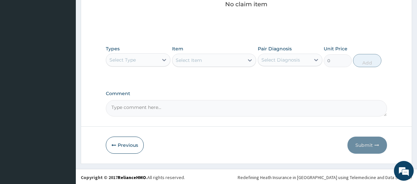
click at [132, 62] on div "Select Type" at bounding box center [122, 60] width 26 height 7
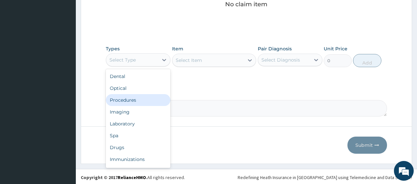
click at [137, 103] on div "Procedures" at bounding box center [138, 100] width 65 height 12
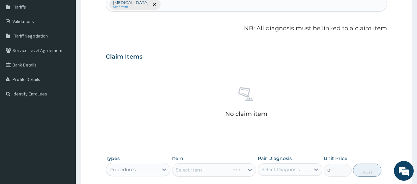
scroll to position [53, 0]
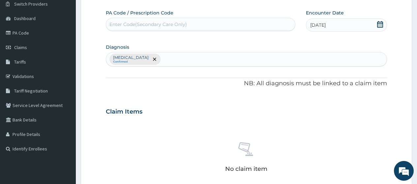
click at [193, 58] on div "[MEDICAL_DATA] Confirmed" at bounding box center [246, 59] width 281 height 14
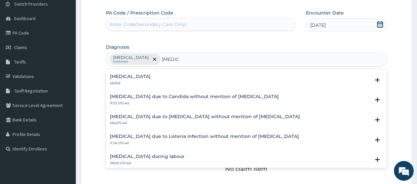
scroll to position [132, 0]
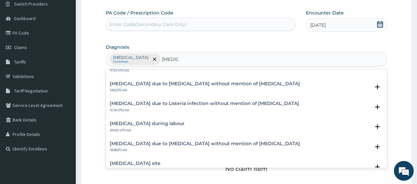
type input "[MEDICAL_DATA]"
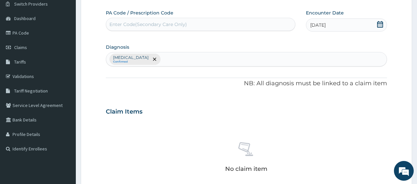
click at [206, 56] on div "Malaria, unspecified Confirmed" at bounding box center [246, 59] width 281 height 14
type input "SEPSIS"
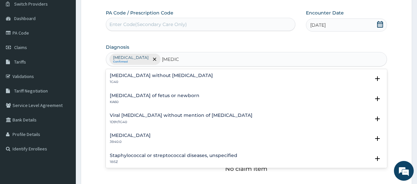
click at [142, 77] on h4 "Sepsis without septic shock" at bounding box center [161, 75] width 103 height 5
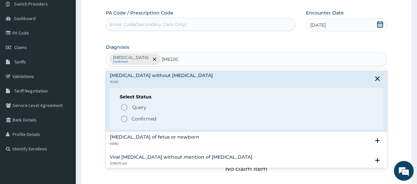
click at [134, 120] on p "Confirmed" at bounding box center [144, 119] width 25 height 7
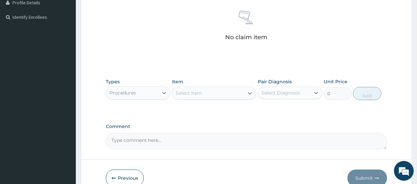
scroll to position [220, 0]
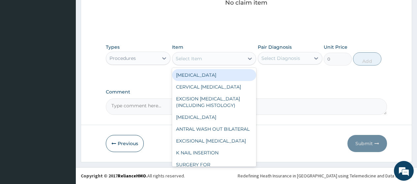
click at [202, 62] on div "Select Item" at bounding box center [208, 58] width 72 height 11
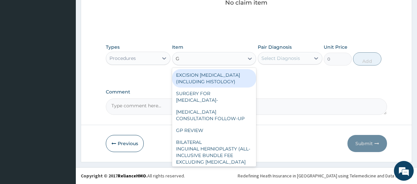
type input "GP"
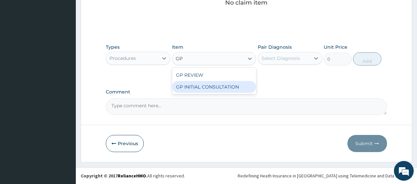
click at [211, 84] on div "GP INITIAL CONSULTATION" at bounding box center [214, 87] width 84 height 12
type input "2000"
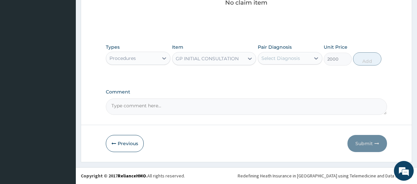
click at [307, 59] on div "Select Diagnosis" at bounding box center [284, 58] width 52 height 11
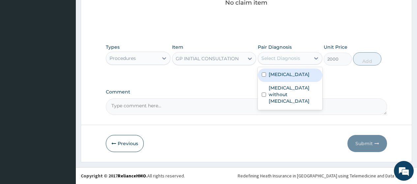
drag, startPoint x: 293, startPoint y: 73, endPoint x: 293, endPoint y: 79, distance: 5.9
click at [293, 74] on label "Malaria, unspecified" at bounding box center [289, 74] width 41 height 7
checkbox input "true"
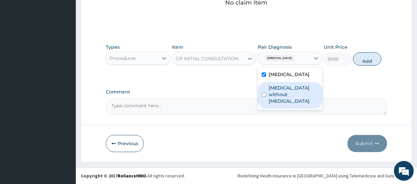
click at [296, 90] on label "Sepsis without septic shock" at bounding box center [294, 95] width 50 height 20
checkbox input "true"
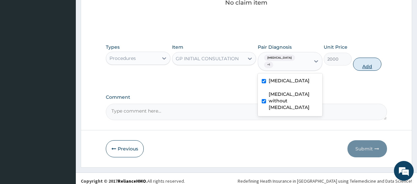
click at [367, 66] on button "Add" at bounding box center [367, 64] width 28 height 13
type input "0"
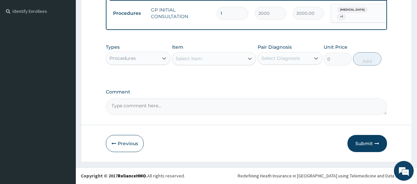
scroll to position [196, 0]
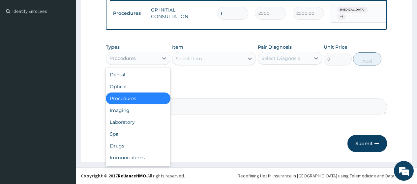
drag, startPoint x: 147, startPoint y: 56, endPoint x: 148, endPoint y: 93, distance: 36.3
click at [147, 58] on div "Procedures" at bounding box center [132, 58] width 52 height 11
click at [146, 121] on div "Laboratory" at bounding box center [138, 122] width 65 height 12
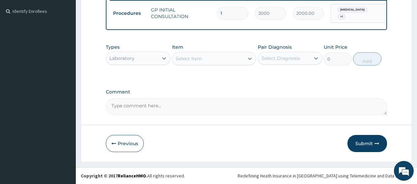
click at [218, 63] on div "Select Item" at bounding box center [208, 58] width 72 height 11
click at [221, 59] on div "Select Item" at bounding box center [208, 58] width 72 height 11
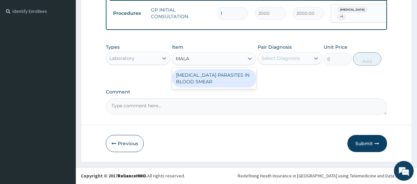
type input "MALAR"
click at [212, 81] on div "MALARIA PARASITES IN BLOOD SMEAR" at bounding box center [214, 78] width 84 height 18
type input "1000"
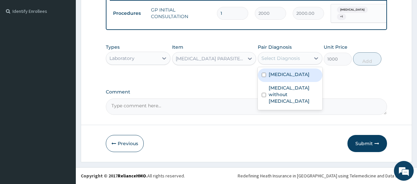
click at [277, 57] on div "Select Diagnosis" at bounding box center [281, 58] width 39 height 7
click at [280, 75] on label "Malaria, unspecified" at bounding box center [289, 74] width 41 height 7
checkbox input "true"
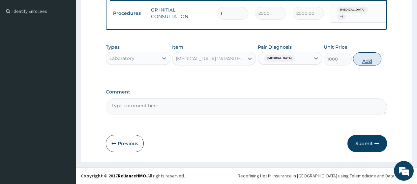
click at [371, 62] on button "Add" at bounding box center [367, 58] width 28 height 13
type input "0"
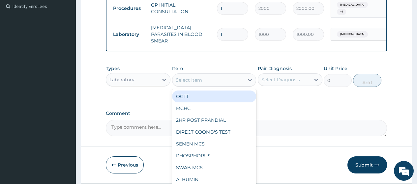
click at [202, 78] on div "Select Item" at bounding box center [208, 80] width 72 height 11
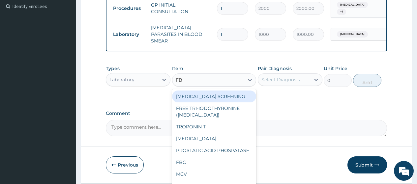
type input "FBC"
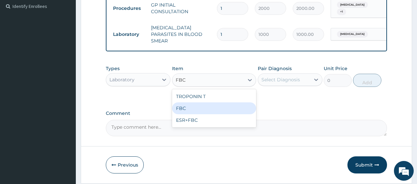
click at [210, 111] on div "FBC" at bounding box center [214, 109] width 84 height 12
type input "2000"
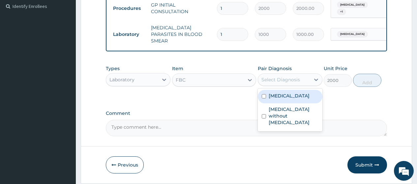
click at [277, 83] on div "Select Diagnosis" at bounding box center [281, 80] width 39 height 7
click at [282, 98] on label "Malaria, unspecified" at bounding box center [289, 96] width 41 height 7
checkbox input "true"
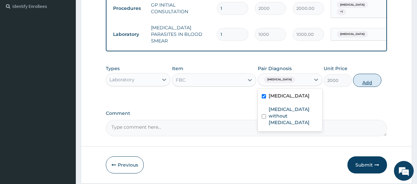
click at [367, 83] on button "Add" at bounding box center [367, 80] width 28 height 13
type input "0"
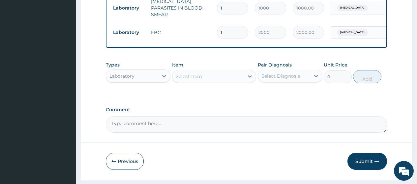
scroll to position [242, 0]
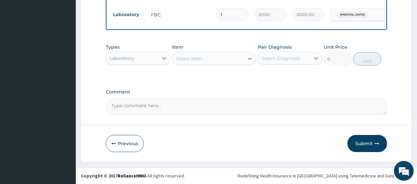
click at [134, 60] on div "Laboratory" at bounding box center [121, 58] width 25 height 7
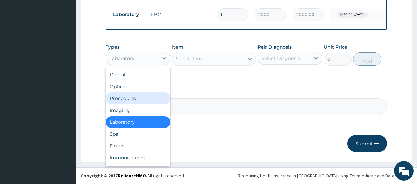
click at [133, 100] on div "Procedures" at bounding box center [138, 99] width 65 height 12
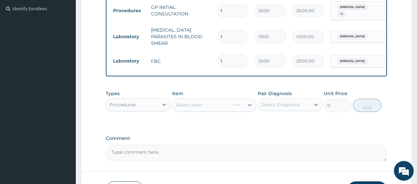
scroll to position [176, 0]
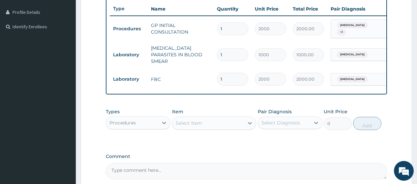
click at [214, 126] on div "Select Item" at bounding box center [208, 123] width 72 height 11
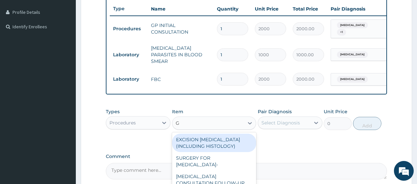
type input "GP"
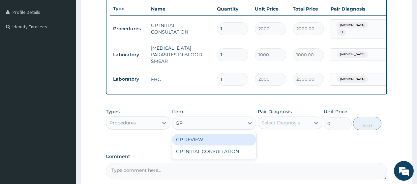
click at [220, 137] on div "GP REVIEW" at bounding box center [214, 140] width 84 height 12
type input "1500"
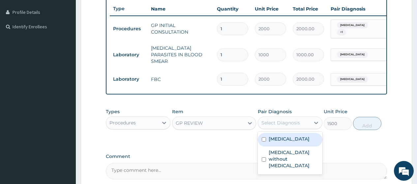
click at [275, 126] on div "Select Diagnosis" at bounding box center [281, 123] width 39 height 7
click at [276, 140] on label "Malaria, unspecified" at bounding box center [289, 139] width 41 height 7
checkbox input "true"
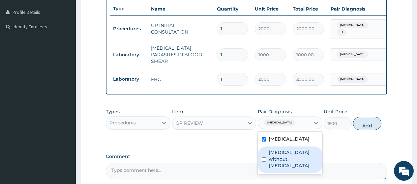
click at [282, 158] on label "Sepsis without septic shock" at bounding box center [294, 159] width 50 height 20
checkbox input "true"
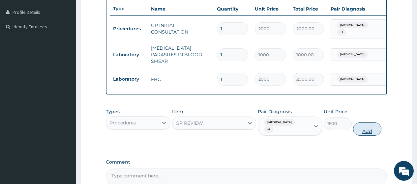
click at [371, 134] on button "Add" at bounding box center [367, 129] width 28 height 13
type input "0"
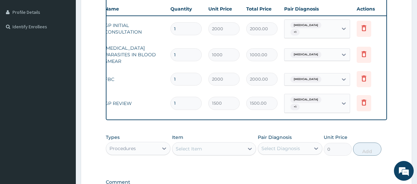
scroll to position [0, 50]
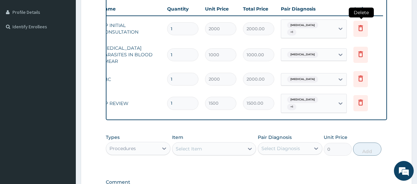
click at [362, 28] on icon at bounding box center [360, 28] width 5 height 6
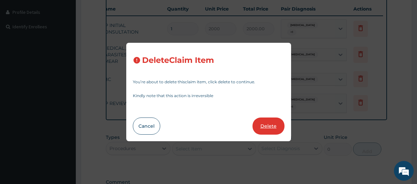
click at [267, 124] on button "Delete" at bounding box center [269, 126] width 32 height 17
type input "1000"
type input "1000.00"
type input "2000"
type input "2000.00"
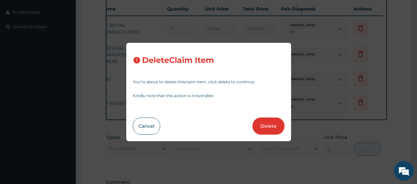
type input "1500"
type input "1500.00"
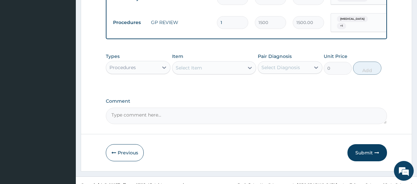
scroll to position [242, 0]
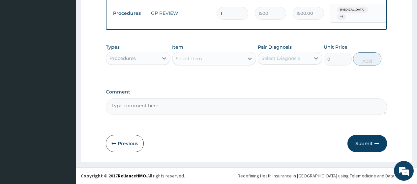
click at [144, 61] on div "Procedures" at bounding box center [132, 58] width 52 height 11
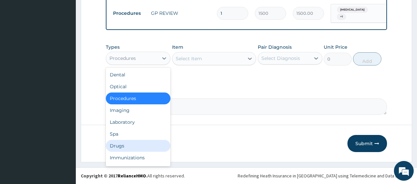
click at [126, 144] on div "Drugs" at bounding box center [138, 146] width 65 height 12
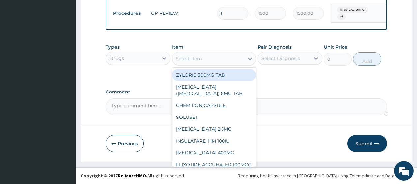
click at [209, 63] on div "Select Item" at bounding box center [208, 58] width 72 height 11
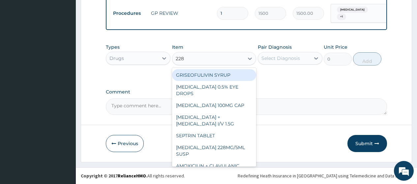
type input "228"
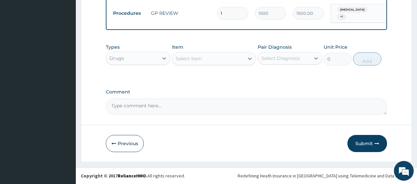
click at [194, 59] on div "Select Item" at bounding box center [189, 58] width 26 height 7
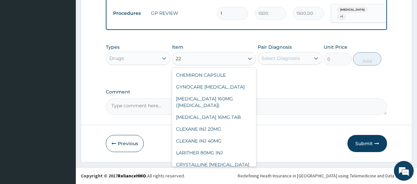
type input "228"
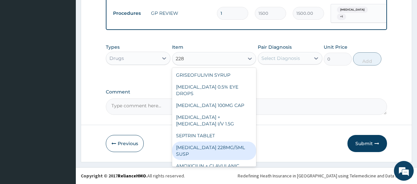
scroll to position [25, 0]
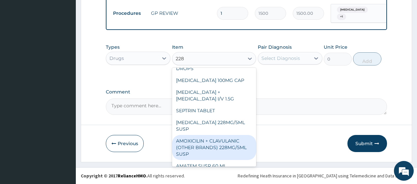
click at [220, 139] on div "AMOXICILIN + CLAVULANIC (OTHER BRANDS) 228MG/5ML SUSP" at bounding box center [214, 147] width 84 height 25
type input "1800"
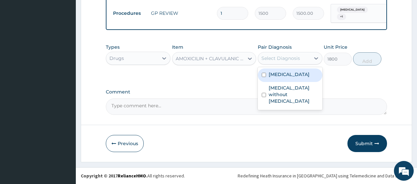
click at [265, 54] on div "Select Diagnosis" at bounding box center [284, 58] width 52 height 11
click at [270, 77] on label "[MEDICAL_DATA]" at bounding box center [289, 74] width 41 height 7
checkbox input "true"
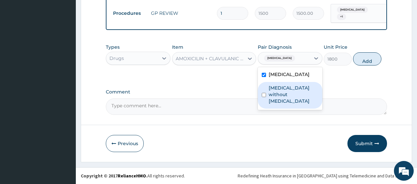
click at [274, 97] on label "Sepsis without septic shock" at bounding box center [294, 95] width 50 height 20
checkbox input "true"
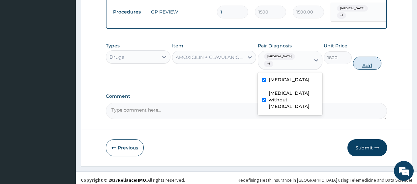
click at [364, 68] on button "Add" at bounding box center [367, 63] width 28 height 13
type input "0"
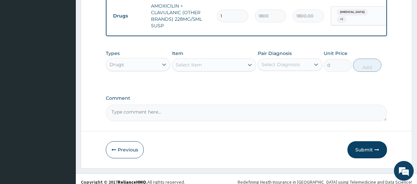
scroll to position [275, 0]
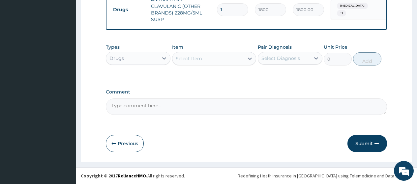
click at [201, 57] on div "Select Item" at bounding box center [189, 58] width 26 height 7
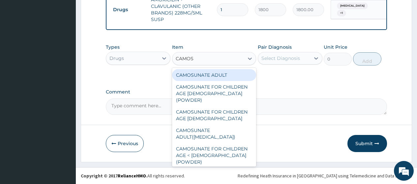
type input "CAMOSU"
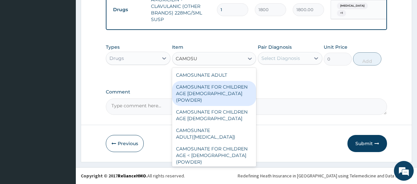
click at [221, 92] on div "CAMOSUNATE FOR CHILDREN AGE 1-6 (POWDER)" at bounding box center [214, 93] width 84 height 25
type input "160"
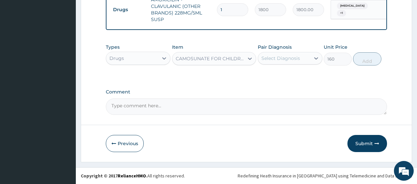
click at [268, 56] on div "Select Diagnosis" at bounding box center [281, 58] width 39 height 7
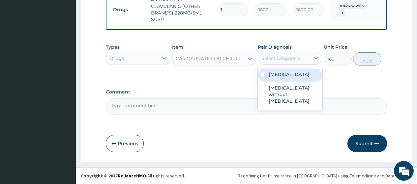
click at [267, 73] on div "[MEDICAL_DATA]" at bounding box center [290, 76] width 65 height 14
checkbox input "true"
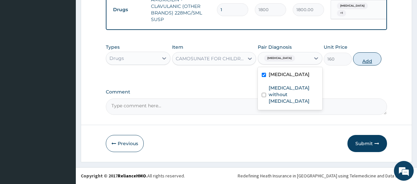
click at [368, 59] on button "Add" at bounding box center [367, 58] width 28 height 13
type input "0"
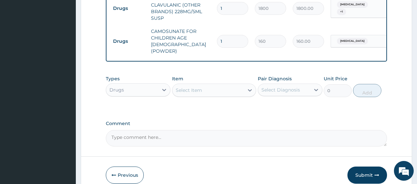
drag, startPoint x: 226, startPoint y: 35, endPoint x: 218, endPoint y: 33, distance: 7.8
click at [218, 35] on input "1" at bounding box center [232, 41] width 31 height 13
type input "3"
type input "480.00"
type input "3"
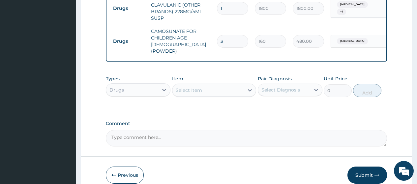
click at [225, 86] on div "Select Item" at bounding box center [208, 90] width 72 height 11
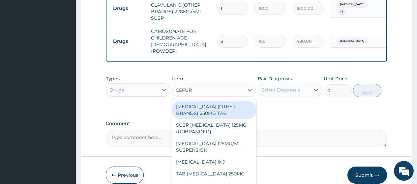
type input "CEFURO"
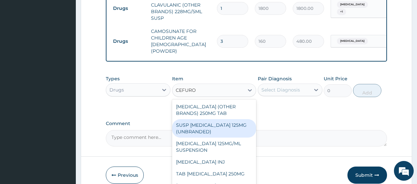
click at [207, 122] on div "SUSP CEFUROXIME 125MG (UNBRANDED)" at bounding box center [214, 128] width 84 height 18
type input "3650"
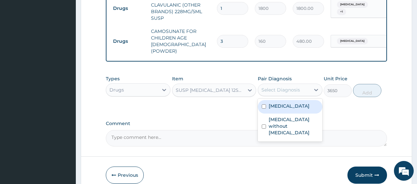
click at [279, 87] on div "Select Diagnosis" at bounding box center [281, 90] width 39 height 7
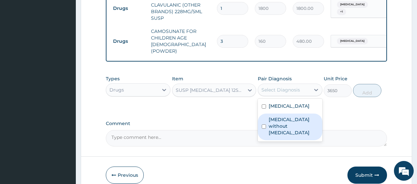
click at [270, 120] on label "Sepsis without septic shock" at bounding box center [294, 126] width 50 height 20
checkbox input "true"
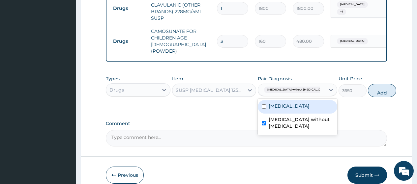
click at [368, 84] on button "Add" at bounding box center [382, 90] width 28 height 13
type input "0"
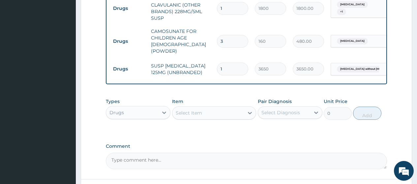
click at [212, 109] on div "Select Item" at bounding box center [208, 113] width 72 height 11
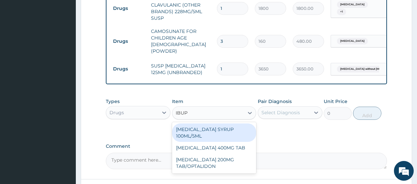
type input "IBUPR"
drag, startPoint x: 244, startPoint y: 125, endPoint x: 254, endPoint y: 119, distance: 11.8
click at [244, 125] on div "[MEDICAL_DATA] SYRUP 100ML/5ML" at bounding box center [214, 133] width 84 height 18
type input "600"
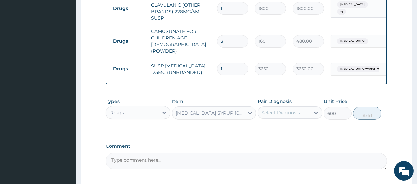
click at [274, 108] on div "Select Diagnosis" at bounding box center [284, 113] width 52 height 11
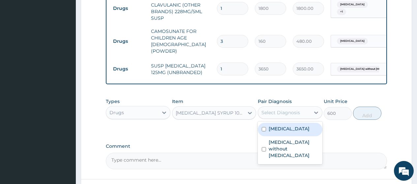
click at [271, 123] on div "Malaria, unspecified" at bounding box center [290, 130] width 65 height 14
checkbox input "true"
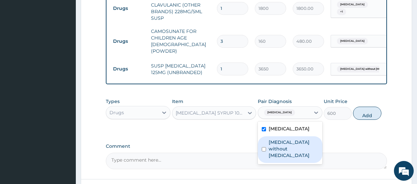
click at [273, 142] on label "Sepsis without septic shock" at bounding box center [294, 149] width 50 height 20
checkbox input "true"
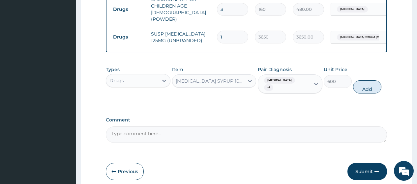
scroll to position [329, 0]
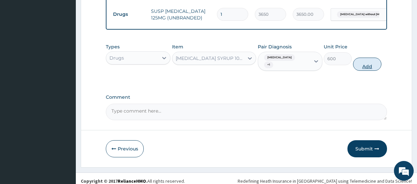
click at [364, 59] on button "Add" at bounding box center [367, 64] width 28 height 13
type input "0"
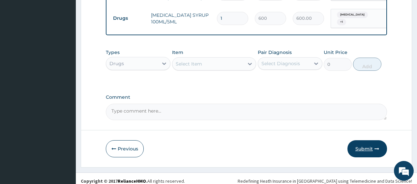
click at [366, 144] on button "Submit" at bounding box center [368, 148] width 40 height 17
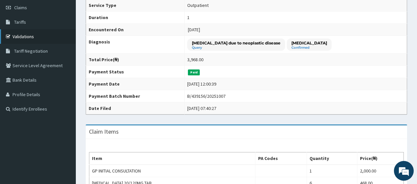
scroll to position [66, 0]
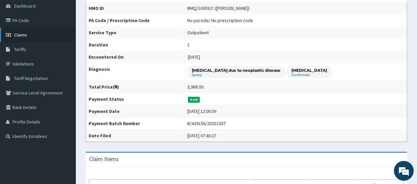
click at [24, 36] on span "Claims" at bounding box center [20, 35] width 13 height 6
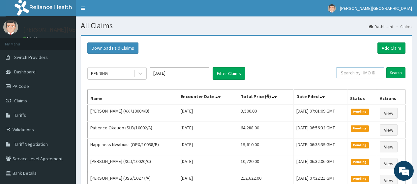
click at [360, 74] on input "text" at bounding box center [360, 72] width 47 height 11
paste input "SLB/10002/A"
type input "SLB/10002/A"
click at [399, 75] on input "Search" at bounding box center [396, 72] width 19 height 11
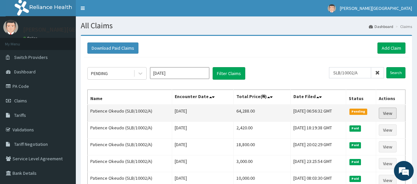
click at [386, 114] on link "View" at bounding box center [388, 113] width 18 height 11
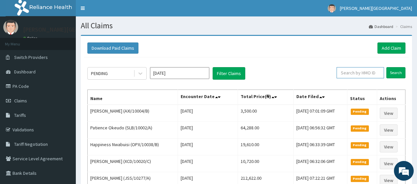
click at [363, 72] on input "text" at bounding box center [360, 72] width 47 height 11
paste input "PRN/10066/B"
type input "PRN/10066/B"
click at [398, 78] on input "Search" at bounding box center [396, 72] width 19 height 11
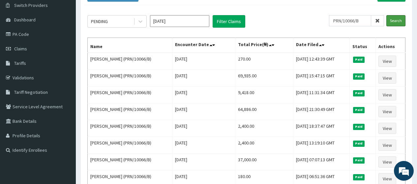
scroll to position [66, 0]
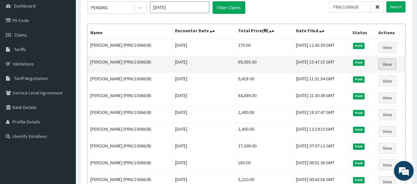
click at [389, 65] on link "View" at bounding box center [388, 64] width 18 height 11
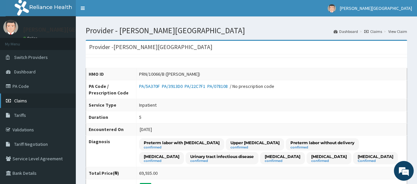
click at [23, 101] on span "Claims" at bounding box center [20, 101] width 13 height 6
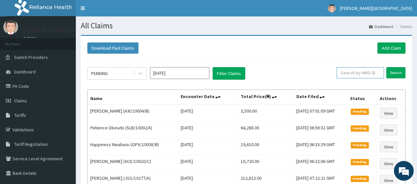
click at [350, 73] on input "text" at bounding box center [360, 72] width 47 height 11
paste input "woc/10009/b"
click at [393, 75] on input "Search" at bounding box center [396, 72] width 19 height 11
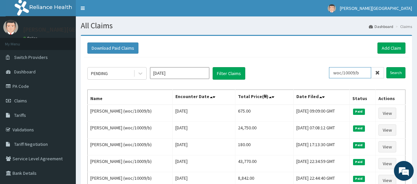
drag, startPoint x: 367, startPoint y: 72, endPoint x: 323, endPoint y: 75, distance: 44.6
click at [323, 75] on div "PENDING [DATE] Filter Claims woc/10009/b Search" at bounding box center [246, 73] width 318 height 13
paste input "LTR/10097/A"
type input "LTR/10097/A"
click at [401, 74] on input "Search" at bounding box center [396, 72] width 19 height 11
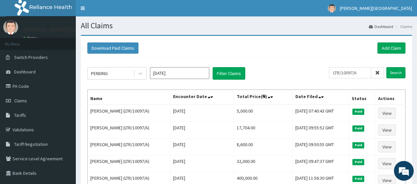
click at [379, 75] on icon at bounding box center [377, 73] width 5 height 5
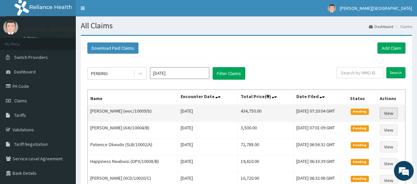
click at [392, 110] on link "View" at bounding box center [389, 113] width 18 height 11
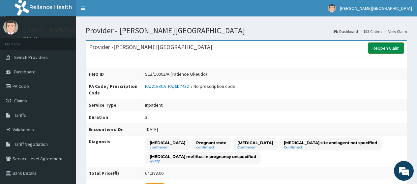
click at [387, 48] on link "Reopen Claim" at bounding box center [386, 48] width 36 height 11
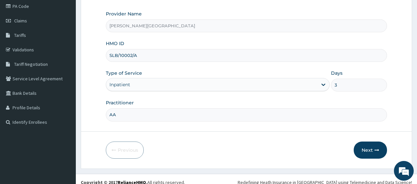
scroll to position [86, 0]
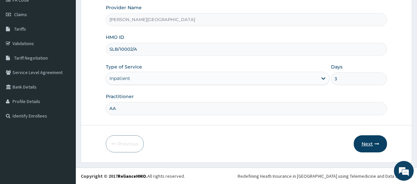
click at [369, 144] on button "Next" at bounding box center [370, 144] width 33 height 17
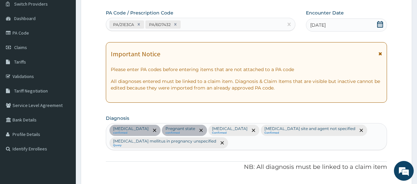
scroll to position [0, 0]
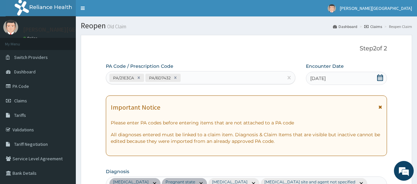
click at [208, 79] on div "PA/21E3CA PA/6D7432" at bounding box center [194, 78] width 177 height 11
paste input "PA/508362"
type input "PA/508362"
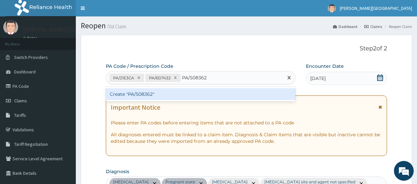
click at [192, 98] on div "Create "PA/508362"" at bounding box center [200, 94] width 189 height 12
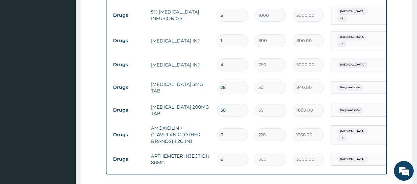
scroll to position [642, 0]
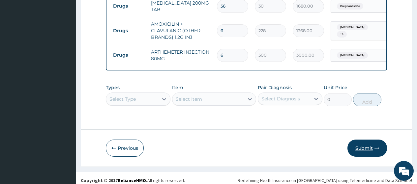
click at [369, 142] on button "Submit" at bounding box center [368, 148] width 40 height 17
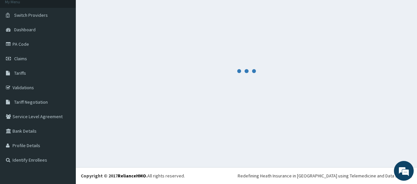
scroll to position [42, 0]
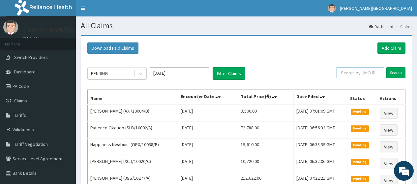
click at [373, 73] on input "text" at bounding box center [360, 72] width 47 height 11
click at [394, 48] on link "Add Claim" at bounding box center [392, 48] width 28 height 11
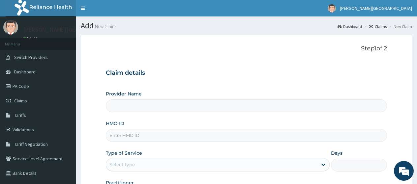
type input "[PERSON_NAME][GEOGRAPHIC_DATA]"
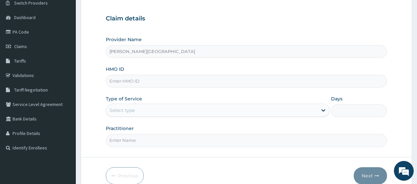
scroll to position [66, 0]
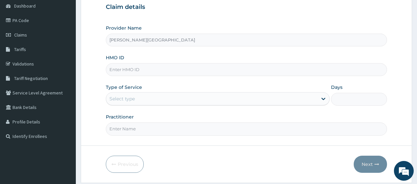
click at [163, 68] on input "HMO ID" at bounding box center [246, 69] width 281 height 13
paste input "woc/10009/b"
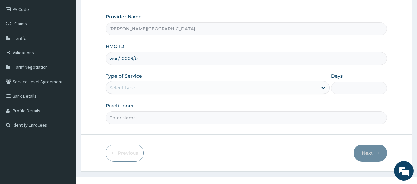
scroll to position [86, 0]
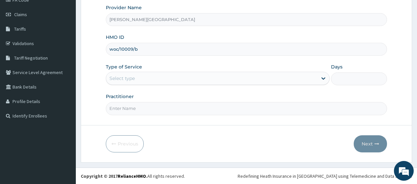
type input "woc/10009/b"
click at [145, 80] on div "Select type" at bounding box center [211, 78] width 211 height 11
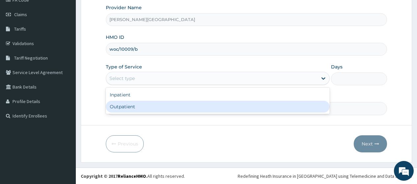
click at [139, 107] on div "Outpatient" at bounding box center [218, 107] width 224 height 12
type input "1"
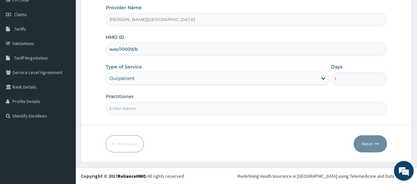
scroll to position [0, 0]
click at [133, 80] on div "Outpatient" at bounding box center [121, 78] width 25 height 7
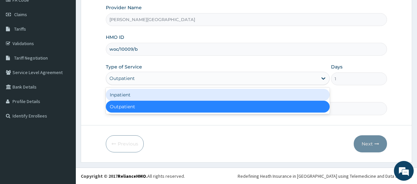
click at [136, 93] on div "Inpatient" at bounding box center [218, 95] width 224 height 12
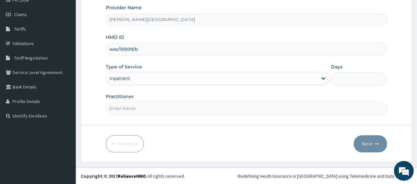
click at [342, 82] on input "Days" at bounding box center [359, 79] width 56 height 13
type input "4"
click at [180, 109] on input "Practitioner" at bounding box center [246, 108] width 281 height 13
type input "AA"
click at [367, 141] on button "Next" at bounding box center [370, 144] width 33 height 17
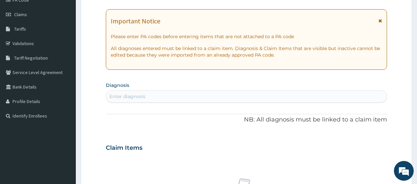
click at [380, 19] on icon at bounding box center [381, 20] width 4 height 5
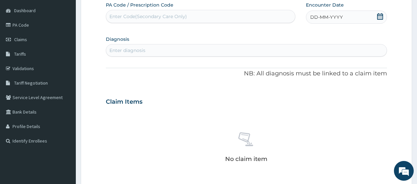
scroll to position [53, 0]
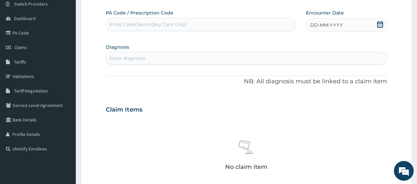
click at [144, 25] on div "Enter Code(Secondary Care Only)" at bounding box center [148, 24] width 78 height 7
paste input "PA/8764CD"
type input "PA/8764CD"
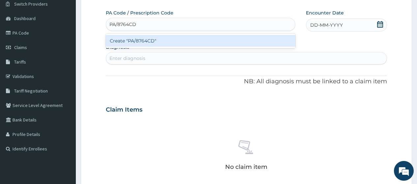
click at [148, 40] on div "Create "PA/8764CD"" at bounding box center [200, 41] width 189 height 12
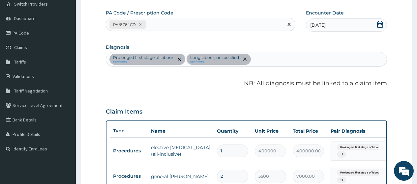
click at [154, 23] on div "PA/8764CD" at bounding box center [194, 24] width 177 height 11
paste input "PA/C0C6EF"
type input "PA/C0C6EF"
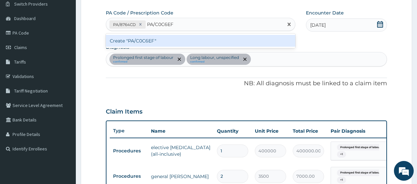
click at [163, 43] on div "Create "PA/C0C6EF"" at bounding box center [200, 41] width 189 height 12
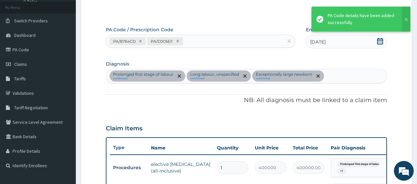
scroll to position [24, 0]
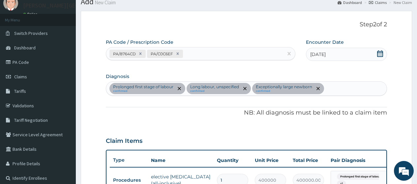
click at [200, 49] on div "PA/8764CD PA/C0C6EF" at bounding box center [194, 53] width 177 height 11
paste input "PA/C5126D"
type input "PA/C5126D"
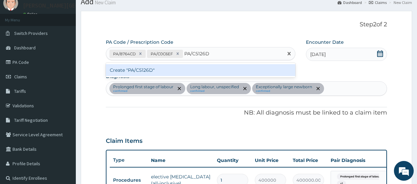
click at [198, 69] on div "Create "PA/C5126D"" at bounding box center [200, 70] width 189 height 12
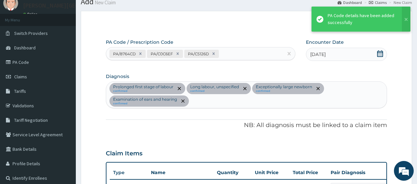
scroll to position [226, 0]
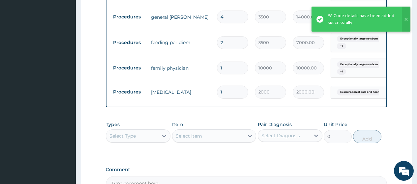
type input "0"
type input "0.00"
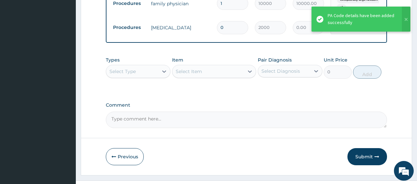
scroll to position [292, 0]
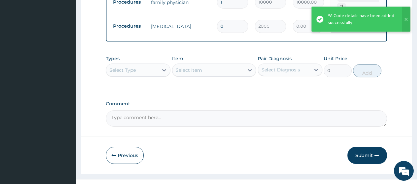
type input "0"
click at [148, 80] on div "Types Select Type Item Select Item Pair Diagnosis Select Diagnosis Unit Price 0…" at bounding box center [246, 66] width 281 height 28
click at [152, 76] on div "Select Type" at bounding box center [132, 70] width 52 height 11
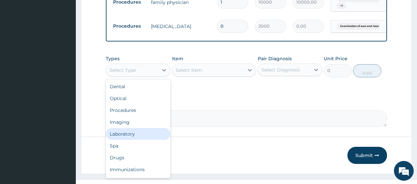
click at [140, 137] on div "Laboratory" at bounding box center [138, 134] width 65 height 12
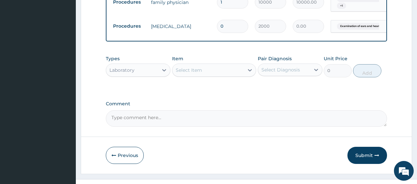
drag, startPoint x: 202, startPoint y: 85, endPoint x: 202, endPoint y: 81, distance: 3.6
click at [202, 80] on div "Types option Laboratory, selected. Select is focused ,type to refine list, pres…" at bounding box center [246, 66] width 281 height 28
drag, startPoint x: 201, startPoint y: 78, endPoint x: 196, endPoint y: 79, distance: 5.1
click at [200, 74] on div "Select Item" at bounding box center [189, 70] width 26 height 7
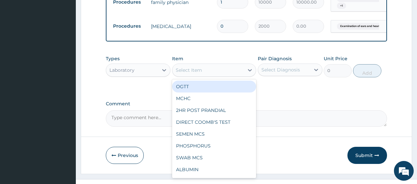
type input ","
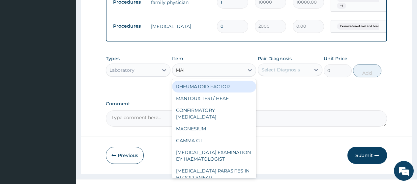
type input "MALA"
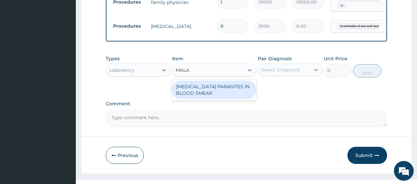
click at [195, 96] on div "[MEDICAL_DATA] PARASITES IN BLOOD SMEAR" at bounding box center [214, 90] width 84 height 18
type input "1000"
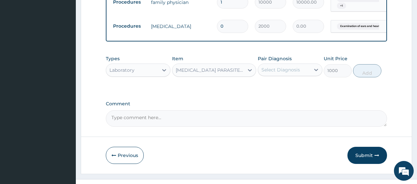
click at [271, 73] on div "Select Diagnosis" at bounding box center [281, 70] width 39 height 7
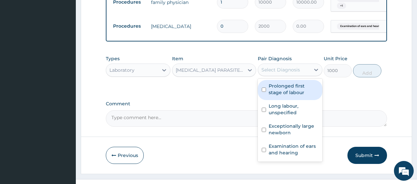
click at [294, 96] on label "Prolonged first stage of labour" at bounding box center [294, 89] width 50 height 13
checkbox input "true"
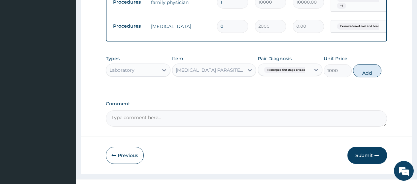
click at [372, 80] on div "Types Laboratory Item MALARIA PARASITES IN BLOOD SMEAR Pair Diagnosis Prolonged…" at bounding box center [246, 66] width 281 height 28
click at [368, 78] on button "Add" at bounding box center [367, 70] width 28 height 13
type input "0"
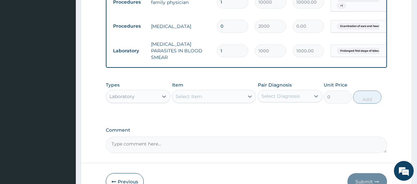
click at [232, 96] on div "Select Item" at bounding box center [208, 96] width 72 height 11
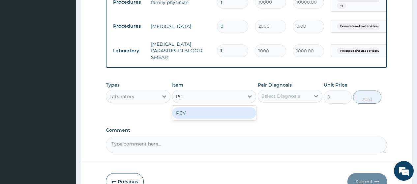
type input "PCV"
click at [200, 112] on div "PCV" at bounding box center [214, 113] width 84 height 12
type input "750"
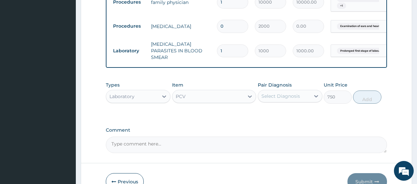
drag, startPoint x: 277, startPoint y: 94, endPoint x: 278, endPoint y: 102, distance: 8.7
click at [277, 94] on div "Select Diagnosis" at bounding box center [284, 96] width 52 height 11
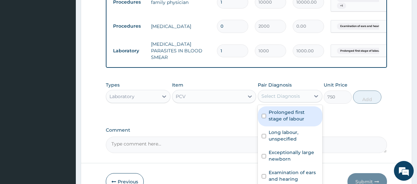
click at [286, 115] on label "Prolonged first stage of labour" at bounding box center [294, 115] width 50 height 13
checkbox input "true"
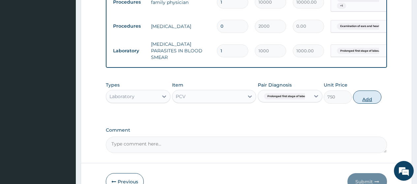
click at [372, 98] on button "Add" at bounding box center [367, 97] width 28 height 13
type input "0"
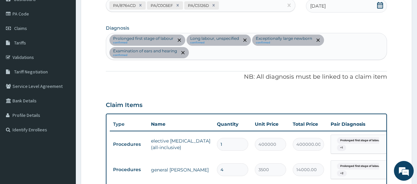
scroll to position [61, 0]
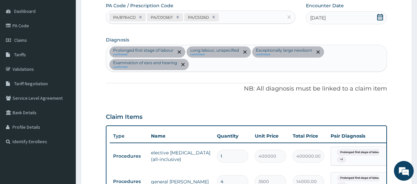
click at [199, 63] on div "Prolonged first stage of labour confirmed Long labour, unspecified confirmed Ex…" at bounding box center [246, 58] width 281 height 26
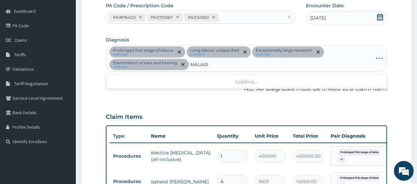
type input "[MEDICAL_DATA]"
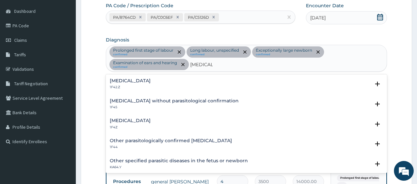
click at [150, 119] on h4 "[MEDICAL_DATA]" at bounding box center [130, 120] width 41 height 5
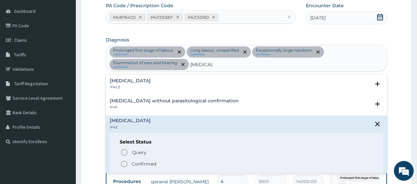
click at [149, 161] on p "Confirmed" at bounding box center [144, 164] width 25 height 7
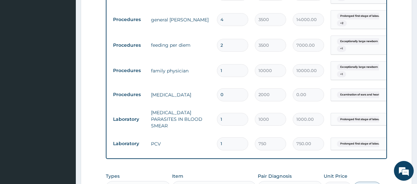
scroll to position [259, 0]
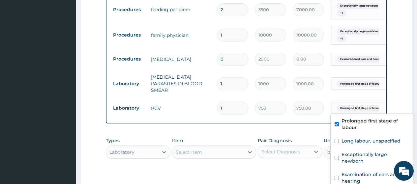
click at [354, 105] on span "Prolonged first stage of labou..." at bounding box center [361, 108] width 48 height 7
click at [337, 123] on input "checkbox" at bounding box center [337, 124] width 4 height 4
checkbox input "false"
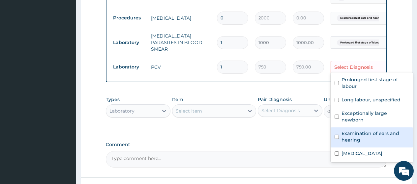
scroll to position [325, 0]
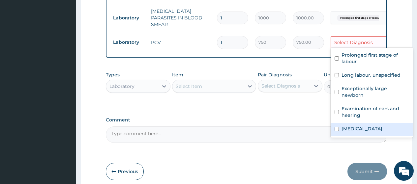
click at [338, 127] on input "checkbox" at bounding box center [337, 129] width 4 height 4
checkbox input "true"
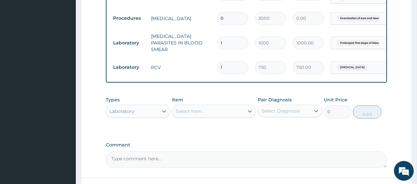
scroll to position [292, 0]
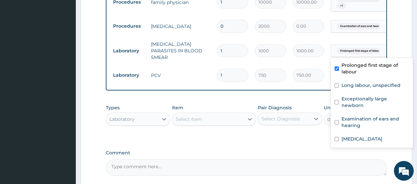
click at [342, 50] on span "Prolonged first stage of labou..." at bounding box center [361, 51] width 48 height 7
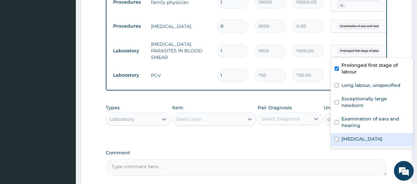
click at [353, 136] on label "[MEDICAL_DATA]" at bounding box center [362, 139] width 41 height 7
checkbox input "true"
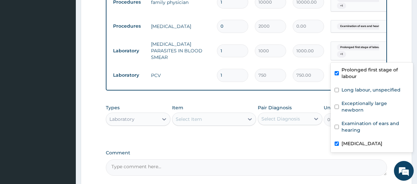
click at [337, 73] on input "checkbox" at bounding box center [337, 73] width 4 height 4
checkbox input "false"
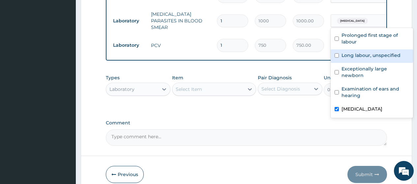
scroll to position [354, 0]
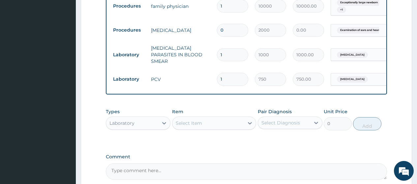
scroll to position [222, 0]
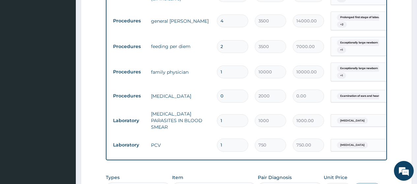
drag, startPoint x: 231, startPoint y: 96, endPoint x: 212, endPoint y: 95, distance: 19.2
click at [213, 95] on tr "Procedures ear piercing 0 2000 0.00 Examination of ears and hearin... Delete" at bounding box center [271, 96] width 323 height 23
type input "1"
type input "2000.00"
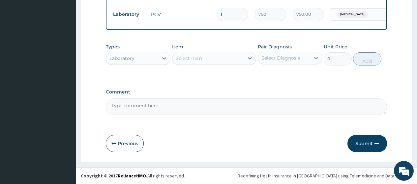
type input "1"
click at [364, 146] on button "Submit" at bounding box center [368, 143] width 40 height 17
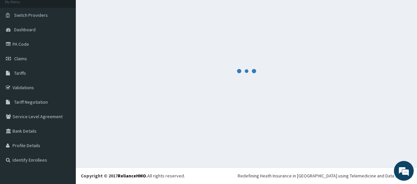
scroll to position [42, 0]
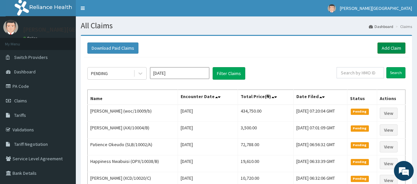
click at [393, 49] on link "Add Claim" at bounding box center [392, 48] width 28 height 11
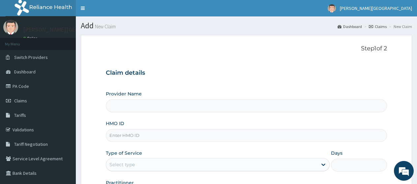
type input "[PERSON_NAME][GEOGRAPHIC_DATA]"
click at [123, 133] on input "HMO ID" at bounding box center [246, 135] width 281 height 13
type input "V"
paste input "LTR/10097/A"
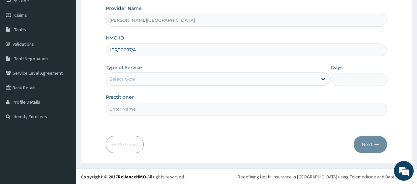
scroll to position [86, 0]
type input "LTR/10097/A"
click at [144, 77] on div "Select type" at bounding box center [211, 78] width 211 height 11
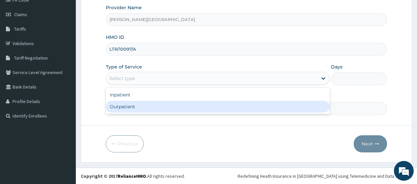
click at [140, 104] on div "Outpatient" at bounding box center [218, 107] width 224 height 12
type input "1"
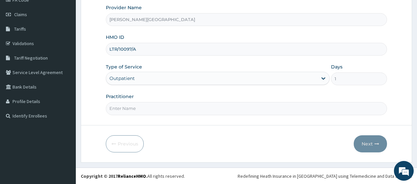
click at [140, 105] on input "Practitioner" at bounding box center [246, 108] width 281 height 13
type input "AA"
click at [365, 143] on button "Next" at bounding box center [370, 144] width 33 height 17
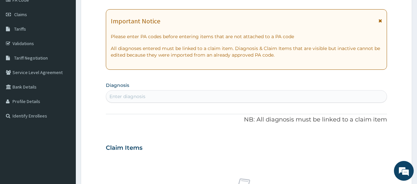
click at [379, 19] on icon at bounding box center [381, 20] width 4 height 5
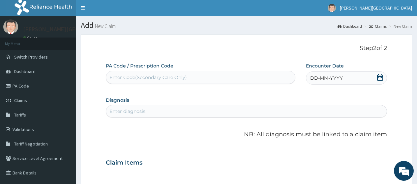
scroll to position [0, 0]
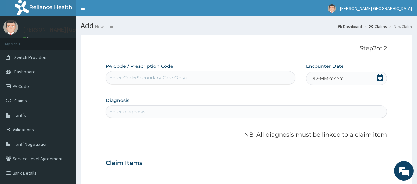
click at [379, 74] on div "DD-MM-YYYY" at bounding box center [346, 78] width 81 height 13
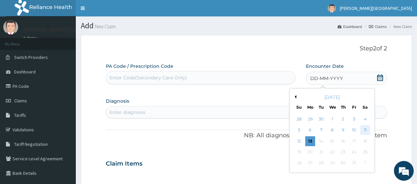
click at [367, 131] on div "11" at bounding box center [365, 131] width 10 height 10
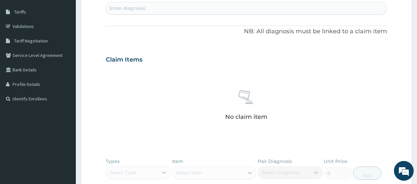
scroll to position [33, 0]
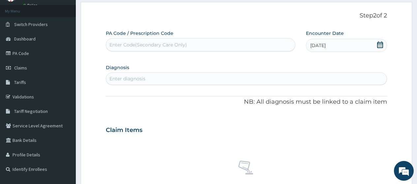
click at [171, 79] on div "Enter diagnosis" at bounding box center [246, 79] width 281 height 11
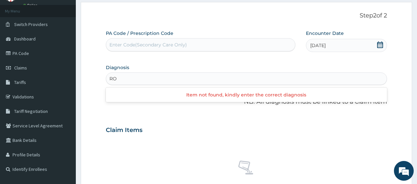
type input "R"
type input "CUFF"
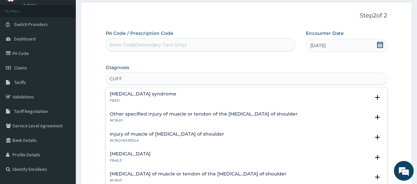
click at [124, 95] on h4 "[MEDICAL_DATA] syndrome" at bounding box center [143, 94] width 67 height 5
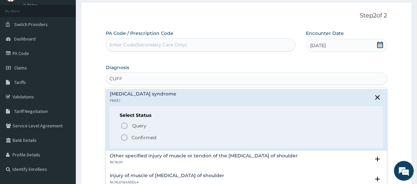
click at [144, 138] on p "Confirmed" at bounding box center [144, 138] width 25 height 7
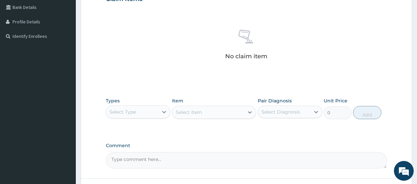
scroll to position [198, 0]
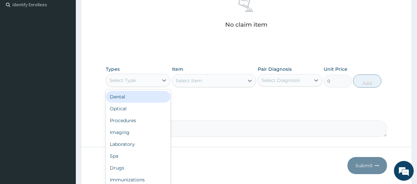
click at [155, 81] on div "Select Type" at bounding box center [132, 80] width 52 height 11
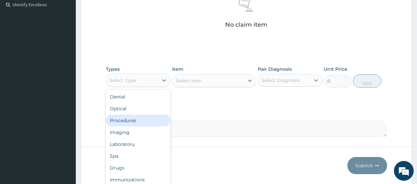
click at [140, 122] on div "Procedures" at bounding box center [138, 121] width 65 height 12
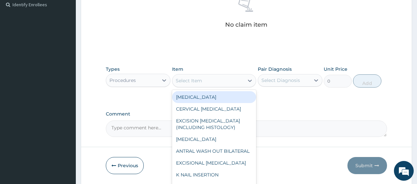
click at [208, 79] on div "Select Item" at bounding box center [208, 81] width 72 height 11
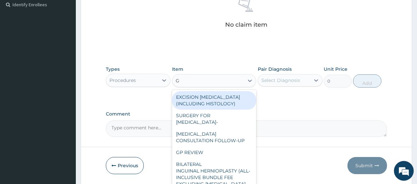
type input "GP"
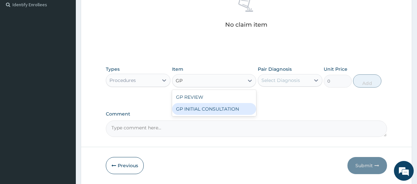
click at [232, 107] on div "GP INITIAL CONSULTATION" at bounding box center [214, 109] width 84 height 12
type input "2000"
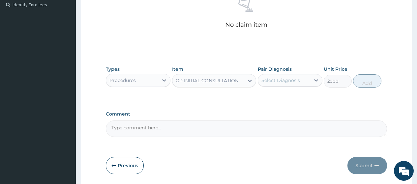
click at [285, 78] on div "Select Diagnosis" at bounding box center [281, 80] width 39 height 7
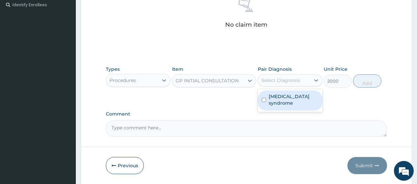
click at [286, 98] on label "[MEDICAL_DATA] syndrome" at bounding box center [294, 99] width 50 height 13
checkbox input "true"
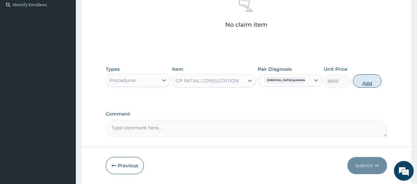
click at [365, 86] on button "Add" at bounding box center [367, 81] width 28 height 13
type input "0"
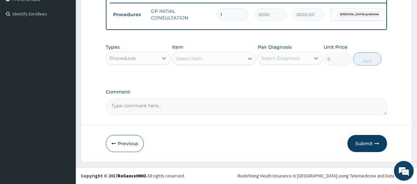
scroll to position [194, 0]
click at [132, 144] on button "Previous" at bounding box center [125, 143] width 38 height 17
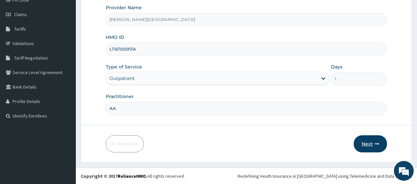
click at [370, 148] on button "Next" at bounding box center [370, 144] width 33 height 17
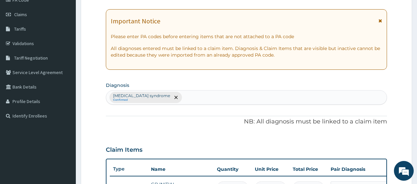
click at [237, 97] on div "[MEDICAL_DATA] syndrome Confirmed" at bounding box center [246, 98] width 281 height 14
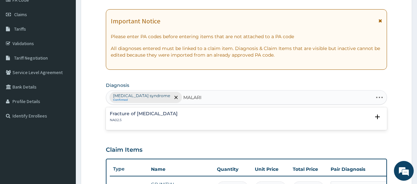
type input "[MEDICAL_DATA]"
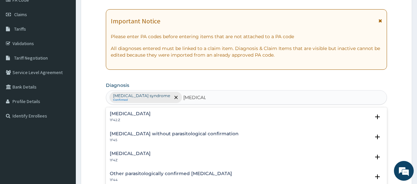
click at [138, 151] on h4 "[MEDICAL_DATA]" at bounding box center [130, 153] width 41 height 5
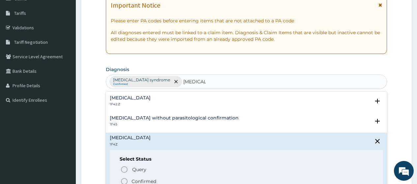
scroll to position [152, 0]
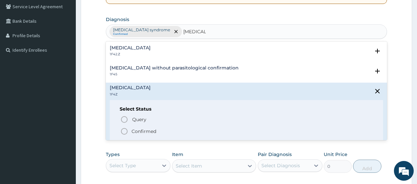
click at [171, 130] on span "Confirmed" at bounding box center [246, 132] width 253 height 8
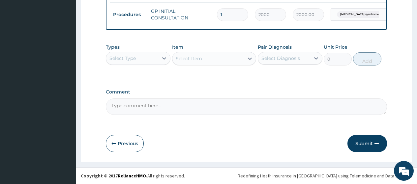
scroll to position [265, 0]
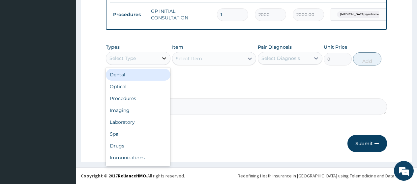
click at [159, 63] on div at bounding box center [164, 58] width 12 height 12
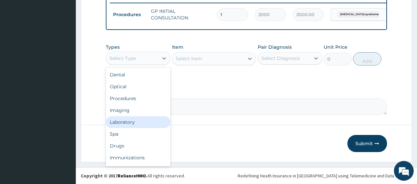
click at [136, 123] on div "Laboratory" at bounding box center [138, 122] width 65 height 12
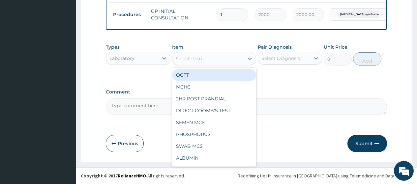
click at [195, 61] on div "Select Item" at bounding box center [189, 58] width 26 height 7
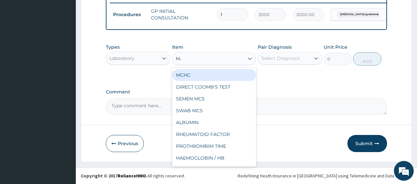
type input "MALA"
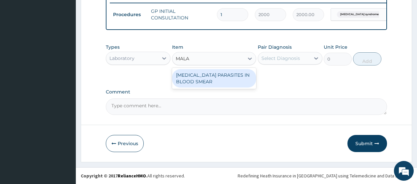
click at [201, 81] on div "[MEDICAL_DATA] PARASITES IN BLOOD SMEAR" at bounding box center [214, 78] width 84 height 18
type input "1000"
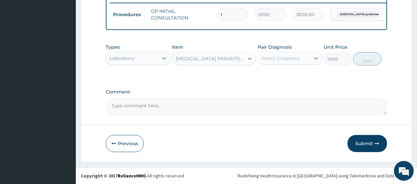
click at [260, 61] on div "Select Diagnosis" at bounding box center [284, 58] width 52 height 11
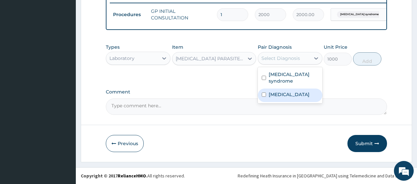
click at [271, 99] on div "[MEDICAL_DATA]" at bounding box center [290, 96] width 65 height 14
checkbox input "true"
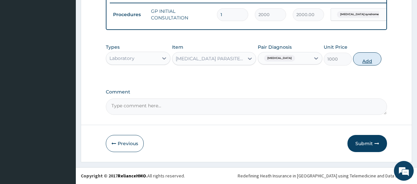
click at [361, 59] on button "Add" at bounding box center [367, 58] width 28 height 13
type input "0"
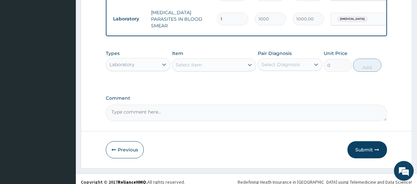
scroll to position [288, 0]
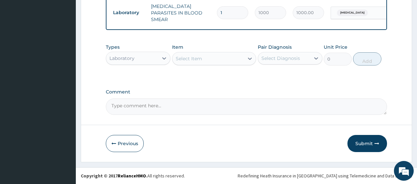
click at [142, 63] on div "Laboratory" at bounding box center [132, 58] width 52 height 11
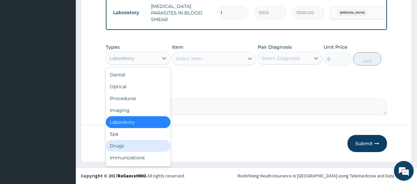
click at [146, 146] on div "Drugs" at bounding box center [138, 146] width 65 height 12
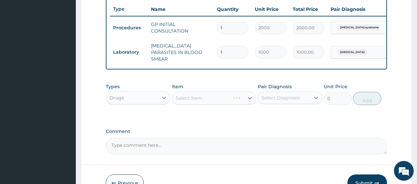
scroll to position [255, 0]
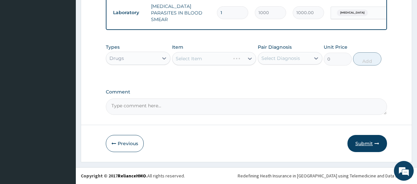
click at [373, 145] on button "Submit" at bounding box center [368, 143] width 40 height 17
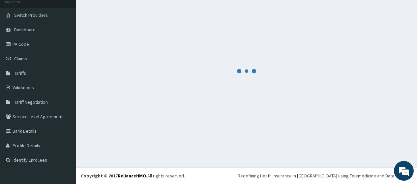
scroll to position [288, 0]
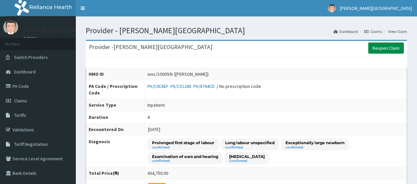
click at [382, 49] on link "Reopen Claim" at bounding box center [386, 48] width 36 height 11
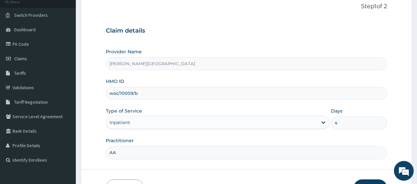
scroll to position [86, 0]
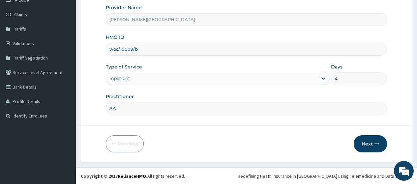
click at [366, 147] on button "Next" at bounding box center [370, 144] width 33 height 17
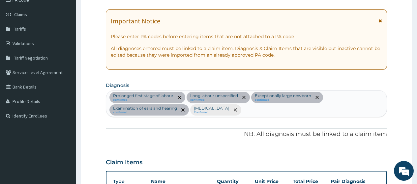
click at [382, 20] on icon at bounding box center [381, 20] width 4 height 5
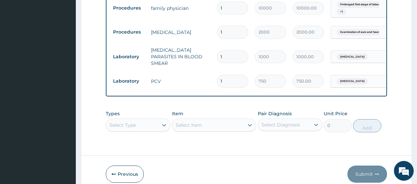
scroll to position [317, 0]
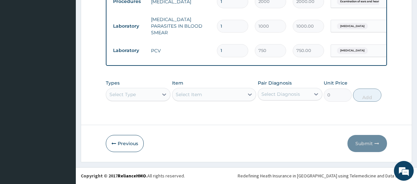
click at [142, 94] on div "Select Type" at bounding box center [138, 94] width 65 height 13
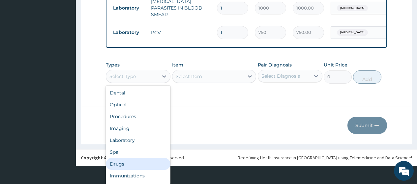
click at [138, 162] on div "Drugs" at bounding box center [138, 164] width 65 height 12
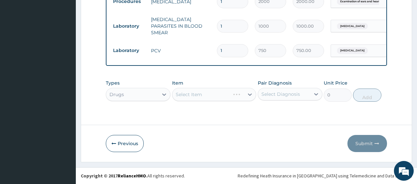
scroll to position [0, 0]
click at [219, 95] on div "Select Item" at bounding box center [208, 94] width 72 height 11
type input "PARAC"
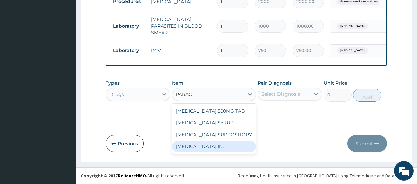
click at [226, 145] on div "PARACETAMOL INJ" at bounding box center [214, 147] width 84 height 12
type input "750"
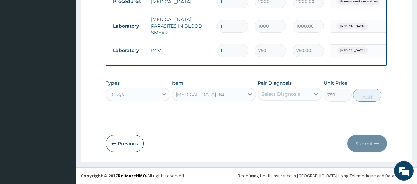
click at [279, 95] on div "Select Diagnosis" at bounding box center [290, 94] width 65 height 13
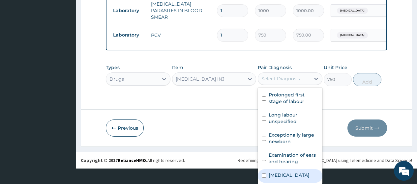
click at [287, 174] on label "Malaria unspecified" at bounding box center [289, 175] width 41 height 7
checkbox input "true"
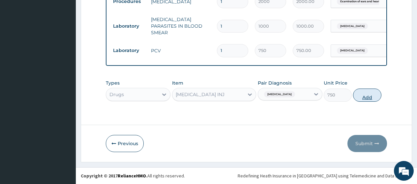
scroll to position [0, 0]
click at [360, 79] on div "Types Drugs Item PARACETAMOL INJ Pair Diagnosis Malaria unspecified Unit Price …" at bounding box center [246, 91] width 281 height 28
click at [373, 97] on button "Add" at bounding box center [367, 95] width 28 height 13
type input "0"
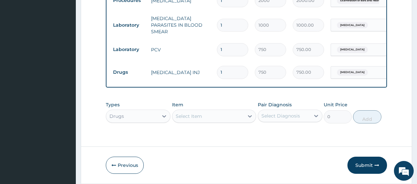
click at [201, 118] on div "Types Drugs Item Select Item Pair Diagnosis Select Diagnosis Unit Price 0 Add" at bounding box center [246, 112] width 281 height 28
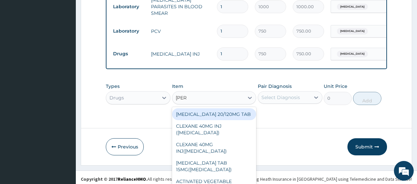
scroll to position [336, 0]
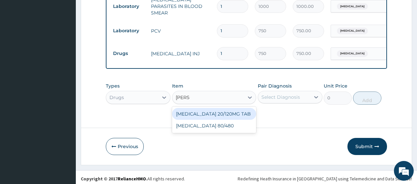
type input "COART"
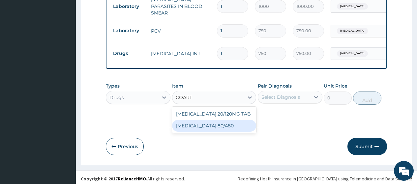
click at [219, 128] on div "COARTEM 80/480" at bounding box center [214, 126] width 84 height 12
type input "312"
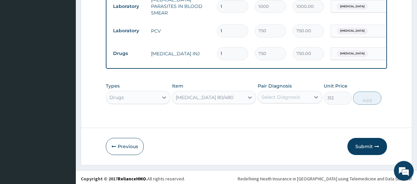
click at [287, 100] on div "Select Diagnosis" at bounding box center [290, 97] width 65 height 13
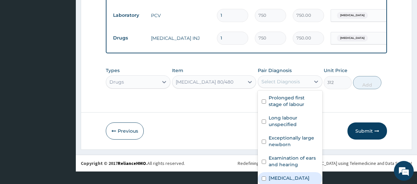
click at [294, 180] on label "Malaria unspecified" at bounding box center [289, 178] width 41 height 7
checkbox input "true"
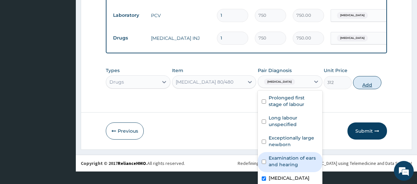
scroll to position [340, 0]
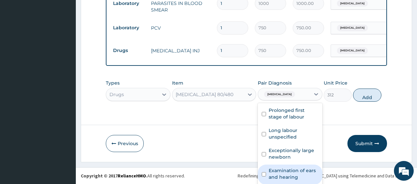
drag, startPoint x: 359, startPoint y: 86, endPoint x: 354, endPoint y: 86, distance: 4.6
click at [358, 86] on div "Types Drugs Item COARTEM 80/480 Pair Diagnosis option Malaria unspecified, sele…" at bounding box center [246, 91] width 281 height 28
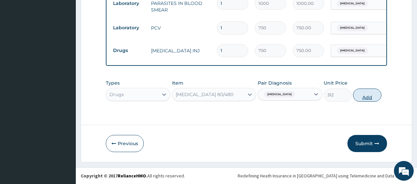
click at [364, 101] on button "Add" at bounding box center [367, 95] width 28 height 13
type input "0"
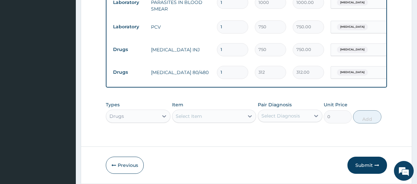
drag, startPoint x: 231, startPoint y: 68, endPoint x: 215, endPoint y: 68, distance: 15.5
click at [215, 68] on td "1" at bounding box center [233, 72] width 38 height 19
type input "6"
type input "1872.00"
type input "6"
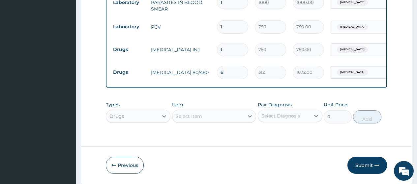
drag, startPoint x: 231, startPoint y: 46, endPoint x: 208, endPoint y: 42, distance: 22.3
click at [208, 42] on tr "Drugs PARACETAMOL INJ 1 750 750.00 Malaria unspecified Delete" at bounding box center [271, 49] width 323 height 23
type input "4"
type input "3000.00"
type input "4"
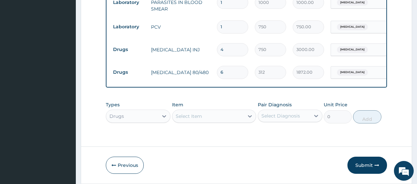
click at [199, 122] on div "Select Item" at bounding box center [214, 116] width 84 height 13
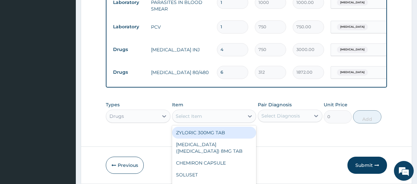
scroll to position [19, 0]
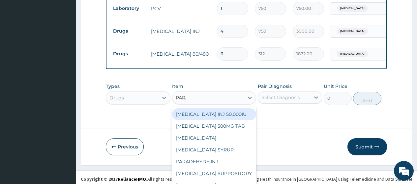
type input "PARAC"
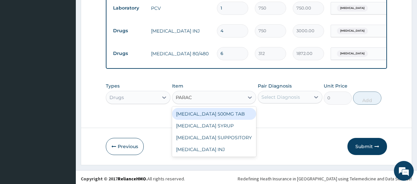
click at [203, 113] on div "PARACETAMOL 500MG TAB" at bounding box center [214, 114] width 84 height 12
type input "15"
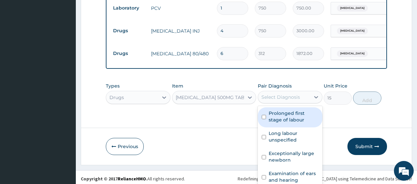
click at [300, 99] on div "option Malaria unspecified, selected. option Prolonged first stage of labour fo…" at bounding box center [290, 97] width 65 height 13
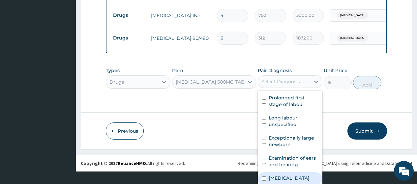
click at [290, 182] on label "Malaria unspecified" at bounding box center [289, 178] width 41 height 7
checkbox input "true"
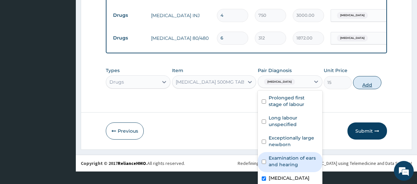
scroll to position [363, 0]
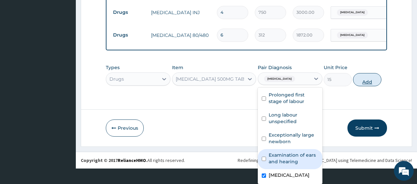
click at [361, 85] on div "Types Drugs Item PARACETAMOL 500MG TAB Pair Diagnosis option Malaria unspecifie…" at bounding box center [246, 75] width 281 height 28
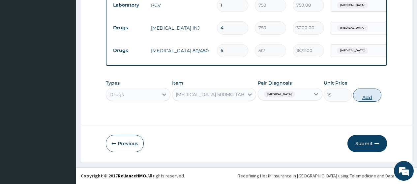
click at [366, 96] on button "Add" at bounding box center [367, 95] width 28 height 13
type input "0"
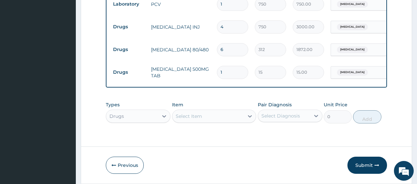
type input "12"
type input "180.00"
type input "12"
click at [203, 119] on div "Select Item" at bounding box center [214, 116] width 84 height 13
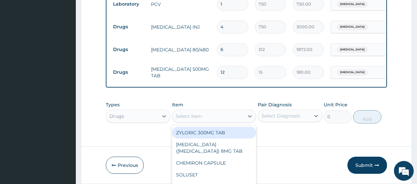
scroll to position [19, 0]
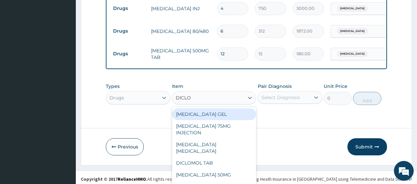
type input "DICLOF"
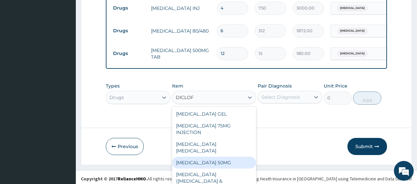
click at [215, 157] on div "DICLOFENAC SODIUM 50MG" at bounding box center [214, 163] width 84 height 12
type input "50"
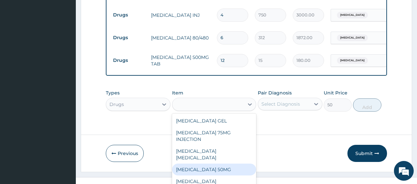
scroll to position [382, 0]
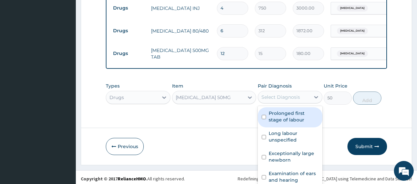
click at [269, 96] on div "option Malaria unspecified, selected. option Prolonged first stage of labour fo…" at bounding box center [290, 97] width 65 height 13
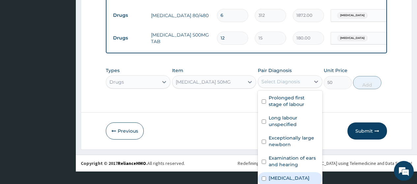
click at [278, 180] on label "Malaria unspecified" at bounding box center [289, 178] width 41 height 7
checkbox input "true"
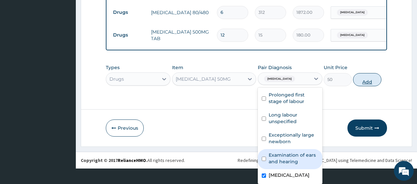
scroll to position [0, 0]
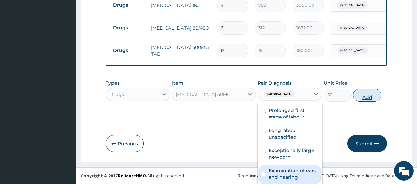
click at [364, 89] on button "Add" at bounding box center [367, 95] width 28 height 13
type input "0"
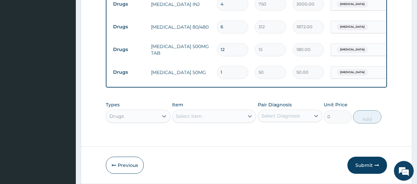
drag, startPoint x: 237, startPoint y: 68, endPoint x: 208, endPoint y: 69, distance: 29.7
click at [208, 69] on tr "Drugs DICLOFENAC SODIUM 50MG 1 50 50.00 Malaria unspecified Delete" at bounding box center [271, 72] width 323 height 23
type input "6"
type input "300.00"
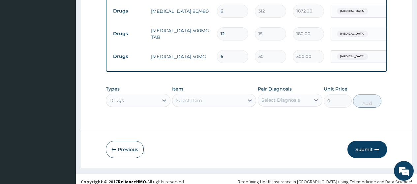
scroll to position [408, 0]
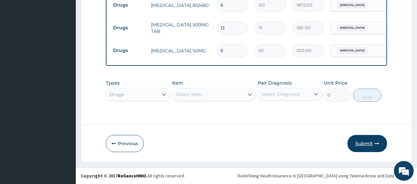
type input "6"
click at [371, 141] on button "Submit" at bounding box center [368, 143] width 40 height 17
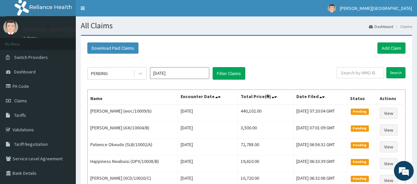
click at [369, 78] on div "Search" at bounding box center [371, 73] width 69 height 13
click at [360, 74] on input "text" at bounding box center [360, 72] width 47 height 11
paste input "ENP/10742/A"
click at [396, 74] on input "Search" at bounding box center [396, 72] width 19 height 11
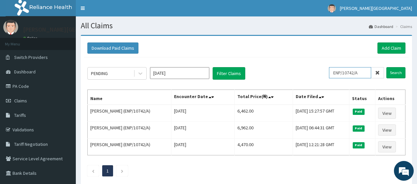
click at [360, 72] on input "ENP/10742/A" at bounding box center [350, 72] width 42 height 11
paste input "CHL/10515/C"
type input "CHL/10515/C"
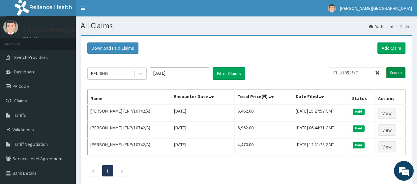
click at [397, 72] on input "Search" at bounding box center [396, 72] width 19 height 11
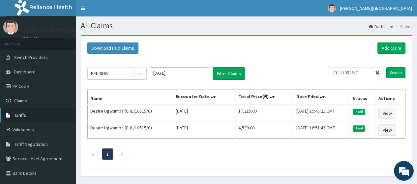
click at [19, 113] on span "Tariffs" at bounding box center [20, 115] width 12 height 6
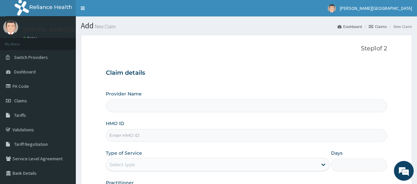
click at [155, 134] on input "HMO ID" at bounding box center [246, 135] width 281 height 13
paste input "ENP/10742/A"
type input "ENP/10742/A"
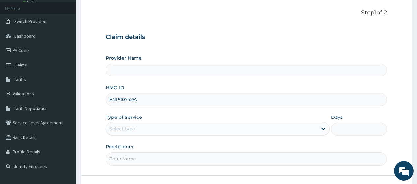
type input "[PERSON_NAME][GEOGRAPHIC_DATA]"
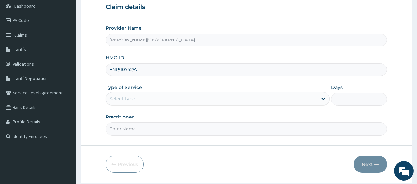
type input "ENP/10742/A"
drag, startPoint x: 146, startPoint y: 95, endPoint x: 145, endPoint y: 106, distance: 11.3
click at [145, 95] on div "Select type" at bounding box center [211, 99] width 211 height 11
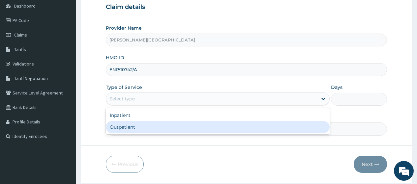
click at [148, 127] on div "Outpatient" at bounding box center [218, 127] width 224 height 12
type input "1"
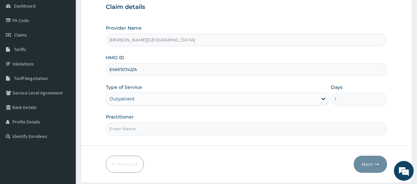
click at [147, 128] on input "Practitioner" at bounding box center [246, 129] width 281 height 13
type input "AA"
click at [371, 165] on button "Next" at bounding box center [370, 164] width 33 height 17
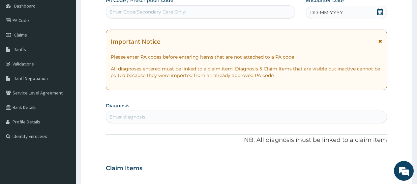
click at [379, 44] on span at bounding box center [381, 43] width 4 height 11
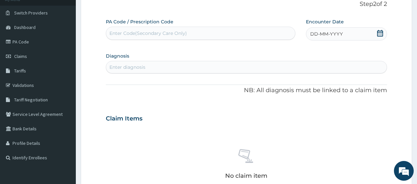
scroll to position [33, 0]
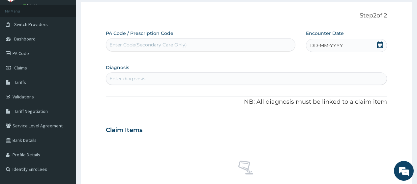
click at [147, 45] on div "Enter Code(Secondary Care Only)" at bounding box center [148, 45] width 78 height 7
paste input "PA/D80B0D"
type input "PA/D80B0D"
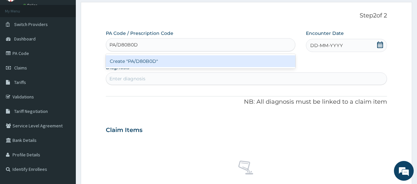
click at [156, 64] on div "Create "PA/D80B0D"" at bounding box center [200, 61] width 189 height 12
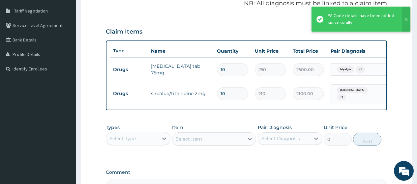
scroll to position [200, 0]
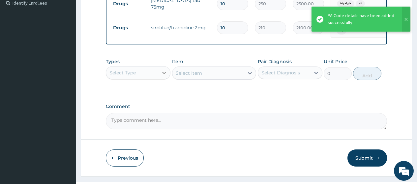
click at [159, 79] on div at bounding box center [164, 73] width 12 height 12
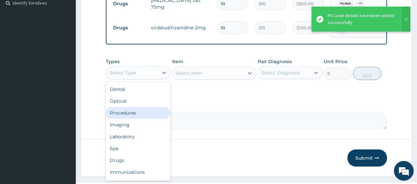
click at [148, 118] on div "Procedures" at bounding box center [138, 113] width 65 height 12
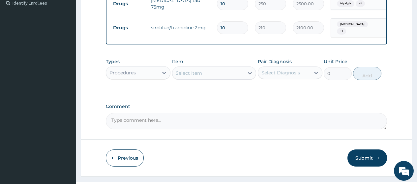
click at [213, 75] on div "Select Item" at bounding box center [208, 73] width 72 height 11
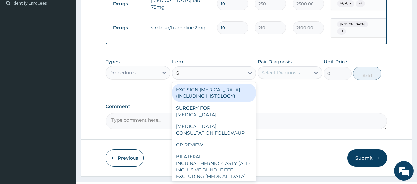
type input "GP"
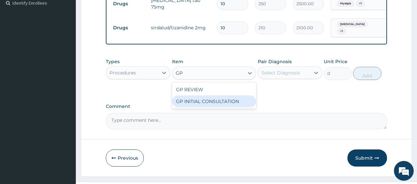
click at [227, 105] on div "GP INITIAL CONSULTATION" at bounding box center [214, 102] width 84 height 12
type input "2000"
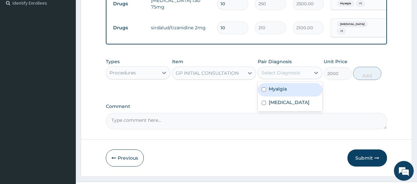
click at [278, 74] on div "Select Diagnosis" at bounding box center [281, 73] width 39 height 7
drag, startPoint x: 282, startPoint y: 88, endPoint x: 288, endPoint y: 103, distance: 15.7
click at [282, 89] on label "Myalgia" at bounding box center [278, 89] width 18 height 7
checkbox input "true"
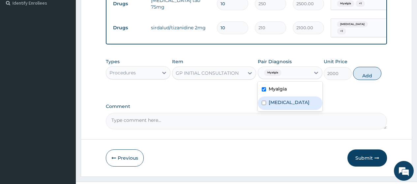
click at [293, 108] on div "Myelopathy" at bounding box center [290, 104] width 65 height 14
checkbox input "true"
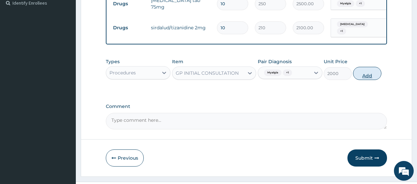
click at [365, 75] on button "Add" at bounding box center [367, 73] width 28 height 13
type input "0"
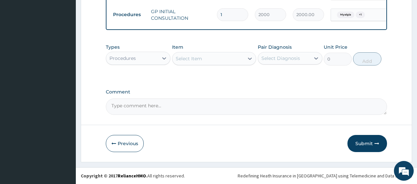
scroll to position [239, 0]
click at [363, 144] on button "Submit" at bounding box center [368, 143] width 40 height 17
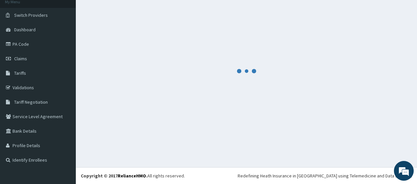
scroll to position [42, 0]
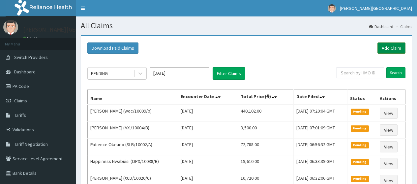
click at [384, 50] on link "Add Claim" at bounding box center [392, 48] width 28 height 11
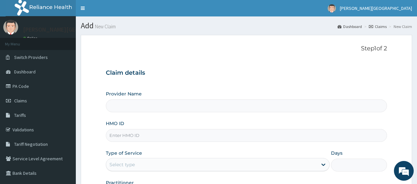
type input "[PERSON_NAME][GEOGRAPHIC_DATA]"
click at [160, 138] on input "HMO ID" at bounding box center [246, 135] width 281 height 13
paste input "CHL/10515/C"
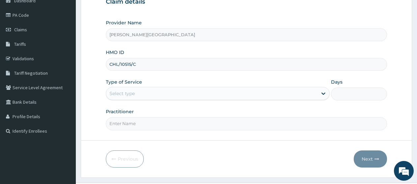
scroll to position [86, 0]
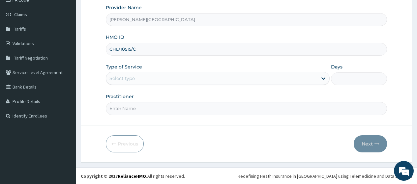
type input "CHL/10515/C"
drag, startPoint x: 137, startPoint y: 76, endPoint x: 136, endPoint y: 82, distance: 6.0
click at [137, 76] on div "Select type" at bounding box center [211, 78] width 211 height 11
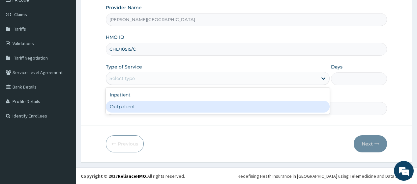
click at [142, 108] on div "Outpatient" at bounding box center [218, 107] width 224 height 12
type input "1"
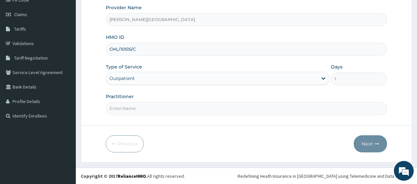
click at [142, 109] on input "Practitioner" at bounding box center [246, 108] width 281 height 13
type input "AA"
click at [375, 142] on icon "button" at bounding box center [377, 144] width 5 height 5
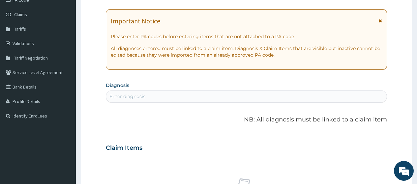
click at [380, 20] on icon at bounding box center [381, 20] width 4 height 5
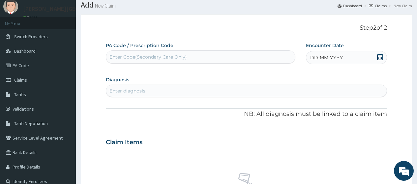
scroll to position [20, 0]
click at [148, 57] on div "Enter Code(Secondary Care Only)" at bounding box center [148, 57] width 78 height 7
paste input "PA/544BEF"
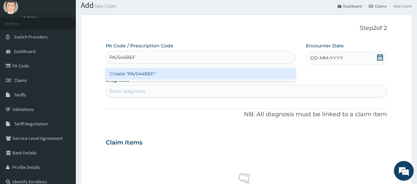
type input "PA/544BEF"
click at [158, 75] on div "Create "PA/544BEF"" at bounding box center [200, 74] width 189 height 12
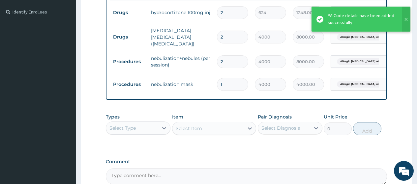
scroll to position [179, 0]
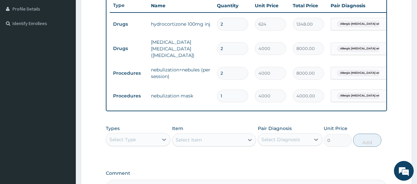
drag, startPoint x: 231, startPoint y: 48, endPoint x: 211, endPoint y: 47, distance: 19.8
click at [211, 47] on tr "Drugs salbutamol inhaler (bronchodilators) 2 4000 8000.00 Allergic asthma with …" at bounding box center [271, 49] width 323 height 26
type input "1"
type input "4000.00"
type input "1"
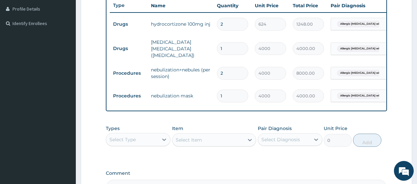
drag, startPoint x: 226, startPoint y: 71, endPoint x: 217, endPoint y: 71, distance: 8.6
click at [217, 71] on input "2" at bounding box center [232, 73] width 31 height 13
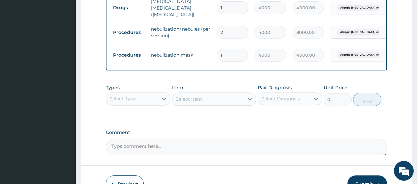
scroll to position [212, 0]
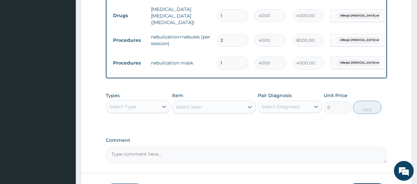
click at [219, 91] on div "Types Select Type Item Select Item Pair Diagnosis Select Diagnosis Unit Price 0…" at bounding box center [246, 103] width 281 height 28
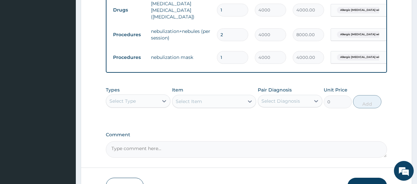
scroll to position [245, 0]
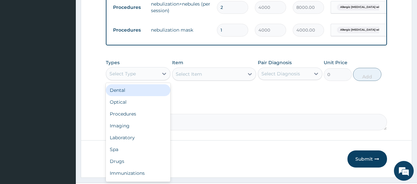
drag, startPoint x: 151, startPoint y: 75, endPoint x: 144, endPoint y: 107, distance: 32.5
click at [148, 76] on div "Select Type" at bounding box center [132, 74] width 52 height 11
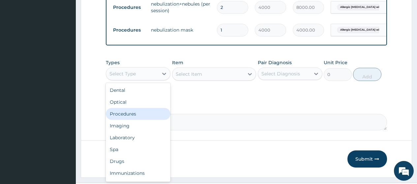
click at [138, 117] on div "Procedures" at bounding box center [138, 114] width 65 height 12
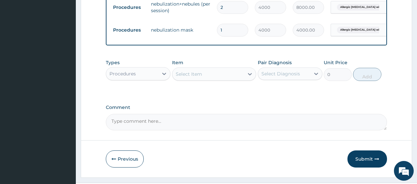
click at [214, 79] on div "Select Item" at bounding box center [208, 74] width 72 height 11
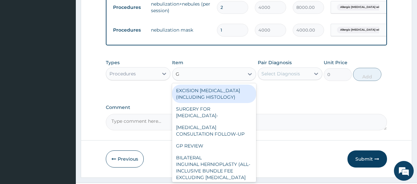
type input "GP"
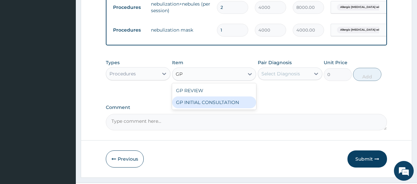
drag, startPoint x: 228, startPoint y: 101, endPoint x: 245, endPoint y: 89, distance: 21.2
click at [228, 101] on div "GP INITIAL CONSULTATION" at bounding box center [214, 103] width 84 height 12
type input "2000"
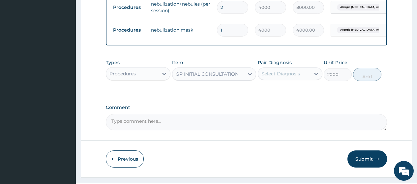
click at [268, 75] on div "Select Diagnosis" at bounding box center [281, 74] width 39 height 7
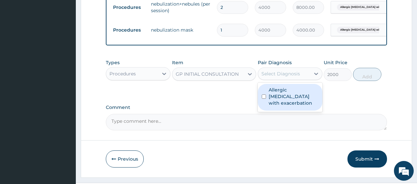
click at [277, 98] on label "Allergic asthma with exacerbation" at bounding box center [294, 97] width 50 height 20
checkbox input "true"
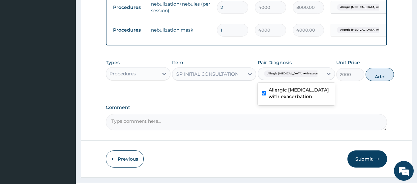
click at [372, 81] on button "Add" at bounding box center [380, 74] width 28 height 13
type input "0"
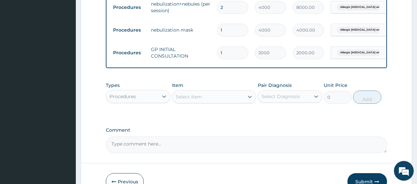
drag, startPoint x: 139, startPoint y: 97, endPoint x: 139, endPoint y: 101, distance: 3.6
click at [139, 97] on div "Procedures" at bounding box center [132, 96] width 52 height 11
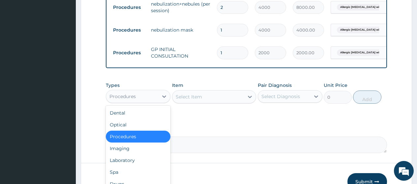
scroll to position [22, 0]
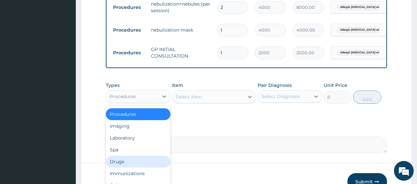
click at [132, 168] on div "Drugs" at bounding box center [138, 162] width 65 height 12
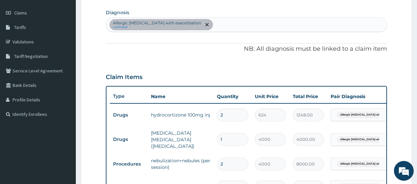
scroll to position [80, 0]
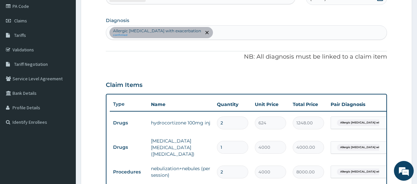
click at [217, 28] on div "Allergic asthma with exacerbation confirmed" at bounding box center [246, 33] width 281 height 14
type input "MALARIA"
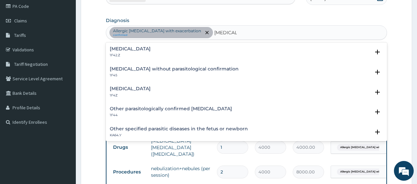
click at [148, 88] on h4 "Malaria, unspecified" at bounding box center [130, 88] width 41 height 5
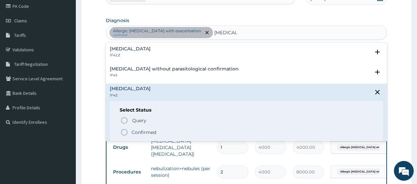
click at [147, 132] on p "Confirmed" at bounding box center [144, 132] width 25 height 7
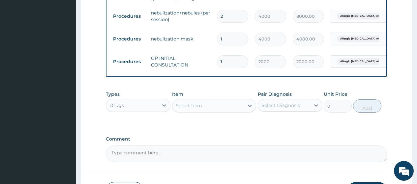
scroll to position [278, 0]
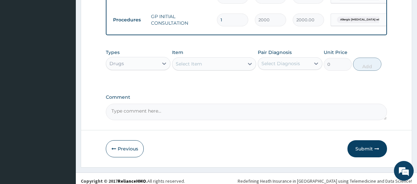
click at [190, 65] on div "Select Item" at bounding box center [189, 64] width 26 height 7
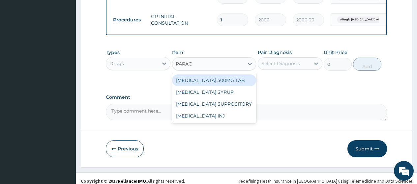
type input "PARACE"
click at [236, 81] on div "PARACETAMOL 500MG TAB" at bounding box center [214, 81] width 84 height 12
type input "15"
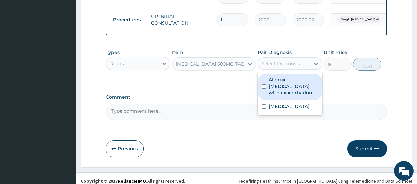
drag, startPoint x: 286, startPoint y: 63, endPoint x: 281, endPoint y: 75, distance: 13.5
click at [286, 63] on div "Select Diagnosis" at bounding box center [281, 63] width 39 height 7
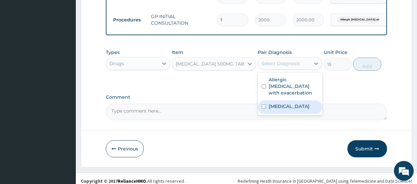
click at [276, 105] on div "Malaria, unspecified" at bounding box center [290, 108] width 65 height 14
checkbox input "true"
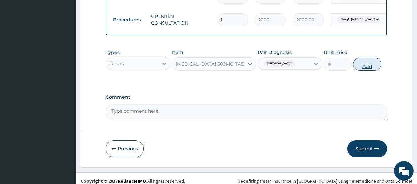
click at [369, 70] on button "Add" at bounding box center [367, 64] width 28 height 13
type input "0"
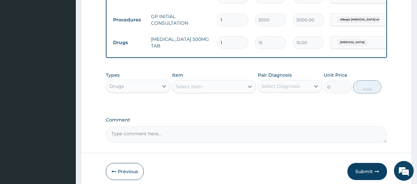
drag, startPoint x: 241, startPoint y: 38, endPoint x: 211, endPoint y: 35, distance: 30.2
click at [211, 35] on tr "Drugs PARACETAMOL 500MG TAB 1 15 15.00 Malaria, unspecified Delete" at bounding box center [271, 42] width 323 height 23
type input "6"
type input "90.00"
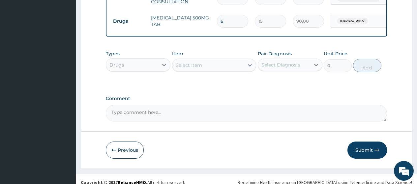
scroll to position [307, 0]
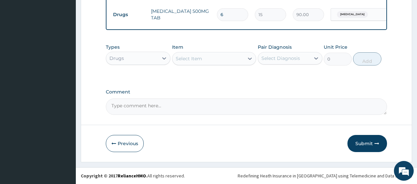
type input "6"
click at [221, 57] on div "Select Item" at bounding box center [208, 58] width 72 height 11
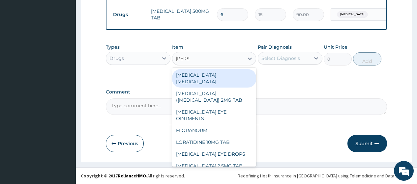
type input "LORAT"
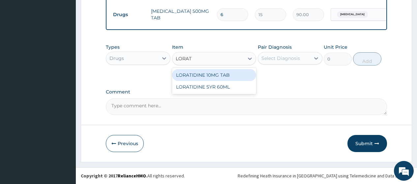
click at [242, 75] on div "LORATIDINE 10MG TAB" at bounding box center [214, 75] width 84 height 12
type input "42"
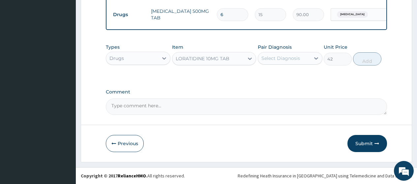
drag, startPoint x: 291, startPoint y: 133, endPoint x: 278, endPoint y: 86, distance: 49.1
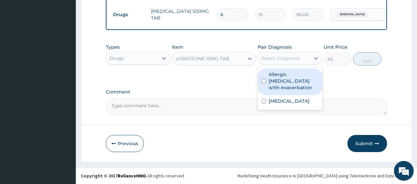
click at [268, 58] on div "Select Diagnosis" at bounding box center [281, 58] width 39 height 7
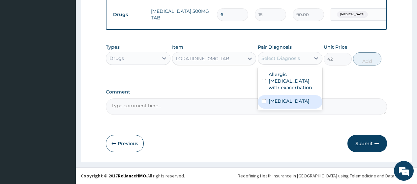
click at [281, 98] on label "Malaria, unspecified" at bounding box center [289, 101] width 41 height 7
checkbox input "true"
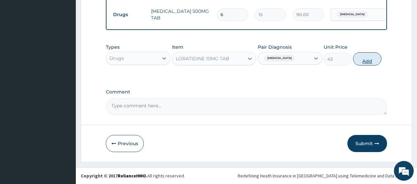
click at [363, 60] on button "Add" at bounding box center [367, 58] width 28 height 13
type input "0"
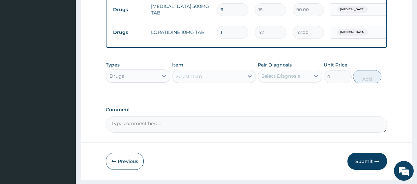
scroll to position [330, 0]
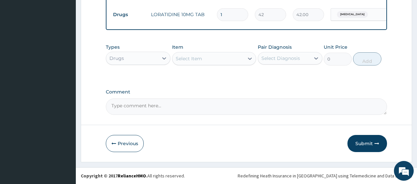
drag, startPoint x: 228, startPoint y: 8, endPoint x: 211, endPoint y: 8, distance: 16.8
click at [211, 8] on tr "Drugs LORATIDINE 10MG TAB 1 42 42.00 Malaria, unspecified Delete" at bounding box center [271, 14] width 323 height 23
type input "5"
type input "210.00"
type input "5"
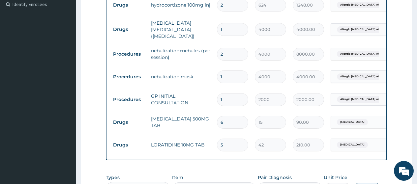
scroll to position [99, 0]
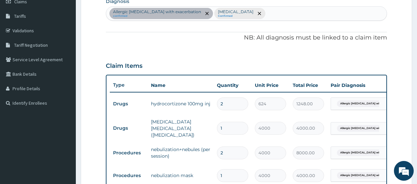
click at [269, 14] on div "Allergic asthma with exacerbation confirmed Malaria, unspecified Confirmed" at bounding box center [246, 14] width 281 height 14
type input "U"
type input "ACUTE UPPER"
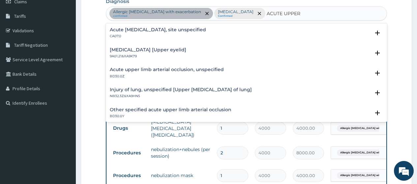
click at [206, 29] on h4 "Acute upper respiratory infection, site unspecified" at bounding box center [158, 29] width 96 height 5
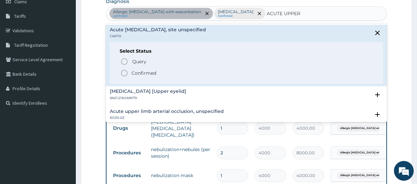
click at [172, 73] on span "Confirmed" at bounding box center [246, 73] width 253 height 8
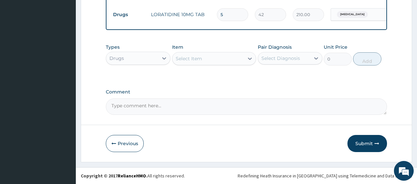
scroll to position [330, 0]
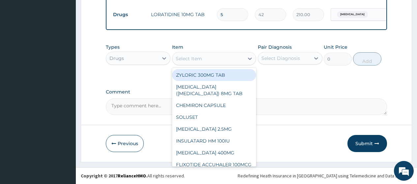
click at [199, 60] on div "Select Item" at bounding box center [189, 58] width 26 height 7
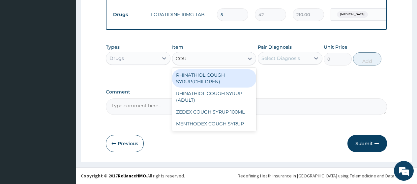
type input "COUG"
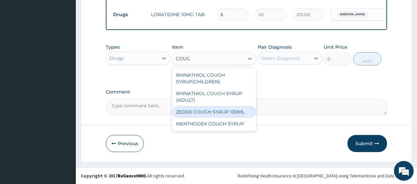
click at [215, 112] on div "ZEDEX COUGH SYRUP 100ML" at bounding box center [214, 112] width 84 height 12
type input "660"
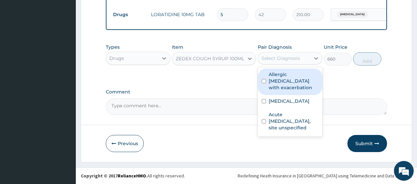
click at [291, 60] on div "Select Diagnosis" at bounding box center [281, 58] width 39 height 7
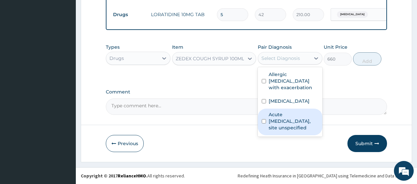
click at [289, 115] on label "Acute upper respiratory infection, site unspecified" at bounding box center [294, 121] width 50 height 20
checkbox input "true"
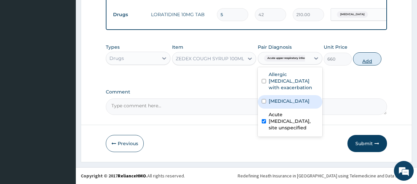
click at [366, 59] on button "Add" at bounding box center [367, 58] width 28 height 13
type input "0"
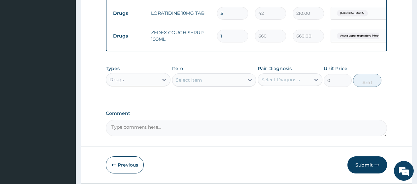
click at [200, 80] on div "Select Item" at bounding box center [189, 80] width 26 height 7
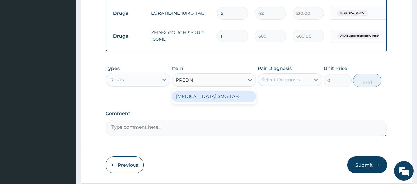
type input "PREDNI"
click at [211, 101] on div "PREDNISOLONE 5MG TAB" at bounding box center [214, 97] width 84 height 12
type input "30"
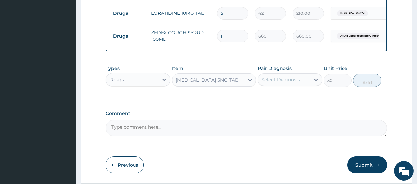
click at [292, 79] on div "Select Diagnosis" at bounding box center [281, 80] width 39 height 7
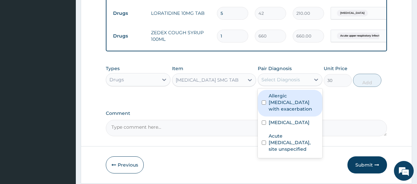
click at [291, 99] on label "Allergic asthma with exacerbation" at bounding box center [294, 103] width 50 height 20
checkbox input "true"
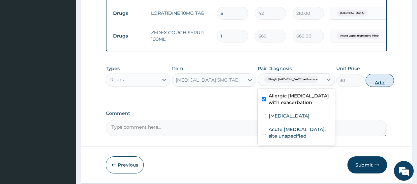
click at [368, 84] on button "Add" at bounding box center [380, 80] width 28 height 13
type input "0"
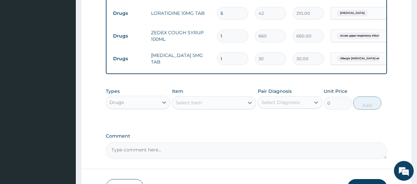
type input "10"
type input "300.00"
type input "10"
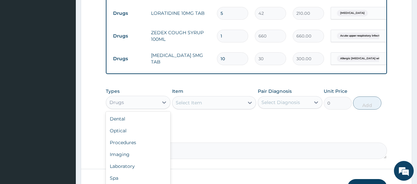
click at [139, 103] on div "Drugs" at bounding box center [132, 102] width 52 height 11
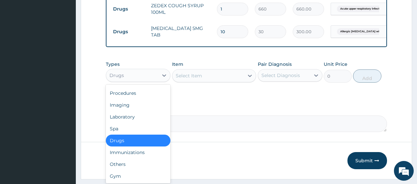
scroll to position [363, 0]
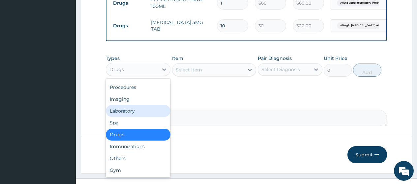
click at [133, 113] on div "Laboratory" at bounding box center [138, 111] width 65 height 12
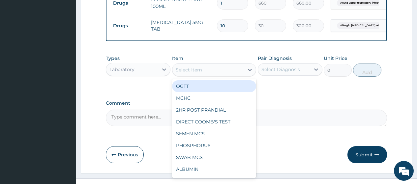
click at [201, 73] on div "Select Item" at bounding box center [189, 70] width 26 height 7
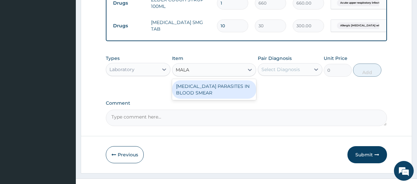
type input "MALAR"
click at [224, 92] on div "MALARIA PARASITES IN BLOOD SMEAR" at bounding box center [214, 89] width 84 height 18
type input "1000"
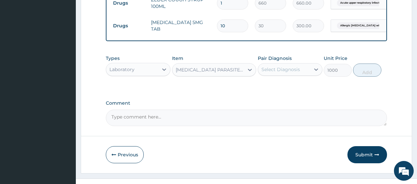
click at [292, 69] on div "Select Diagnosis" at bounding box center [281, 69] width 39 height 7
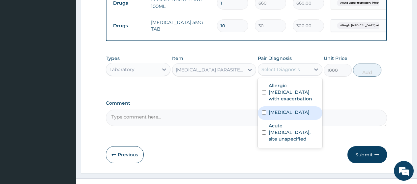
click at [290, 109] on label "Malaria, unspecified" at bounding box center [289, 112] width 41 height 7
checkbox input "true"
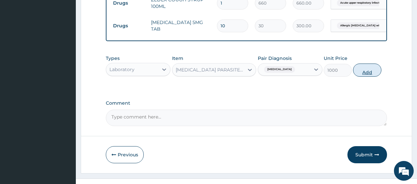
click at [363, 72] on button "Add" at bounding box center [367, 70] width 28 height 13
type input "0"
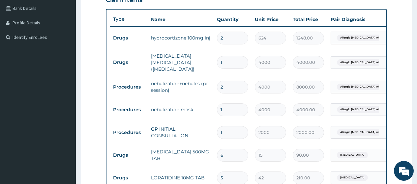
scroll to position [132, 0]
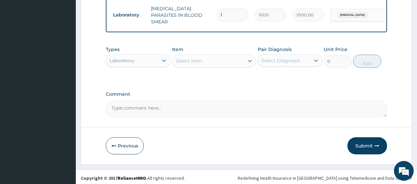
click at [361, 143] on button "Submit" at bounding box center [368, 146] width 40 height 17
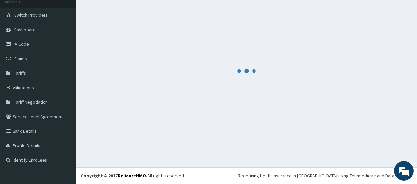
scroll to position [42, 0]
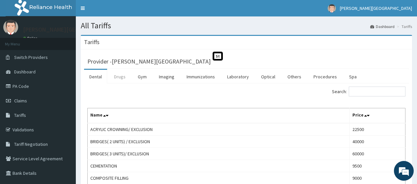
click at [117, 79] on link "Drugs" at bounding box center [120, 77] width 22 height 14
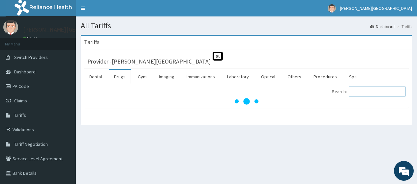
click at [371, 90] on input "Search:" at bounding box center [377, 92] width 57 height 10
type input "AMATEM"
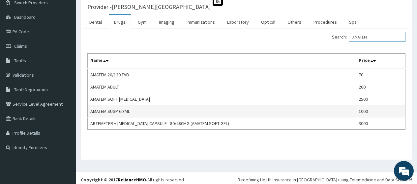
scroll to position [59, 0]
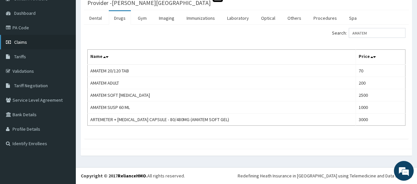
click at [19, 43] on span "Claims" at bounding box center [20, 42] width 13 height 6
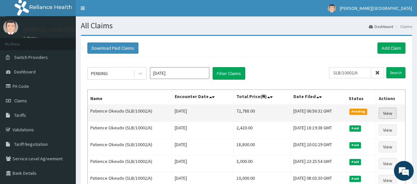
click at [393, 110] on link "View" at bounding box center [388, 113] width 18 height 11
click at [389, 115] on link "View" at bounding box center [388, 113] width 18 height 11
click at [386, 115] on link "View" at bounding box center [388, 113] width 18 height 11
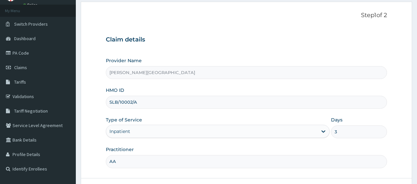
scroll to position [86, 0]
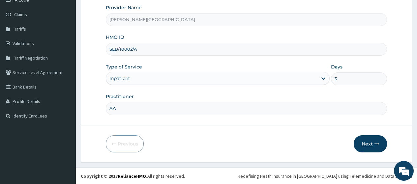
click at [365, 140] on button "Next" at bounding box center [370, 144] width 33 height 17
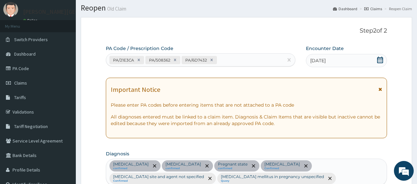
scroll to position [0, 0]
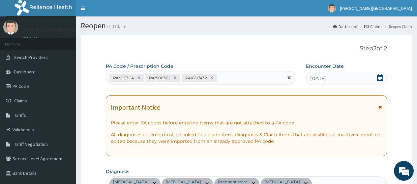
click at [232, 81] on div "PA/21E3CA PA/508362 PA/6D7432" at bounding box center [194, 78] width 177 height 11
paste input "PA/6B7894"
type input "PA/6B7894"
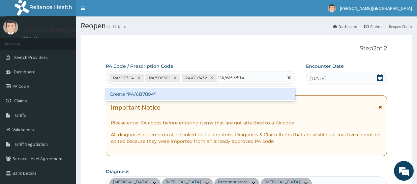
click at [218, 93] on div "Create "PA/6B7894"" at bounding box center [200, 94] width 189 height 12
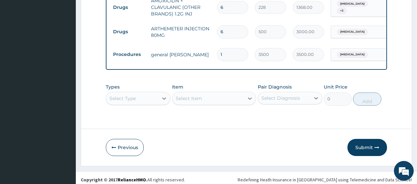
scroll to position [671, 0]
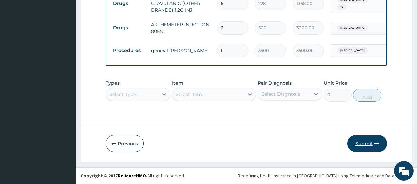
click at [358, 146] on button "Submit" at bounding box center [368, 143] width 40 height 17
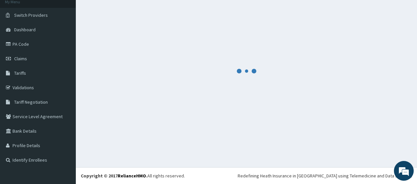
scroll to position [42, 0]
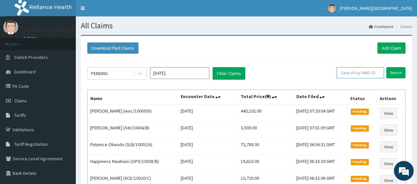
click at [362, 74] on input "text" at bounding box center [360, 72] width 47 height 11
paste input "PRN/10066/B"
click at [398, 75] on input "Search" at bounding box center [396, 72] width 19 height 11
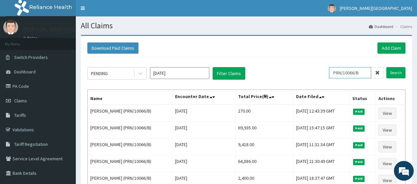
drag, startPoint x: 364, startPoint y: 73, endPoint x: 325, endPoint y: 73, distance: 38.9
click at [325, 73] on div "PENDING Oct 2025 Filter Claims PRN/10066/B Search" at bounding box center [246, 73] width 318 height 13
paste input "CHL/10515/C"
type input "CHL/10515/C"
click at [397, 71] on input "Search" at bounding box center [396, 72] width 19 height 11
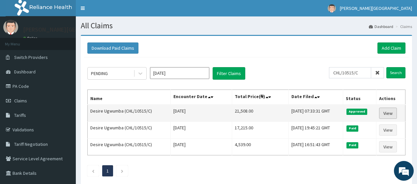
click at [397, 112] on link "View" at bounding box center [388, 113] width 18 height 11
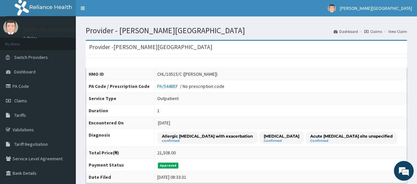
click at [242, 68] on div "HMO ID CHL/10515/C (Desire Ugwumba) PA Code / Prescription Code PA/544BEF / No …" at bounding box center [247, 118] width 322 height 129
click at [178, 75] on div "CHL/10515/C (Desire Ugwumba)" at bounding box center [187, 74] width 60 height 7
click at [26, 100] on span "Claims" at bounding box center [20, 101] width 13 height 6
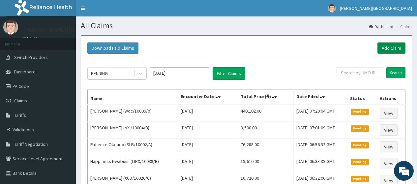
click at [382, 48] on link "Add Claim" at bounding box center [392, 48] width 28 height 11
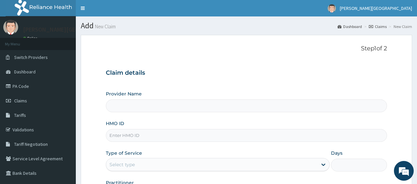
click at [133, 138] on input "HMO ID" at bounding box center [246, 135] width 281 height 13
paste input "CHL/10515/C"
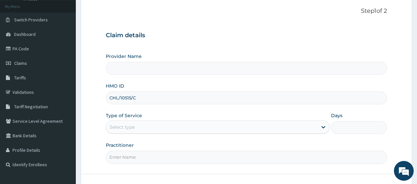
scroll to position [66, 0]
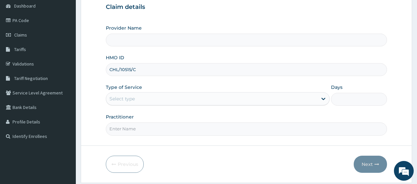
type input "CHL/10515/C"
click at [140, 110] on div "Provider Name HMO ID CHL/10515/C Type of Service Select type Days Practitioner" at bounding box center [246, 80] width 281 height 111
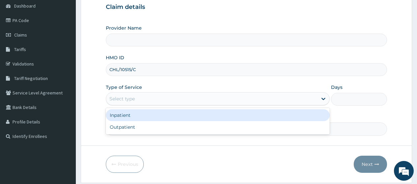
click at [137, 101] on div "Select type" at bounding box center [211, 99] width 211 height 11
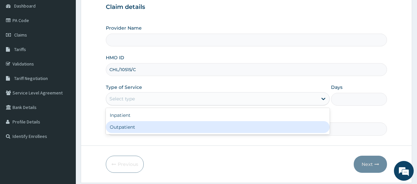
click at [142, 129] on div "Outpatient" at bounding box center [218, 127] width 224 height 12
type input "1"
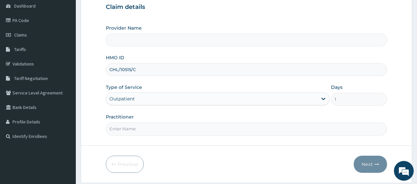
click at [141, 129] on input "Practitioner" at bounding box center [246, 129] width 281 height 13
type input "AA"
type input "[PERSON_NAME][GEOGRAPHIC_DATA]"
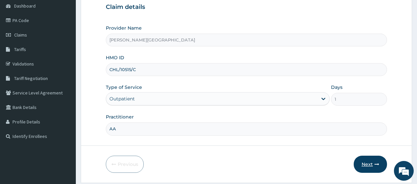
type input "AA"
click at [367, 164] on button "Next" at bounding box center [370, 164] width 33 height 17
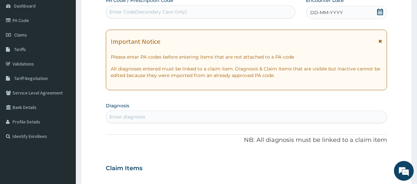
click at [381, 41] on icon at bounding box center [381, 41] width 4 height 5
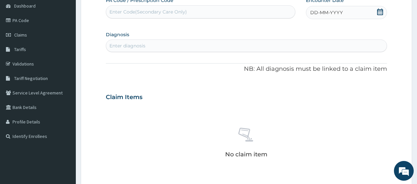
scroll to position [0, 0]
click at [167, 11] on div "Enter Code(Secondary Care Only)" at bounding box center [148, 12] width 78 height 7
paste input "PA/76013F"
type input "PA/76013F"
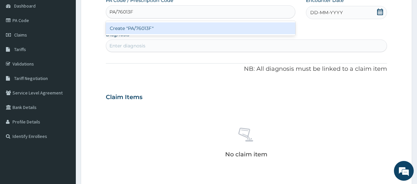
click at [171, 32] on div "Create "PA/76013F"" at bounding box center [200, 28] width 189 height 12
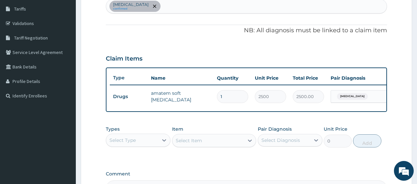
scroll to position [194, 0]
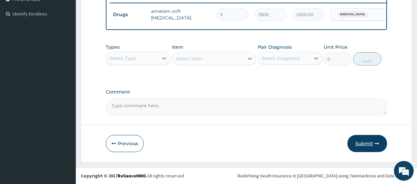
click at [362, 144] on button "Submit" at bounding box center [368, 143] width 40 height 17
